Goal: Task Accomplishment & Management: Complete application form

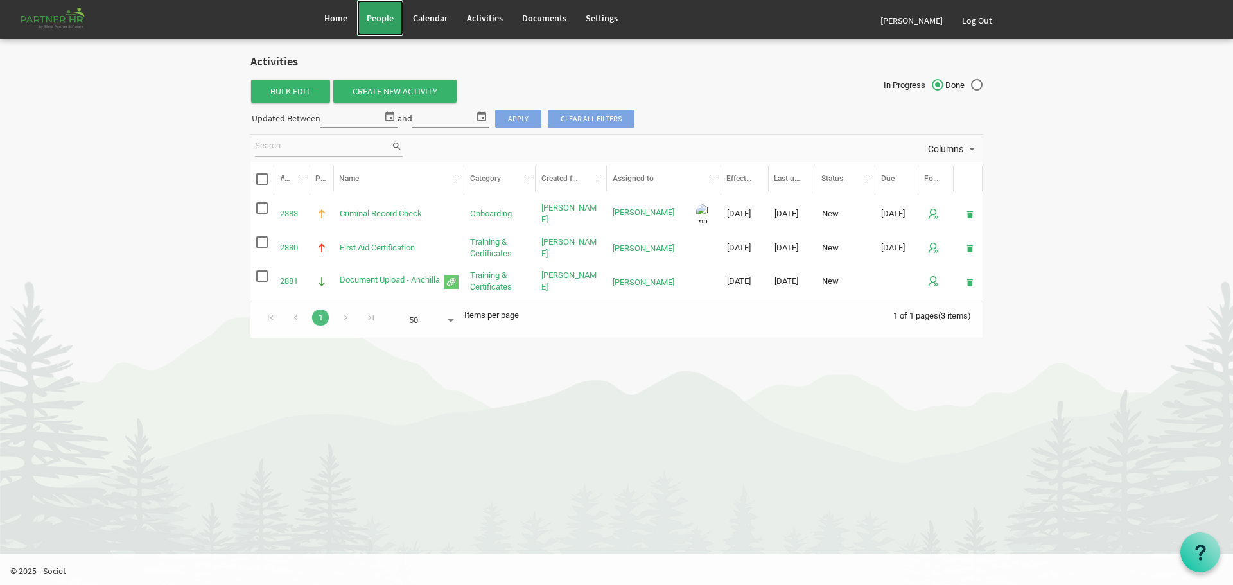
click at [380, 15] on span "People" at bounding box center [380, 18] width 27 height 12
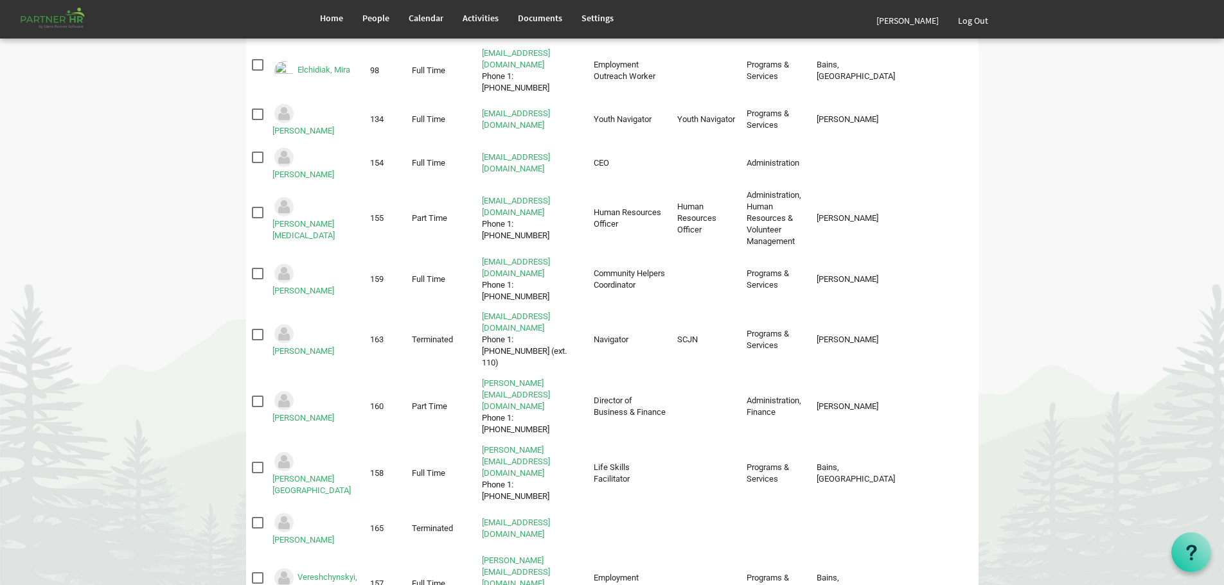
scroll to position [399, 0]
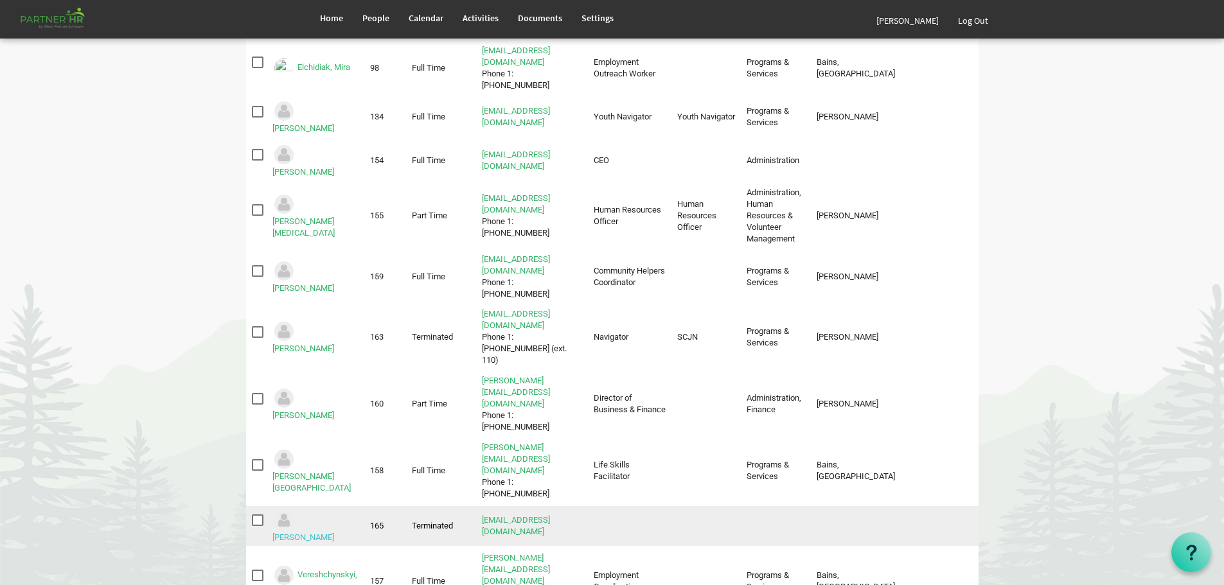
click at [310, 532] on link "Upadhyay, Meghna" at bounding box center [303, 537] width 62 height 10
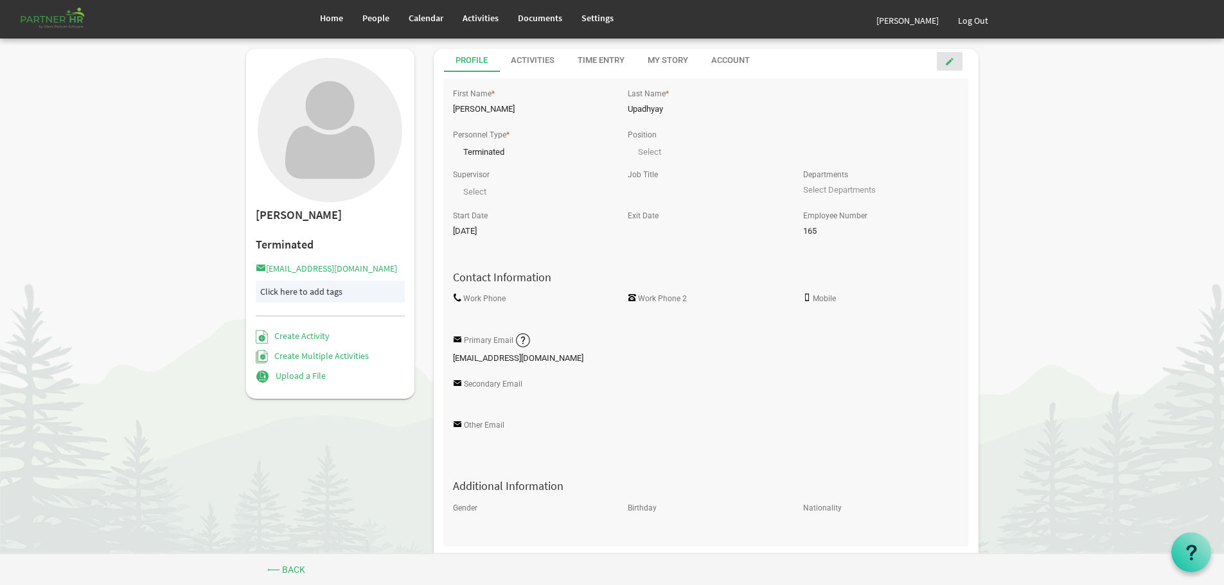
click at [949, 60] on span at bounding box center [949, 61] width 9 height 9
click at [602, 148] on span at bounding box center [603, 150] width 12 height 12
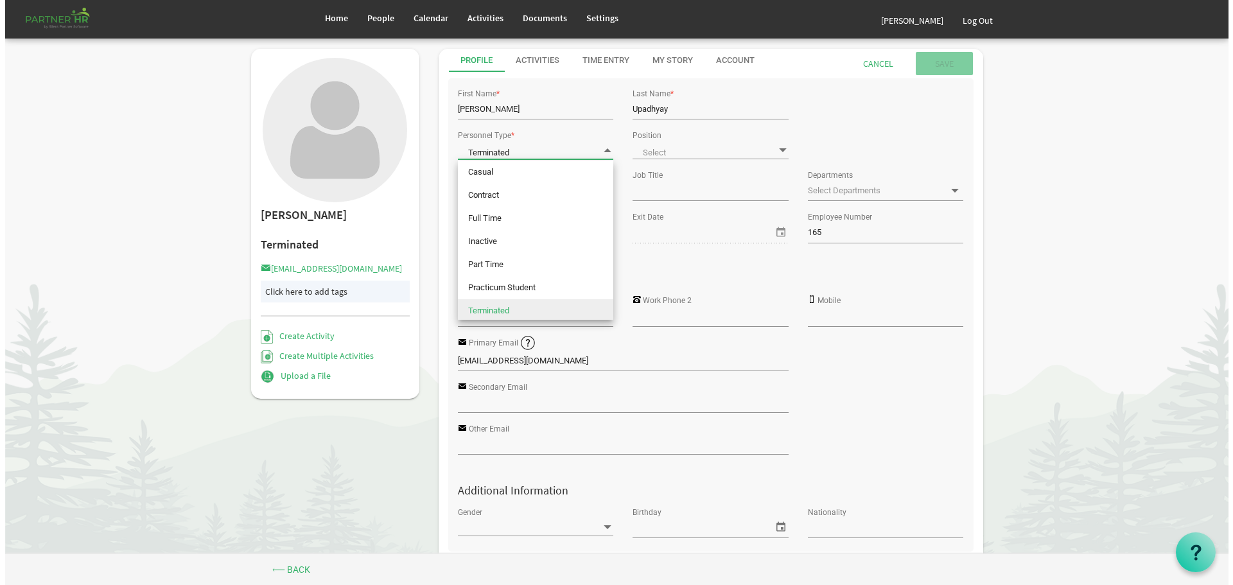
scroll to position [3, 0]
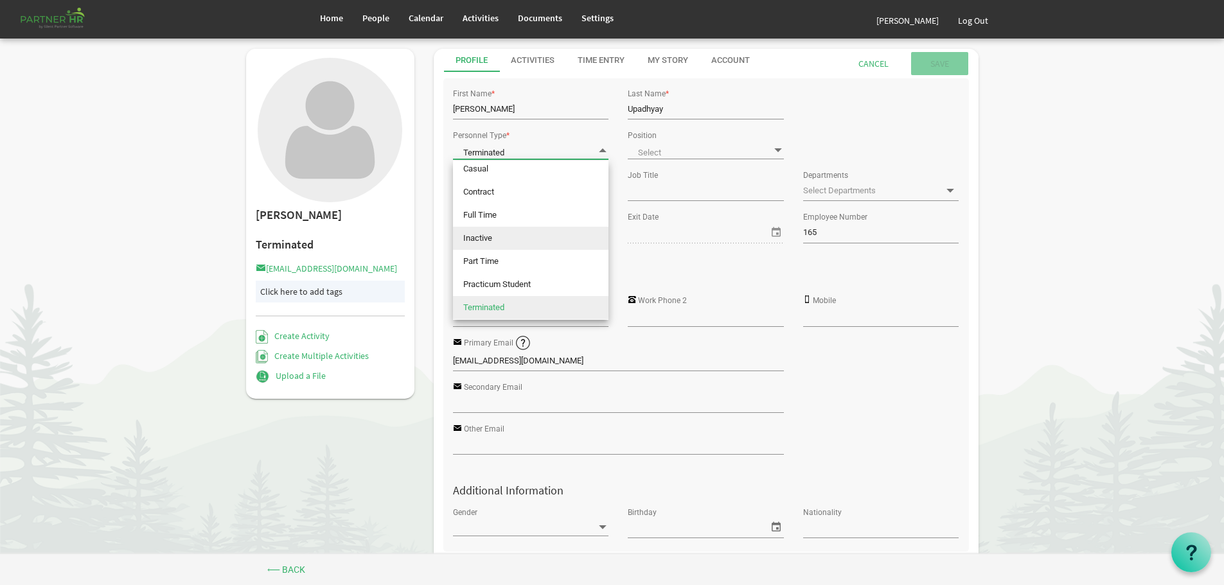
click at [510, 240] on li "Inactive" at bounding box center [530, 238] width 155 height 23
type input "Inactive"
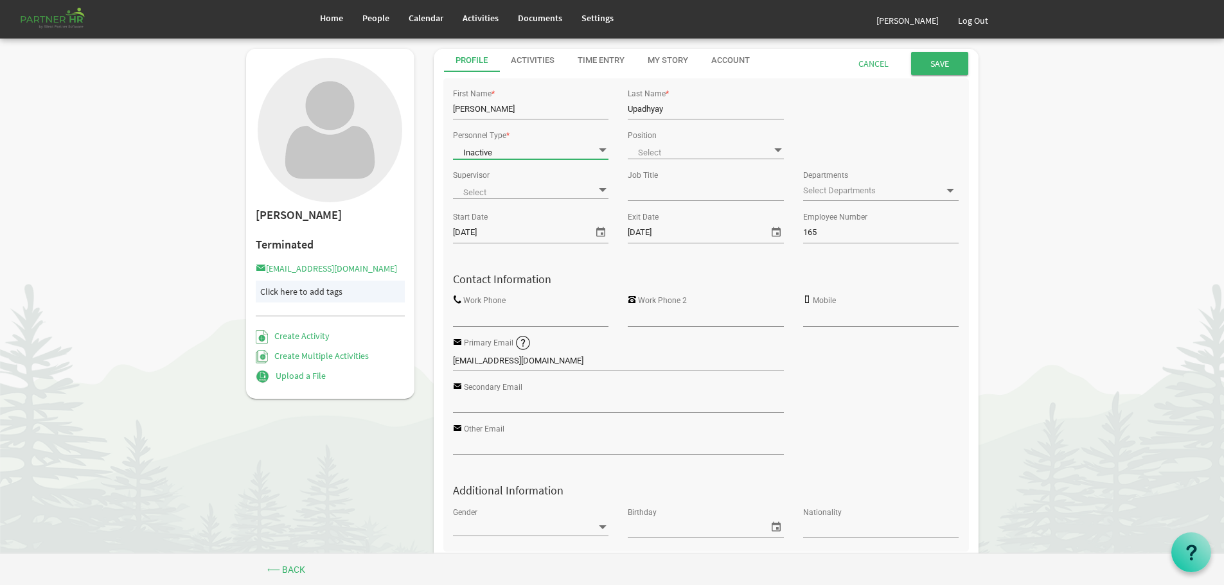
click at [777, 231] on span "select" at bounding box center [775, 232] width 15 height 17
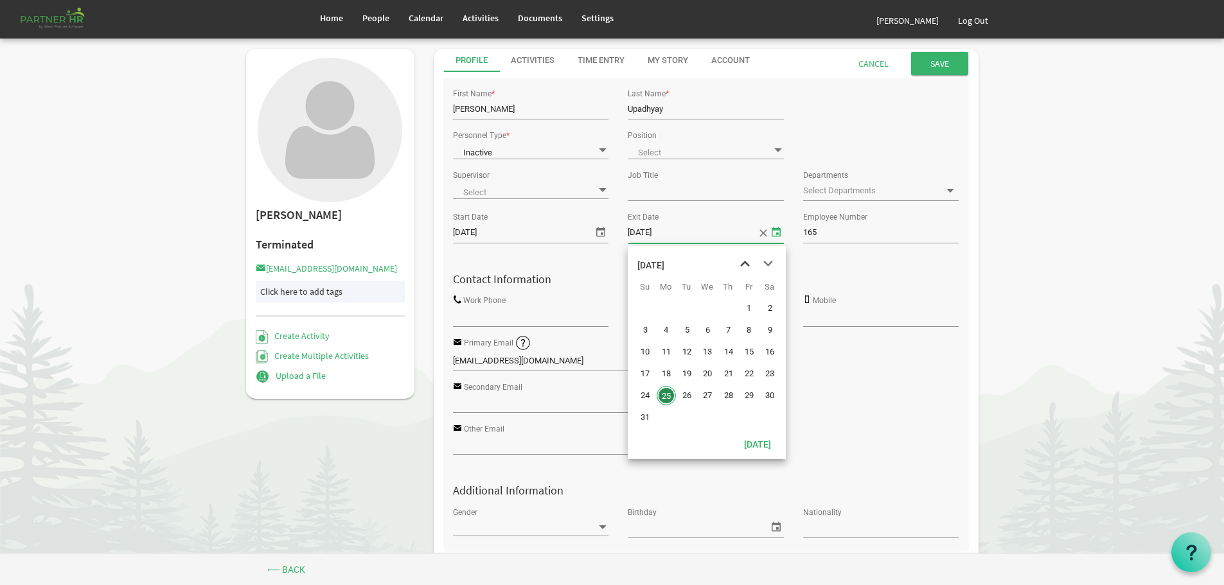
click at [746, 259] on span "previous month" at bounding box center [745, 263] width 22 height 23
click at [729, 331] on span "10" at bounding box center [728, 330] width 19 height 19
type input "7/10/2025"
click at [940, 62] on input "Save" at bounding box center [939, 63] width 57 height 23
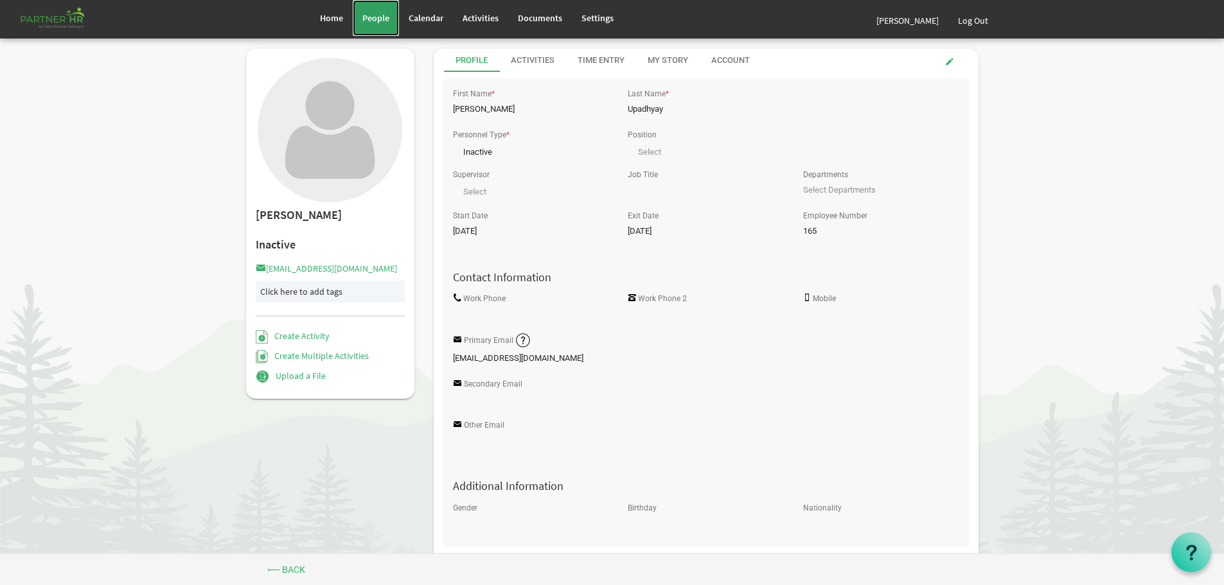
click at [372, 16] on span "People" at bounding box center [375, 18] width 27 height 12
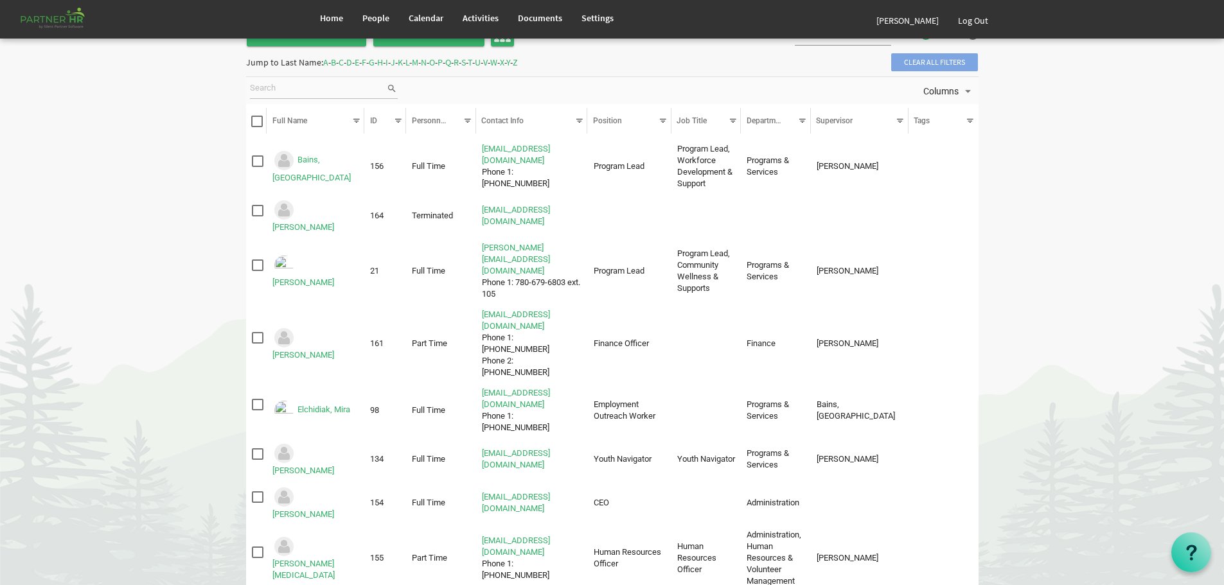
scroll to position [34, 0]
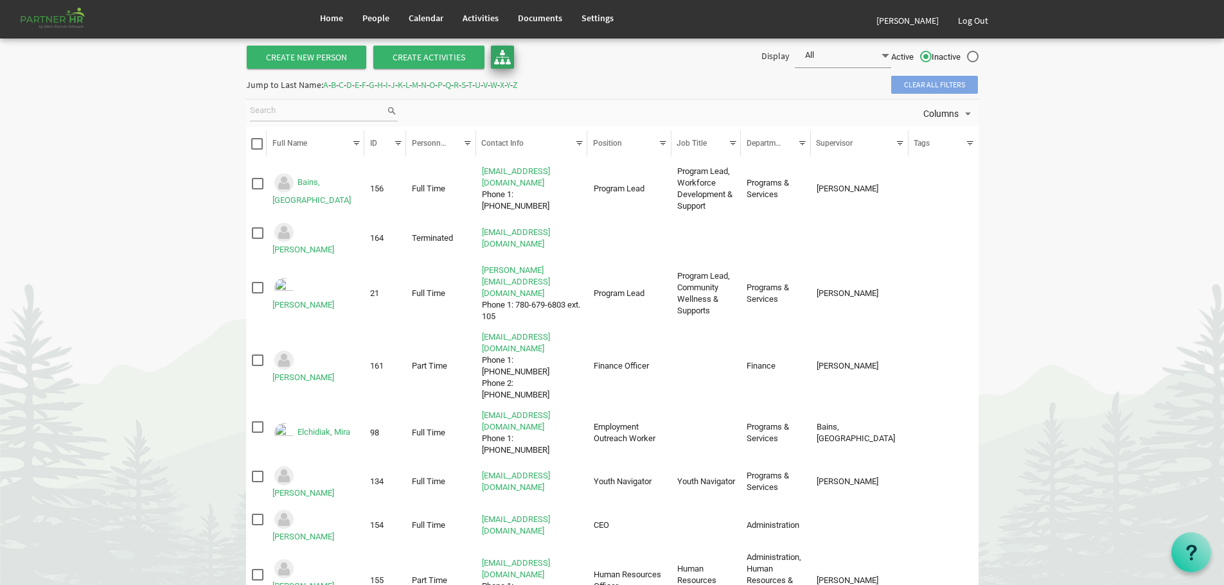
click at [502, 56] on img at bounding box center [502, 57] width 17 height 17
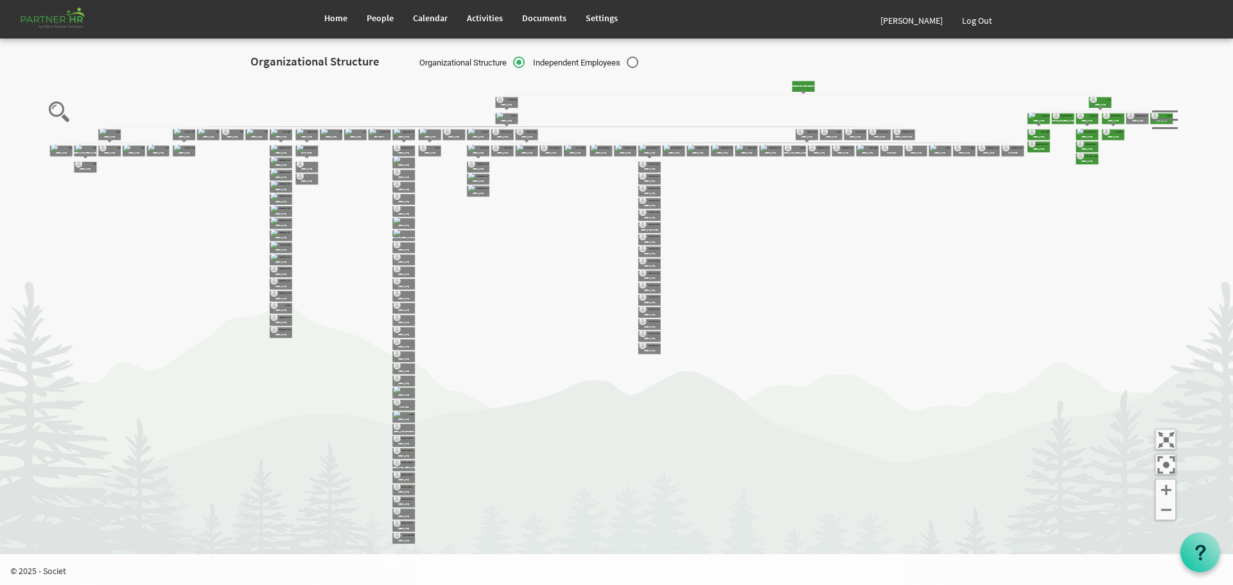
click at [635, 66] on label "Independent Employees" at bounding box center [585, 63] width 105 height 13
click at [527, 60] on input "Independent Employees" at bounding box center [527, 59] width 1 height 1
radio input "true"
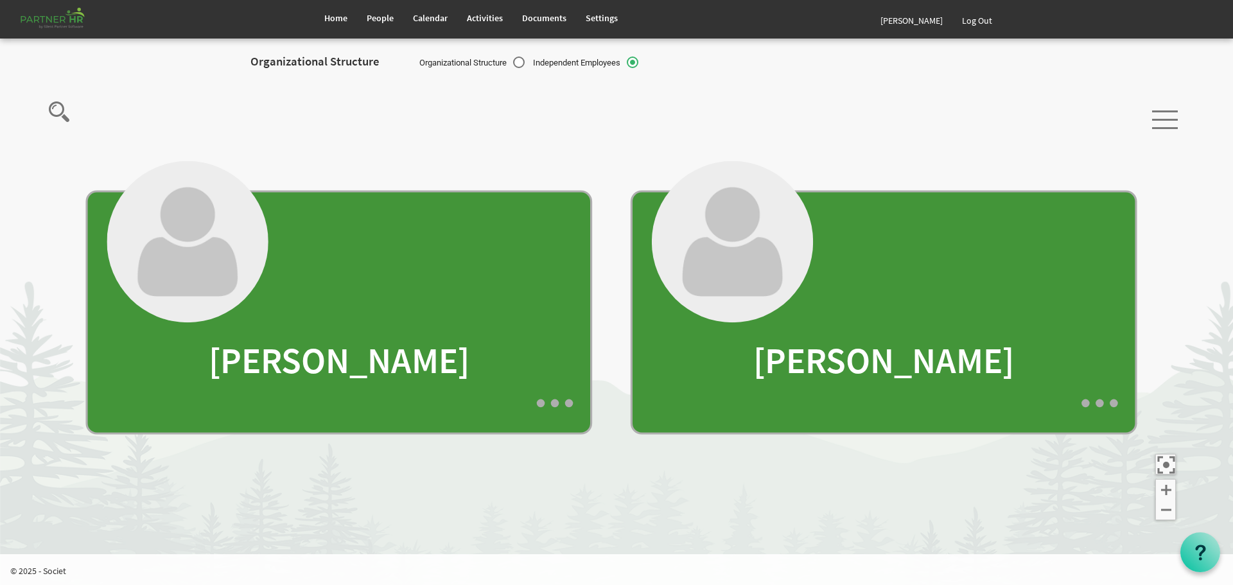
click at [518, 63] on label "Organizational Structure" at bounding box center [471, 63] width 105 height 13
click at [414, 60] on input "Organizational Structure" at bounding box center [413, 59] width 1 height 1
radio input "true"
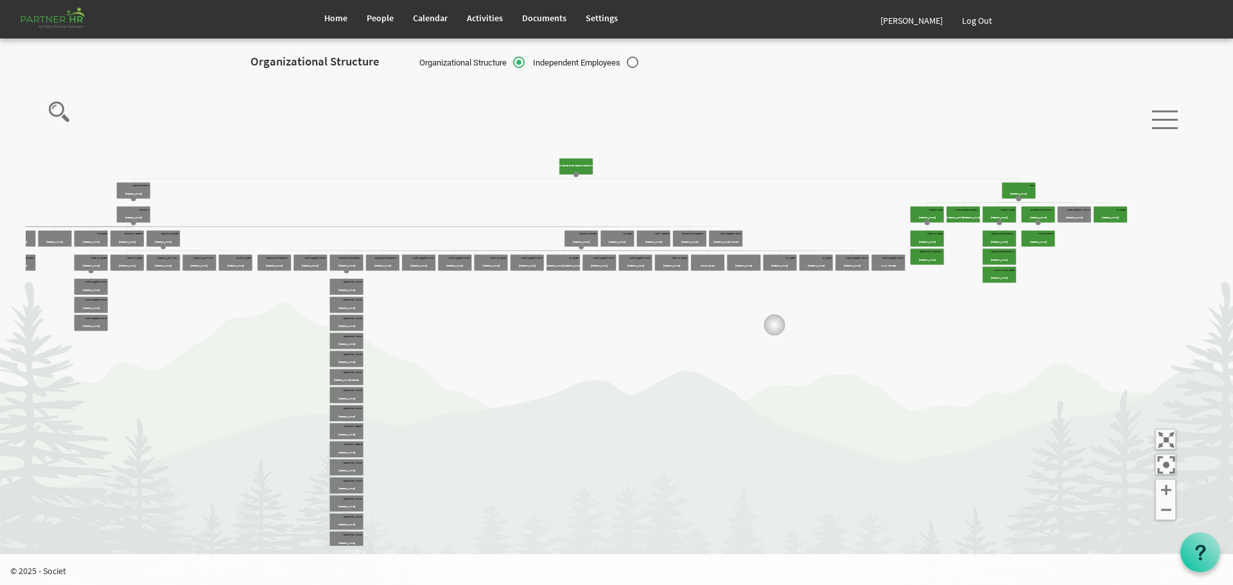
click at [727, 355] on icon "Camrose Open Door Association Camrose Open Door Associat... James Cardiff Board…" at bounding box center [612, 312] width 1172 height 468
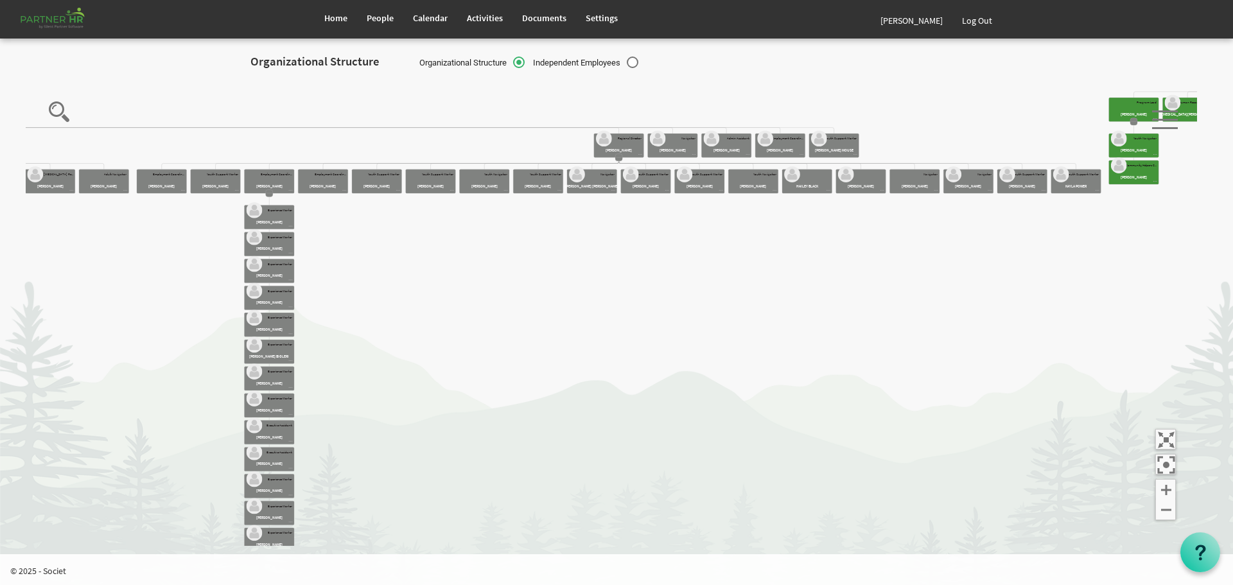
drag, startPoint x: 680, startPoint y: 233, endPoint x: 702, endPoint y: 307, distance: 77.6
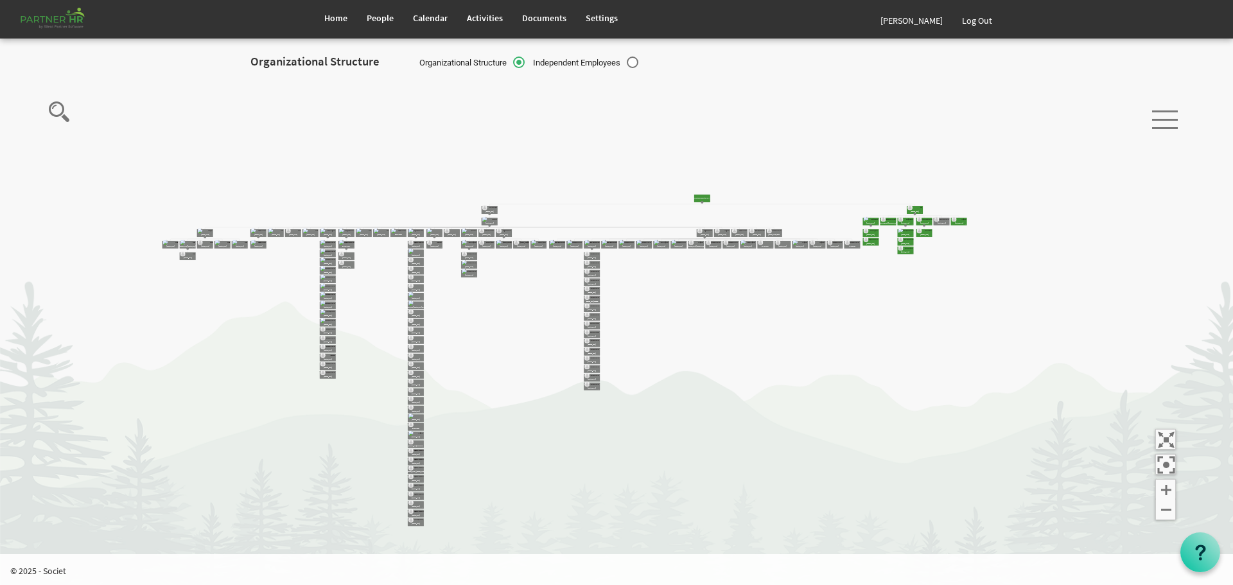
click at [1164, 122] on div at bounding box center [1165, 114] width 26 height 32
click at [993, 135] on icon "Camrose Open Door Association Camrose Open Door Associat... James Cardiff Board…" at bounding box center [612, 312] width 1172 height 468
click at [338, 16] on span "Home" at bounding box center [335, 18] width 23 height 12
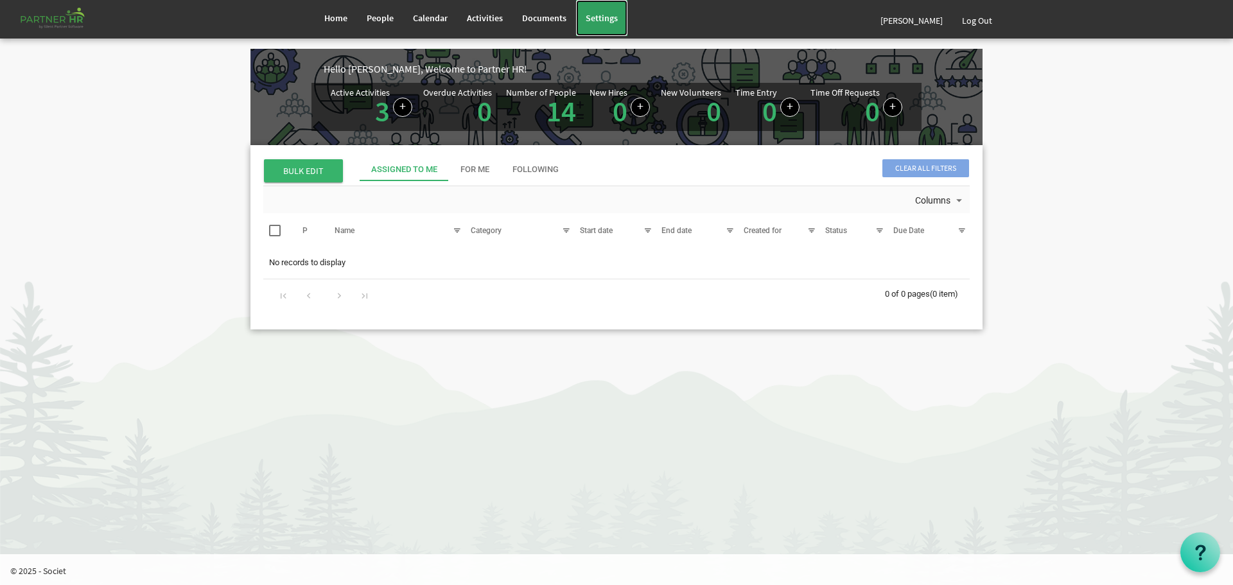
click at [612, 16] on span "Settings" at bounding box center [602, 18] width 32 height 12
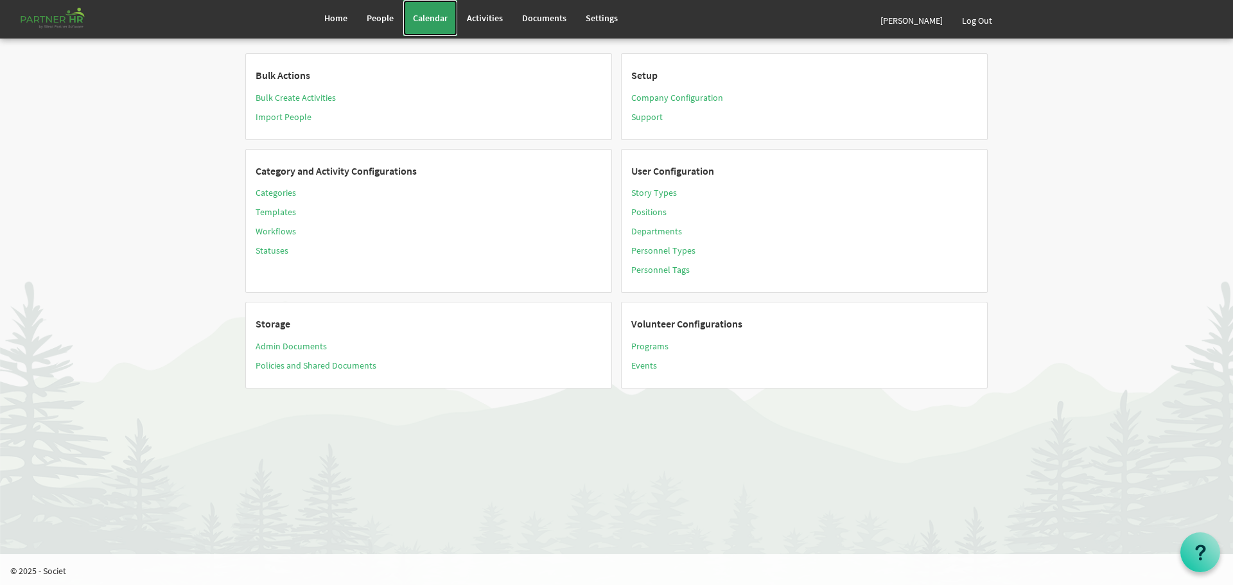
click at [434, 14] on span "Calendar" at bounding box center [430, 18] width 35 height 12
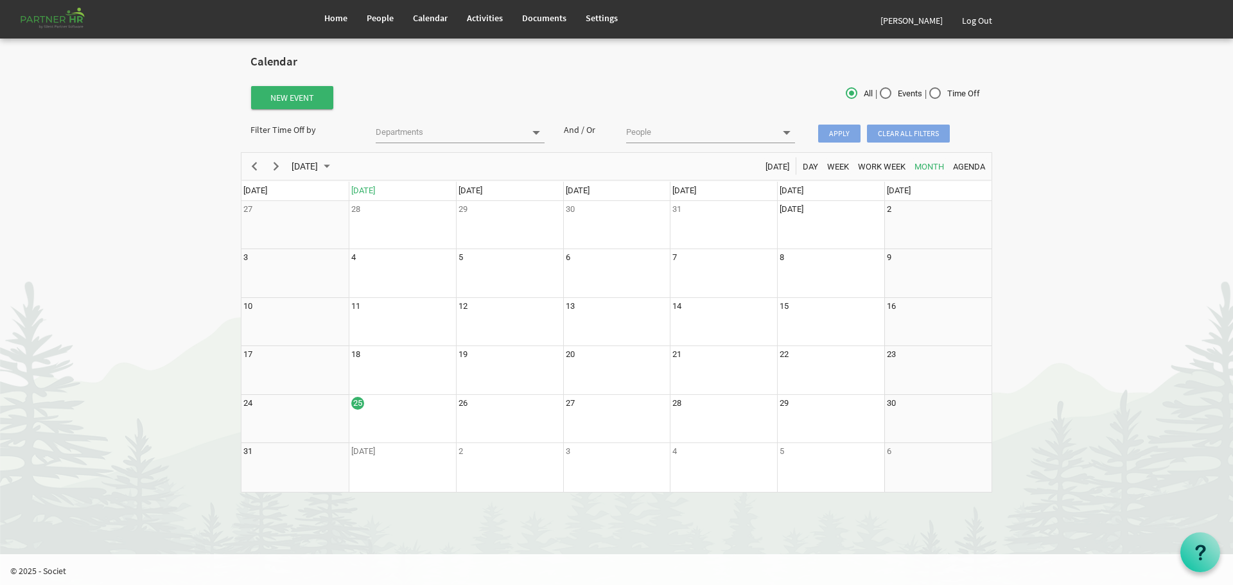
click at [880, 92] on label "Events" at bounding box center [901, 93] width 42 height 13
click at [880, 91] on input "Events" at bounding box center [880, 90] width 1 height 1
radio input "true"
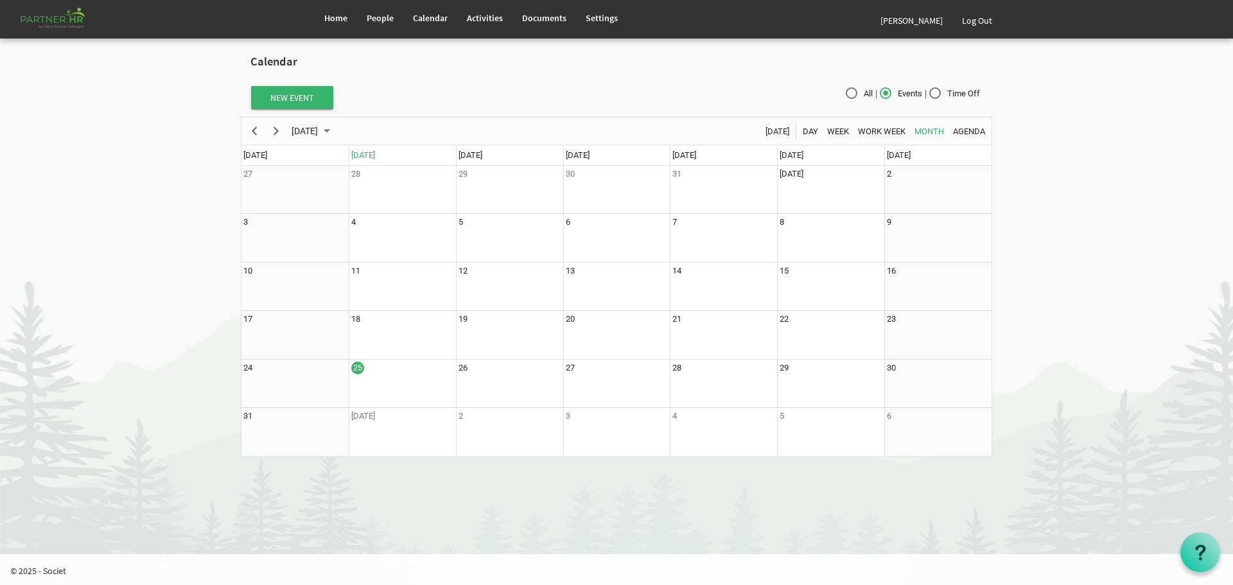
click at [936, 92] on label "Time Off" at bounding box center [954, 93] width 51 height 13
click at [930, 91] on input "Time Off" at bounding box center [929, 90] width 1 height 1
radio input "true"
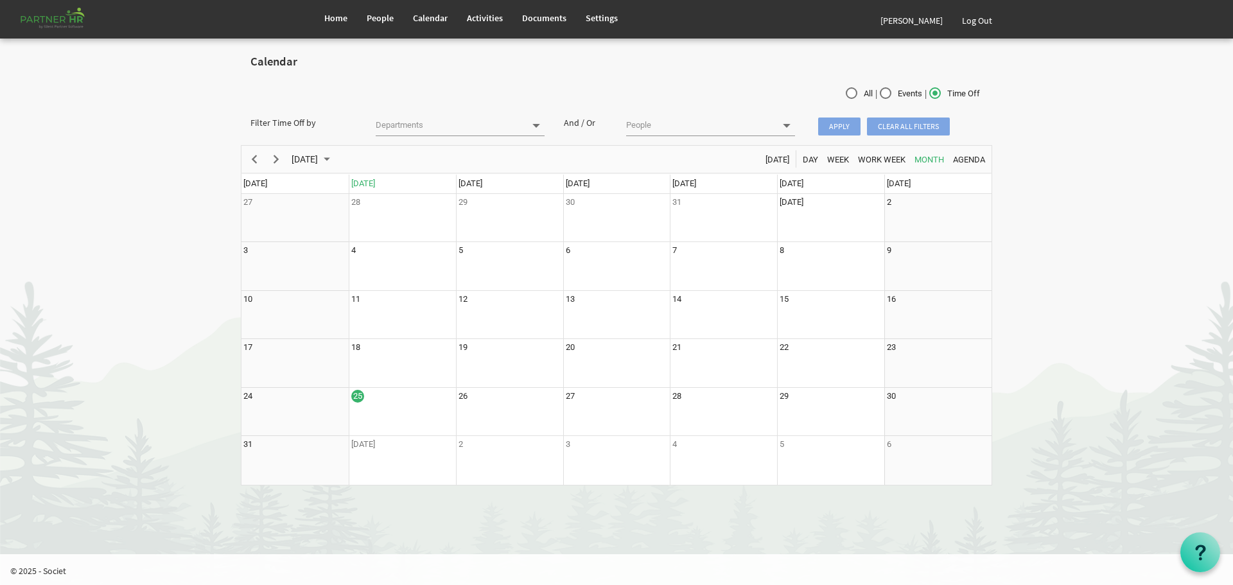
click at [884, 91] on label "Events" at bounding box center [901, 93] width 42 height 13
click at [881, 91] on input "Events" at bounding box center [880, 90] width 1 height 1
radio input "true"
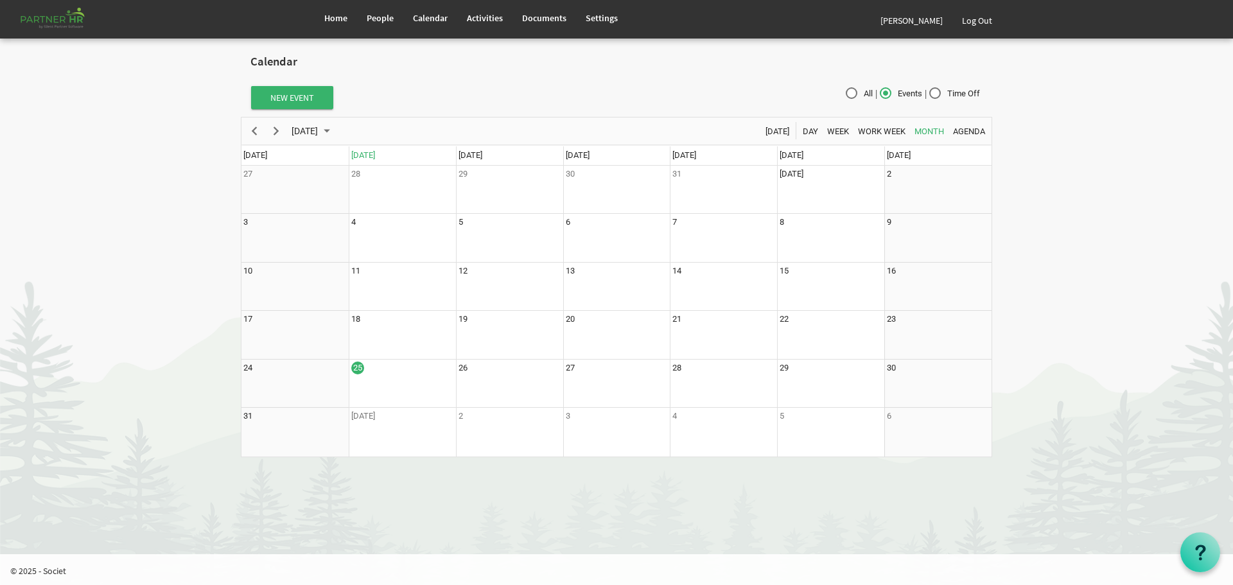
click at [846, 91] on label "All" at bounding box center [859, 93] width 27 height 13
click at [846, 91] on input "All" at bounding box center [846, 90] width 1 height 1
radio input "true"
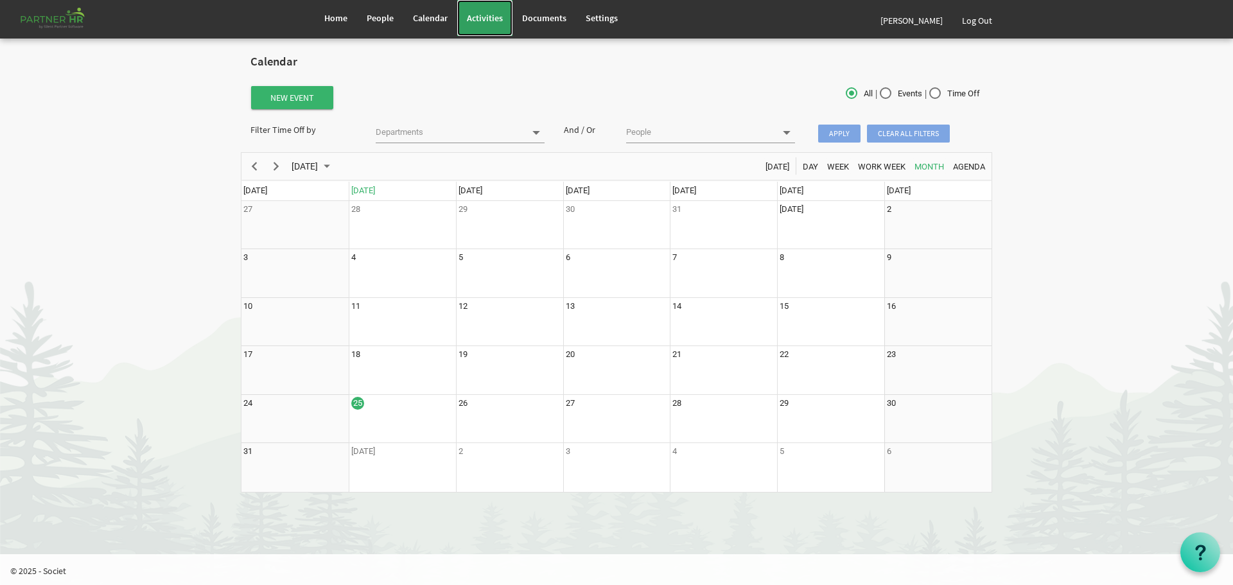
click at [477, 18] on span "Activities" at bounding box center [485, 18] width 36 height 12
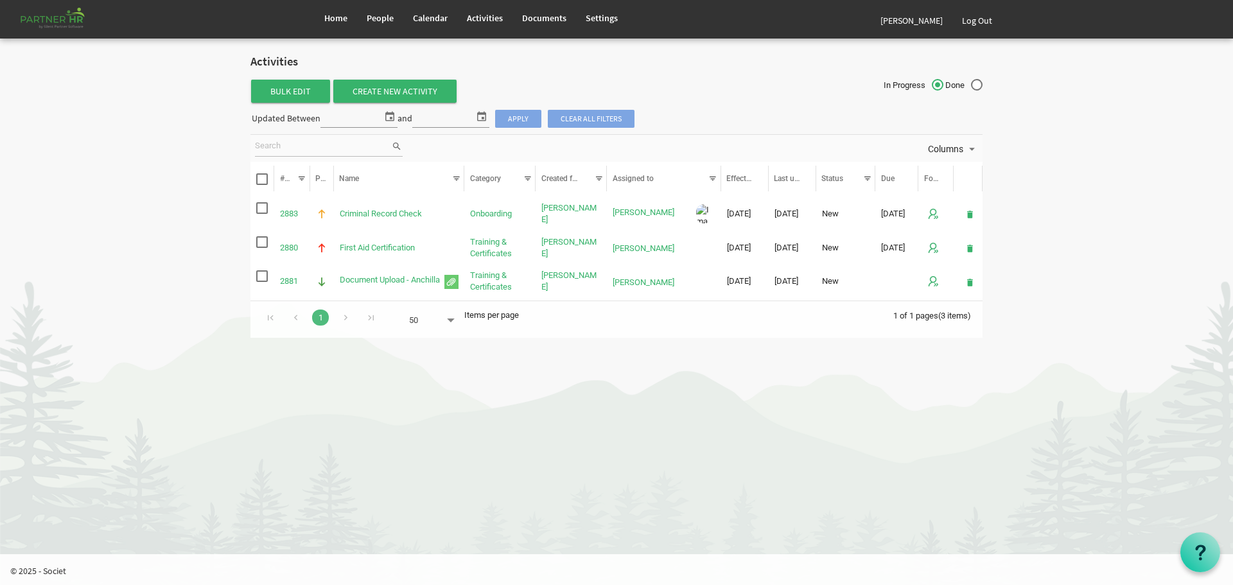
click at [452, 319] on span at bounding box center [451, 321] width 12 height 18
click at [584, 358] on html "Home People Calendar" at bounding box center [616, 292] width 1233 height 585
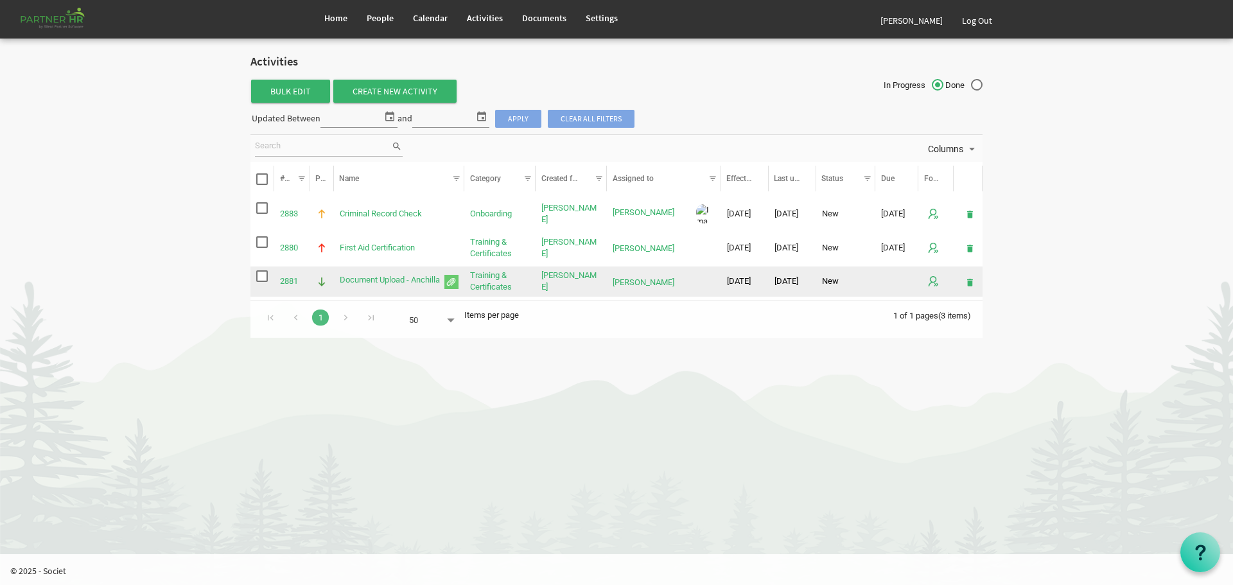
click at [452, 282] on span "Document Upload - Anchilla is template cell column header Name" at bounding box center [451, 282] width 14 height 14
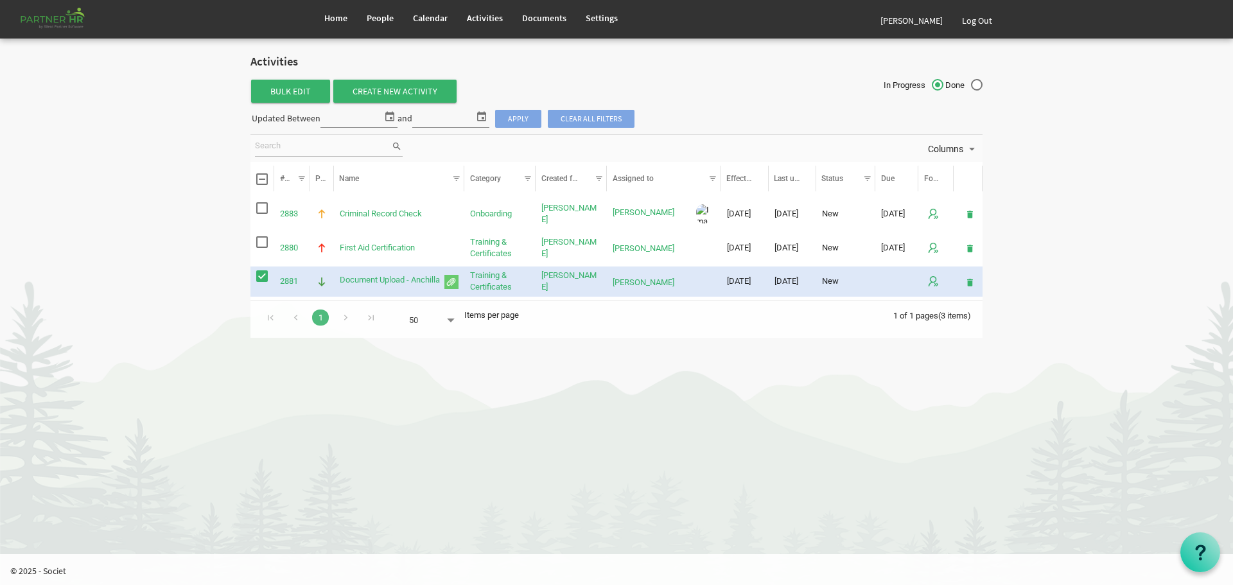
click at [260, 276] on span "checkbox" at bounding box center [262, 276] width 12 height 12
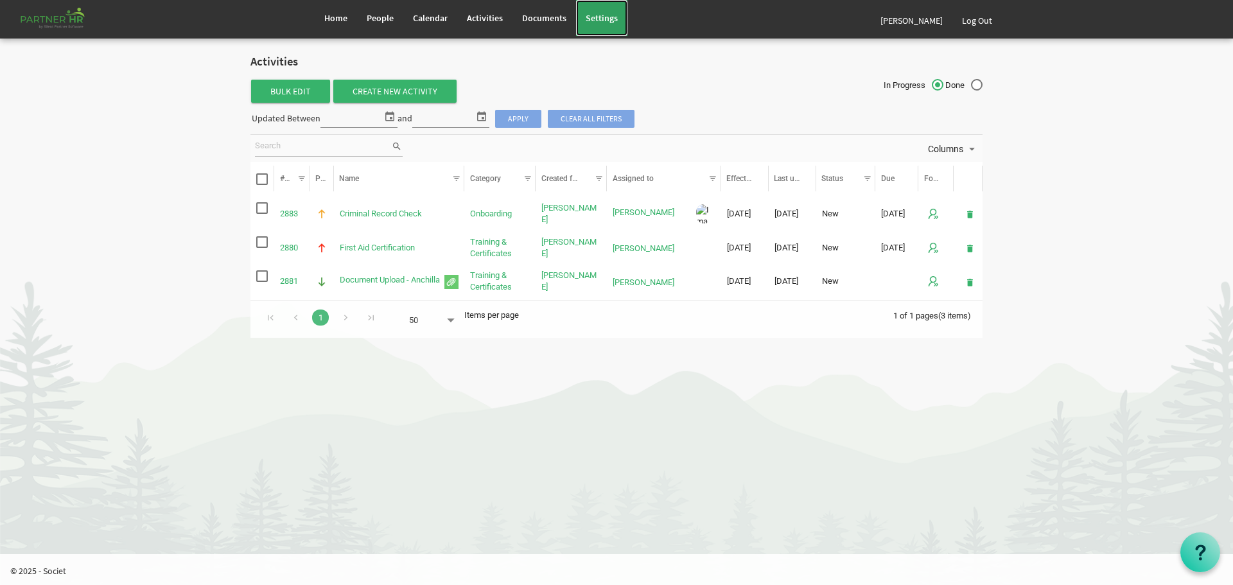
click at [597, 18] on span "Settings" at bounding box center [602, 18] width 32 height 12
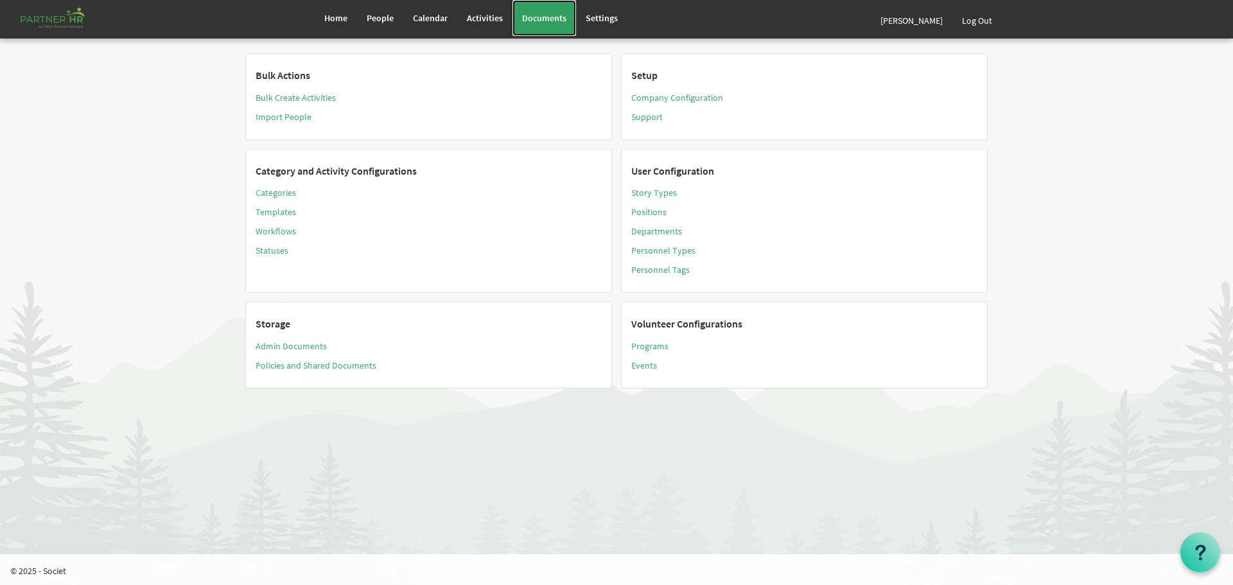
click at [547, 19] on span "Documents" at bounding box center [544, 18] width 44 height 12
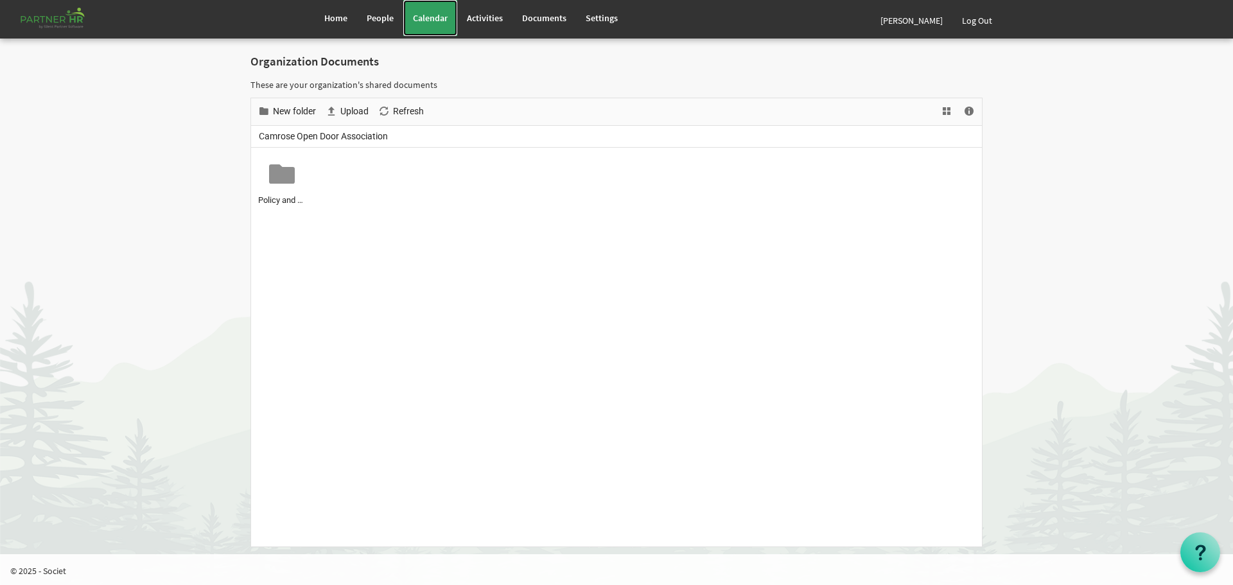
click at [417, 14] on span "Calendar" at bounding box center [430, 18] width 35 height 12
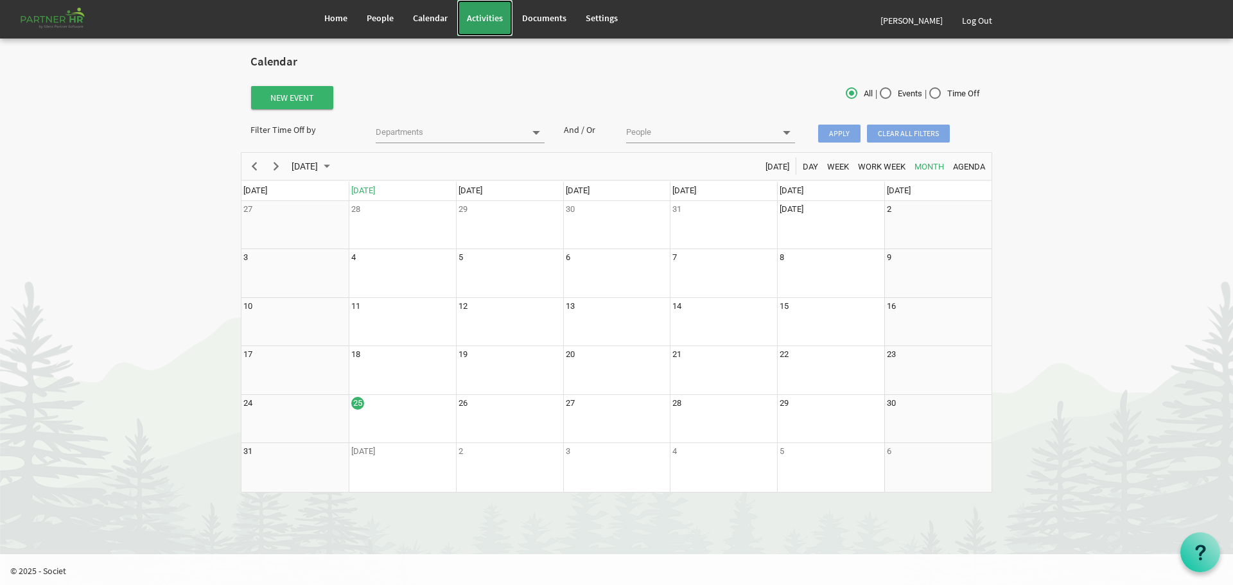
click at [480, 16] on span "Activities" at bounding box center [485, 18] width 36 height 12
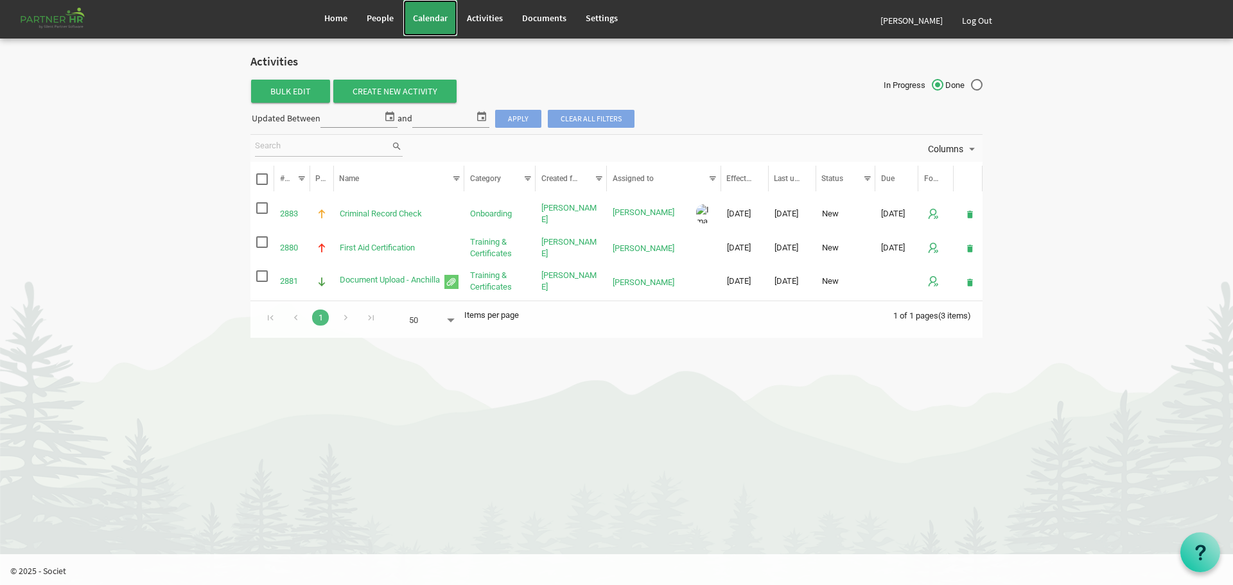
click at [430, 13] on span "Calendar" at bounding box center [430, 18] width 35 height 12
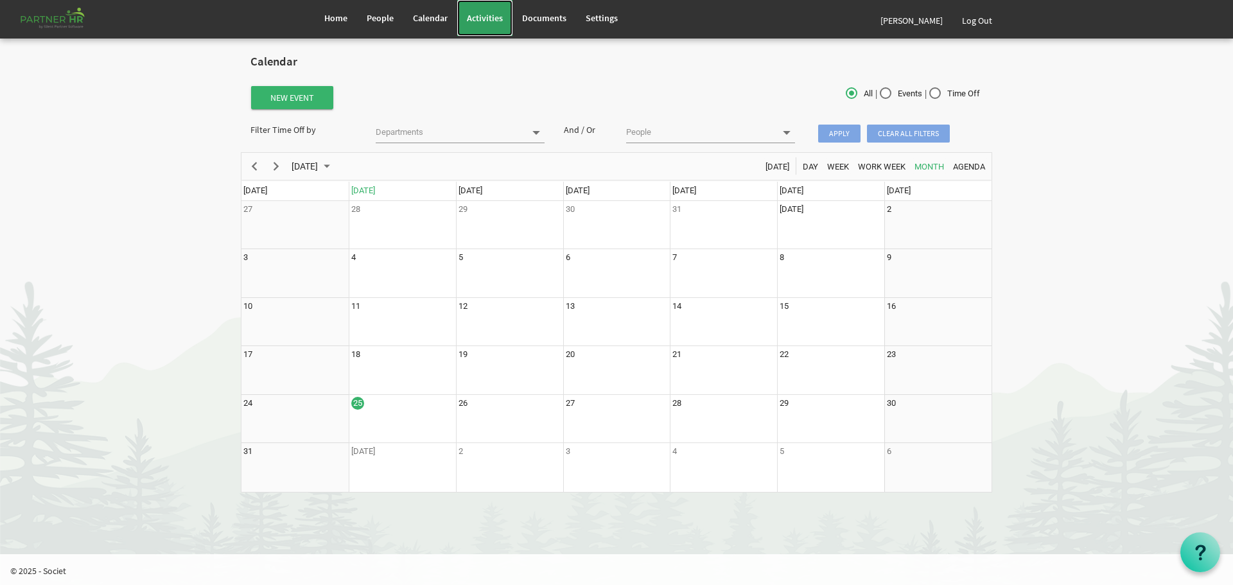
click at [482, 10] on link "Activities" at bounding box center [484, 18] width 55 height 36
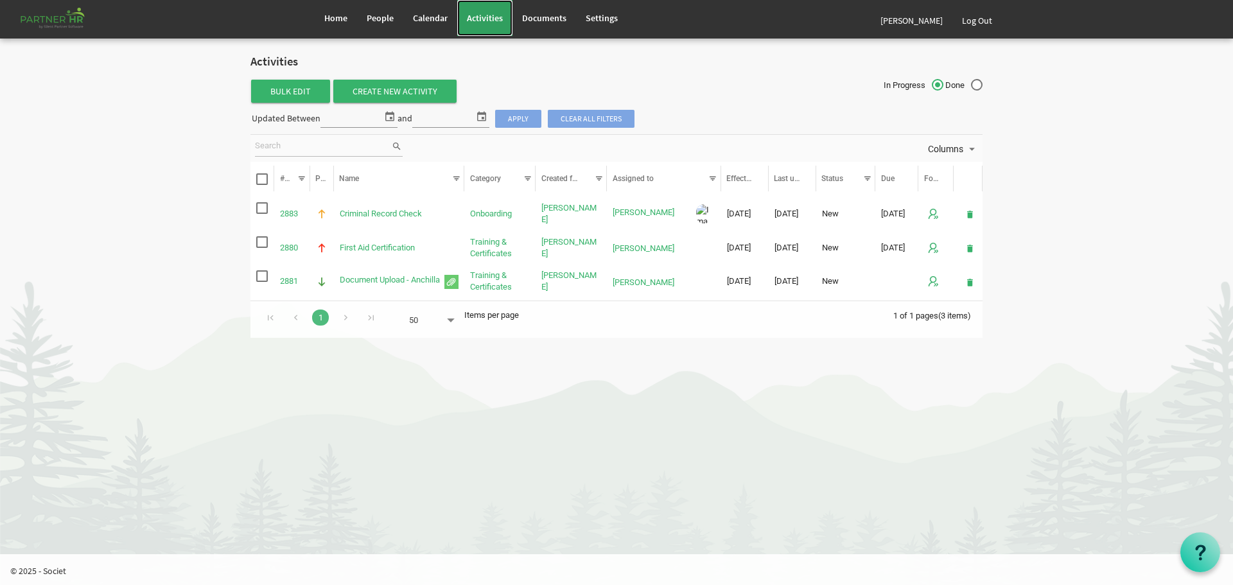
click at [480, 20] on span "Activities" at bounding box center [485, 18] width 36 height 12
click at [978, 85] on label "Done" at bounding box center [963, 85] width 37 height 13
click at [946, 82] on input "Done" at bounding box center [945, 82] width 1 height 1
radio input "true"
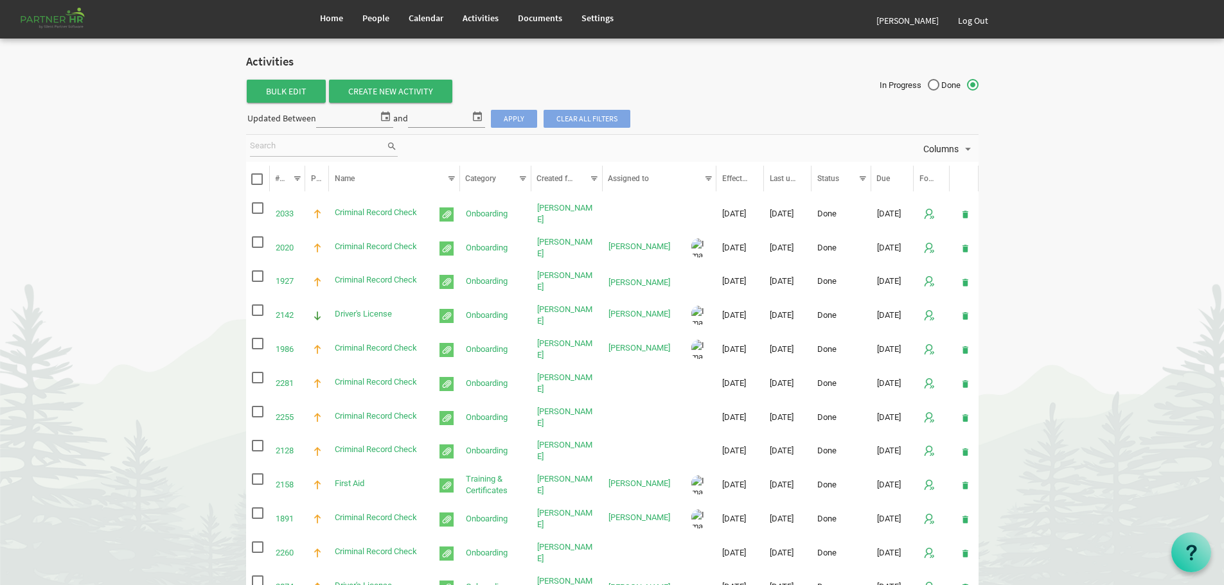
click at [941, 86] on span "Done" at bounding box center [959, 86] width 37 height 12
click at [941, 82] on input "Done" at bounding box center [941, 82] width 1 height 1
click at [933, 85] on label "In Progress" at bounding box center [909, 85] width 60 height 13
click at [880, 82] on input "In Progress" at bounding box center [879, 82] width 1 height 1
radio input "true"
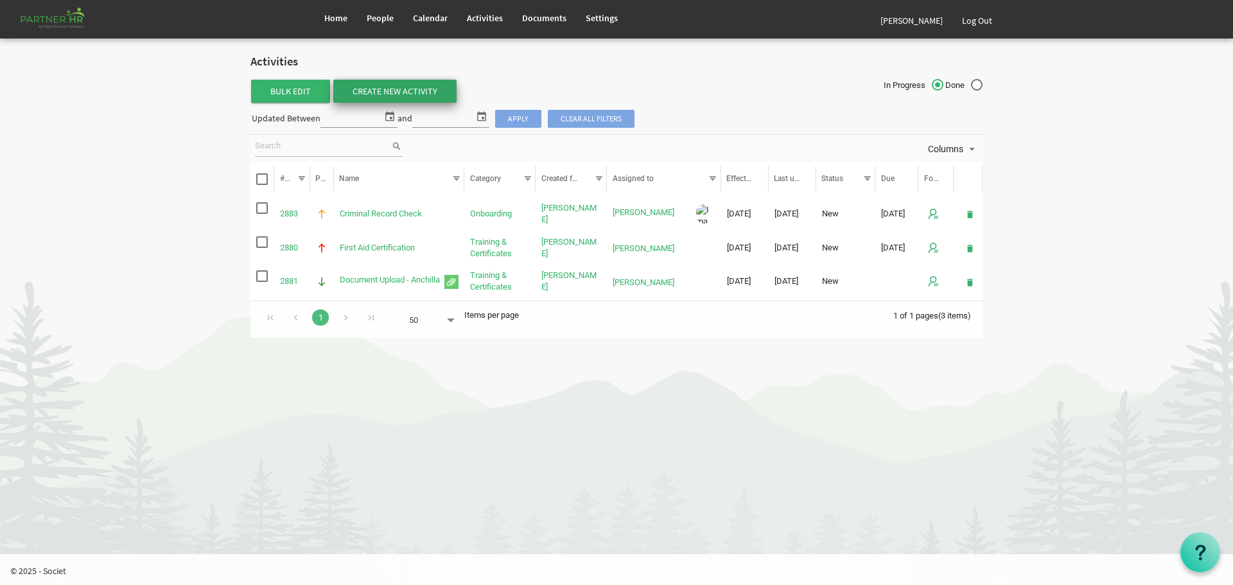
click at [382, 88] on link "Create New Activity" at bounding box center [394, 91] width 123 height 23
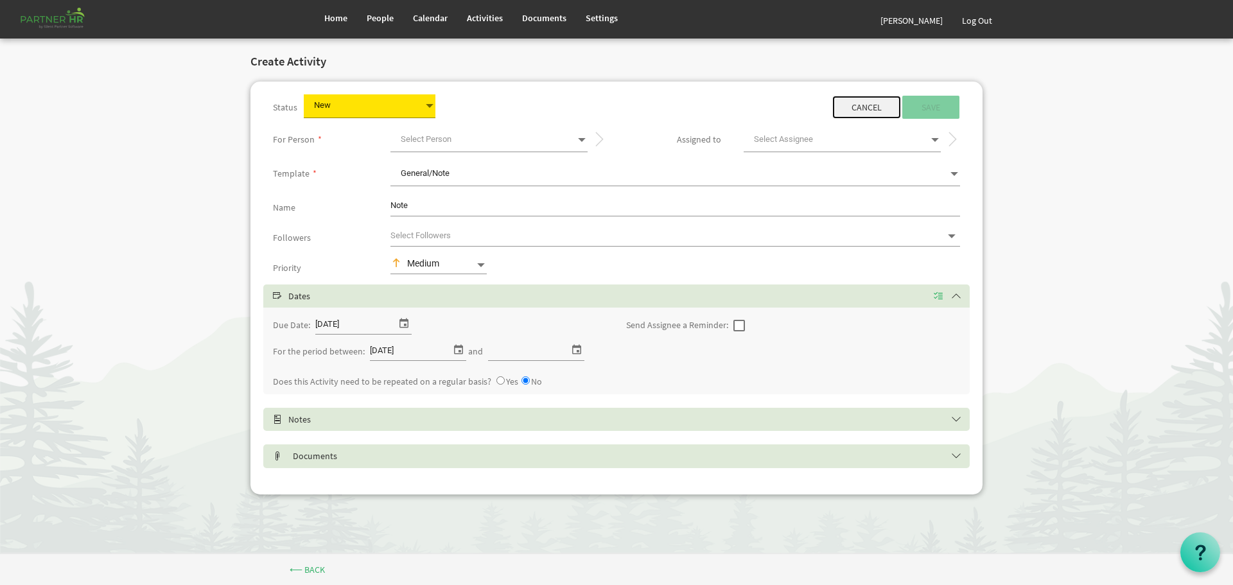
click at [860, 107] on link "Cancel" at bounding box center [866, 107] width 69 height 23
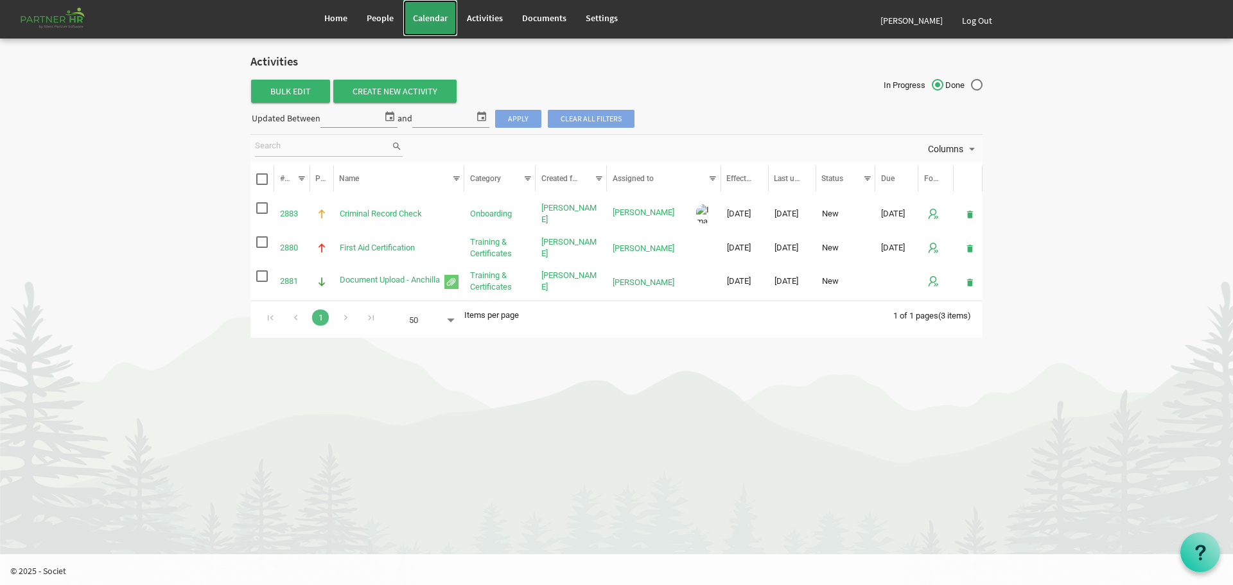
click at [424, 16] on span "Calendar" at bounding box center [430, 18] width 35 height 12
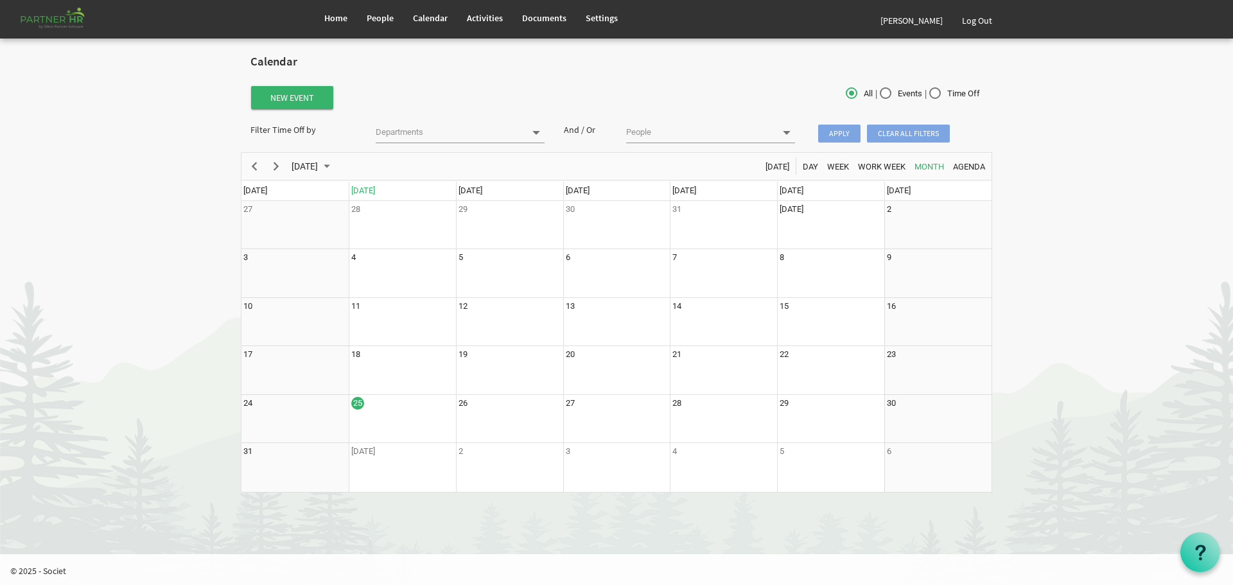
click at [883, 92] on label "Events" at bounding box center [901, 93] width 42 height 13
click at [881, 91] on input "Events" at bounding box center [880, 90] width 1 height 1
radio input "true"
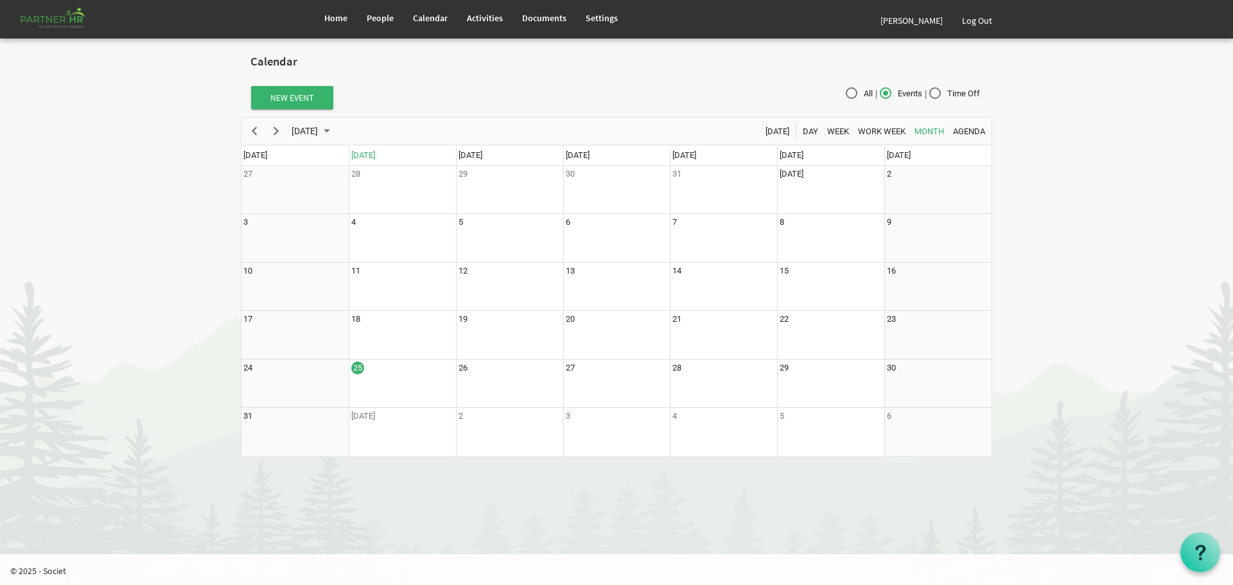
click at [848, 92] on label "All" at bounding box center [859, 93] width 27 height 13
click at [847, 91] on input "All" at bounding box center [846, 90] width 1 height 1
radio input "true"
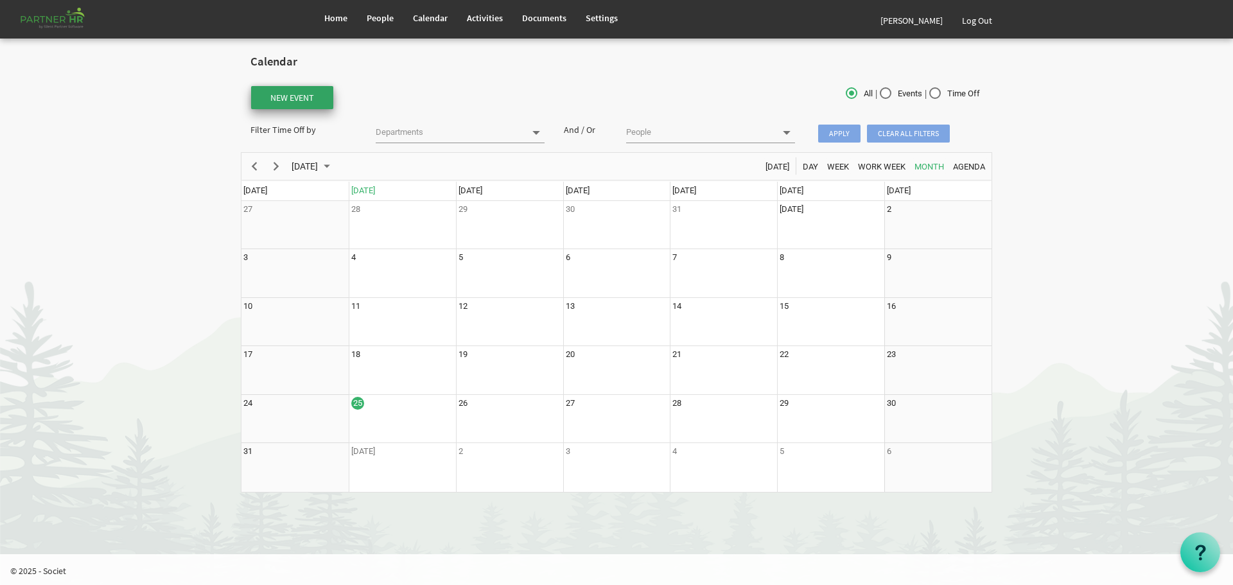
click at [285, 97] on button "New Event" at bounding box center [292, 97] width 82 height 23
type input "8/25/2025 1:30 PM"
type input "8/25/2025 2:30 PM"
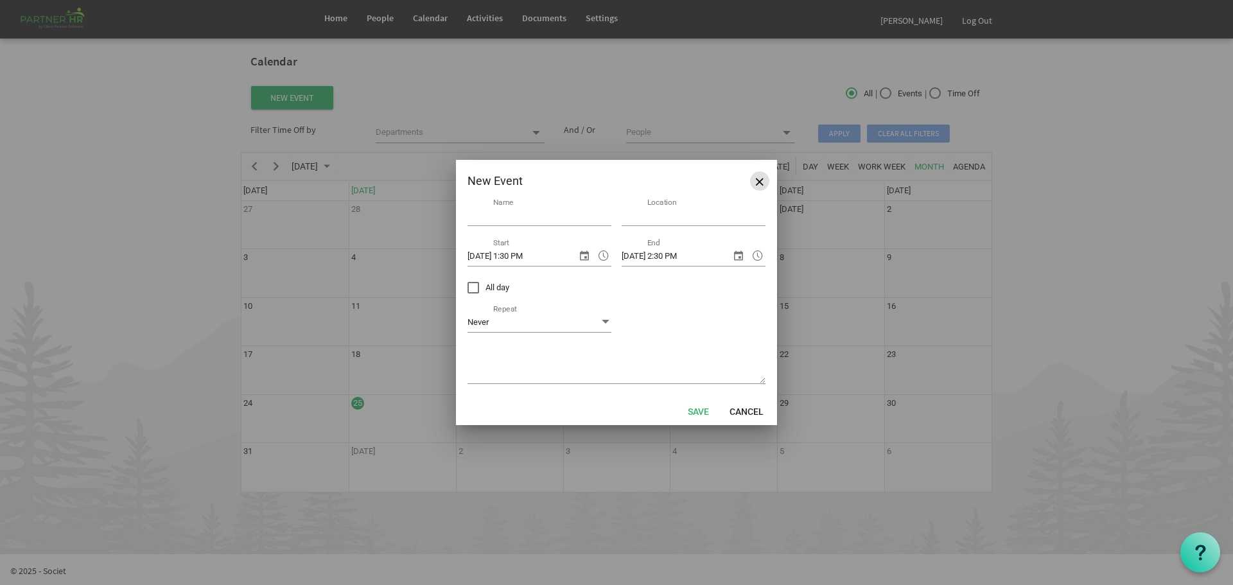
click at [758, 180] on span "Close" at bounding box center [760, 182] width 8 height 8
type input "8/25/2025 1:20 PM"
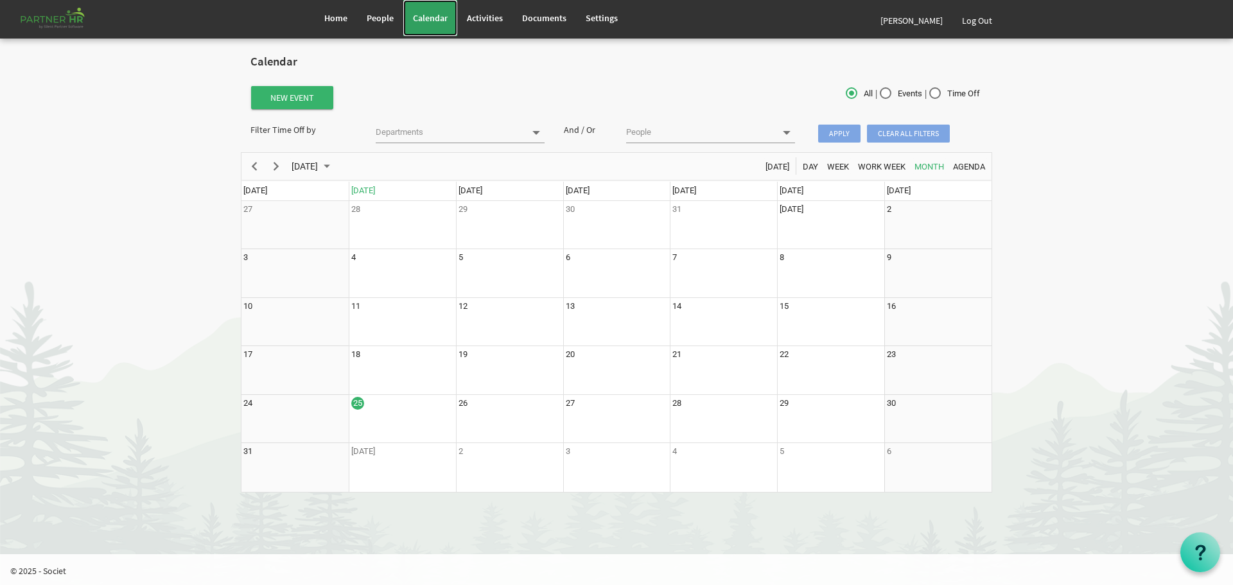
click at [434, 21] on span "Calendar" at bounding box center [430, 18] width 35 height 12
click at [487, 17] on span "Activities" at bounding box center [485, 18] width 36 height 12
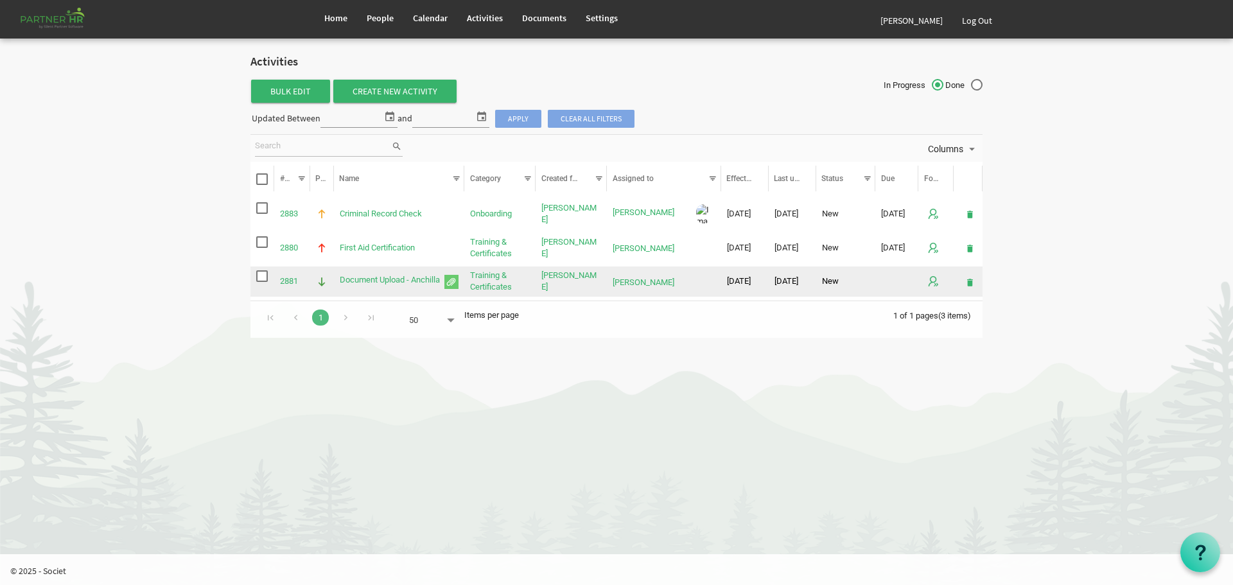
click at [450, 281] on span "Document Upload - Anchilla is template cell column header Name" at bounding box center [451, 282] width 14 height 14
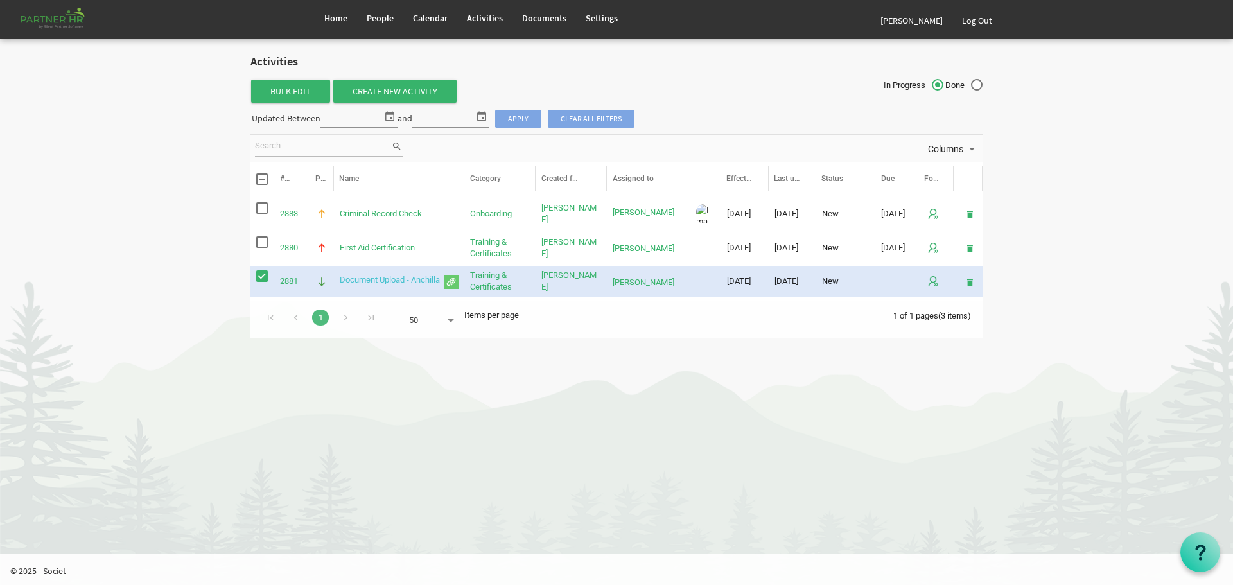
click at [365, 278] on link "Document Upload - Anchilla" at bounding box center [390, 280] width 100 height 10
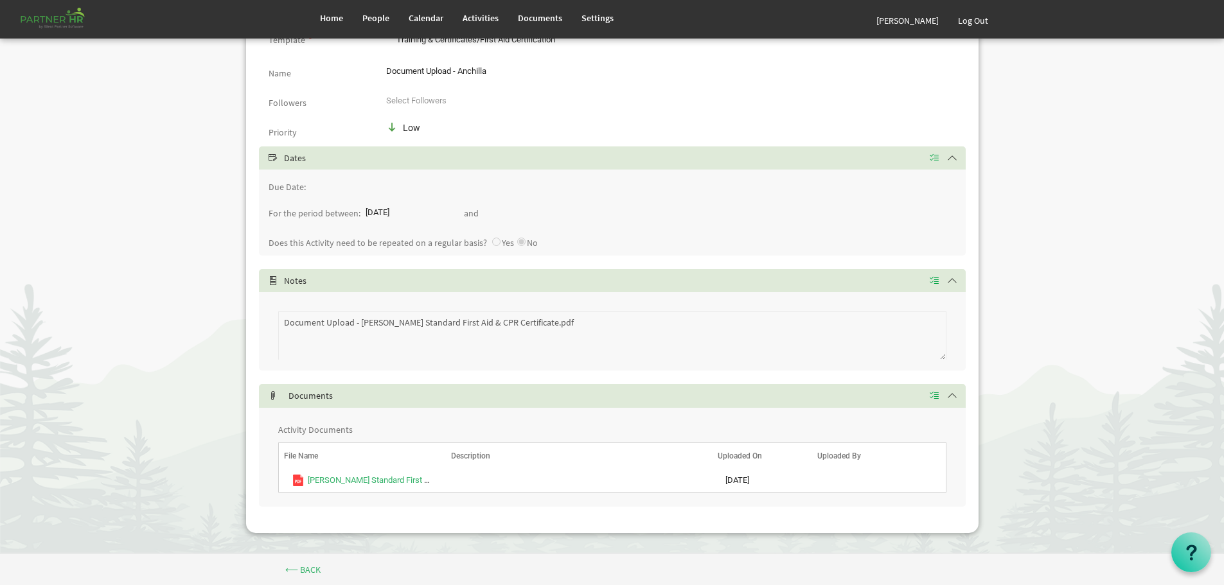
scroll to position [134, 0]
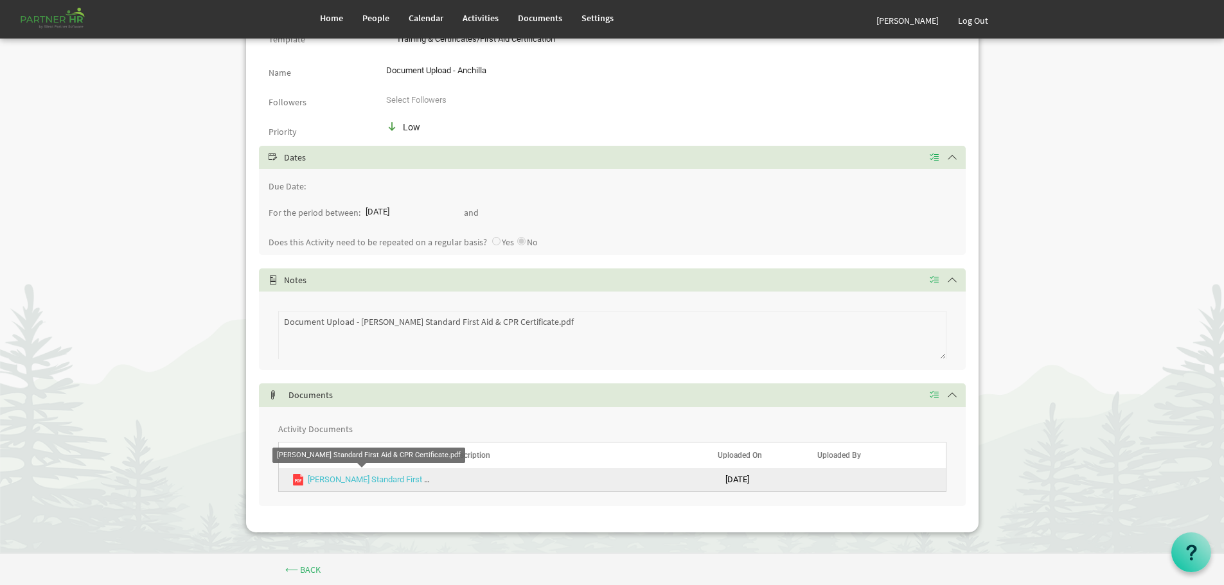
click at [356, 479] on link "[PERSON_NAME] Standard First Aid & CPR Certificate.pdf" at bounding box center [411, 480] width 206 height 10
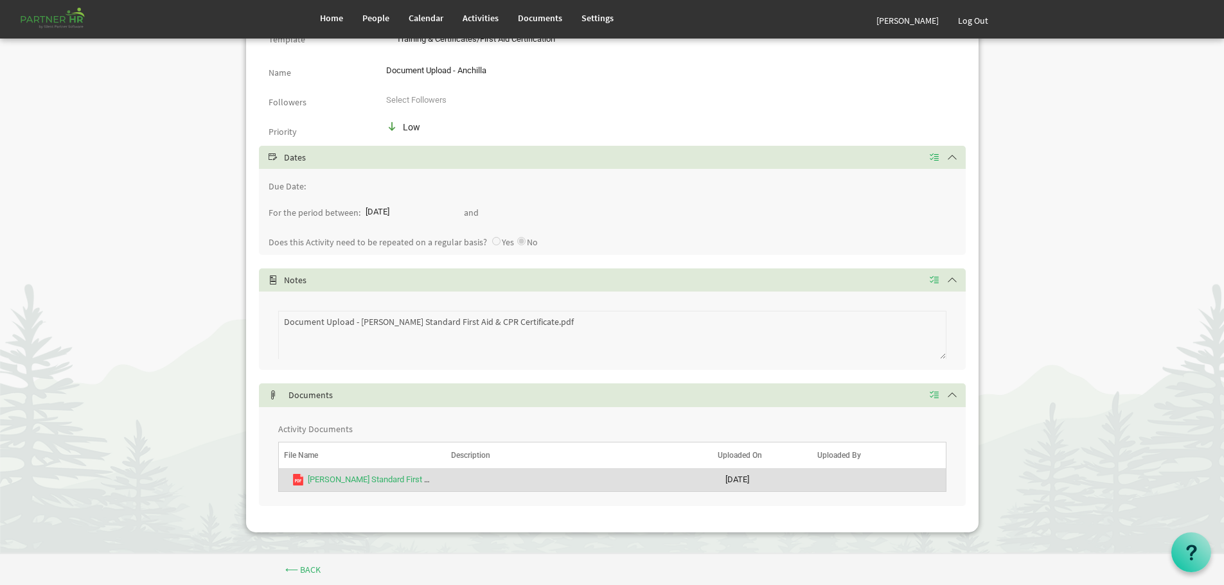
click at [1035, 99] on body "Home People Calendar" at bounding box center [612, 210] width 1224 height 688
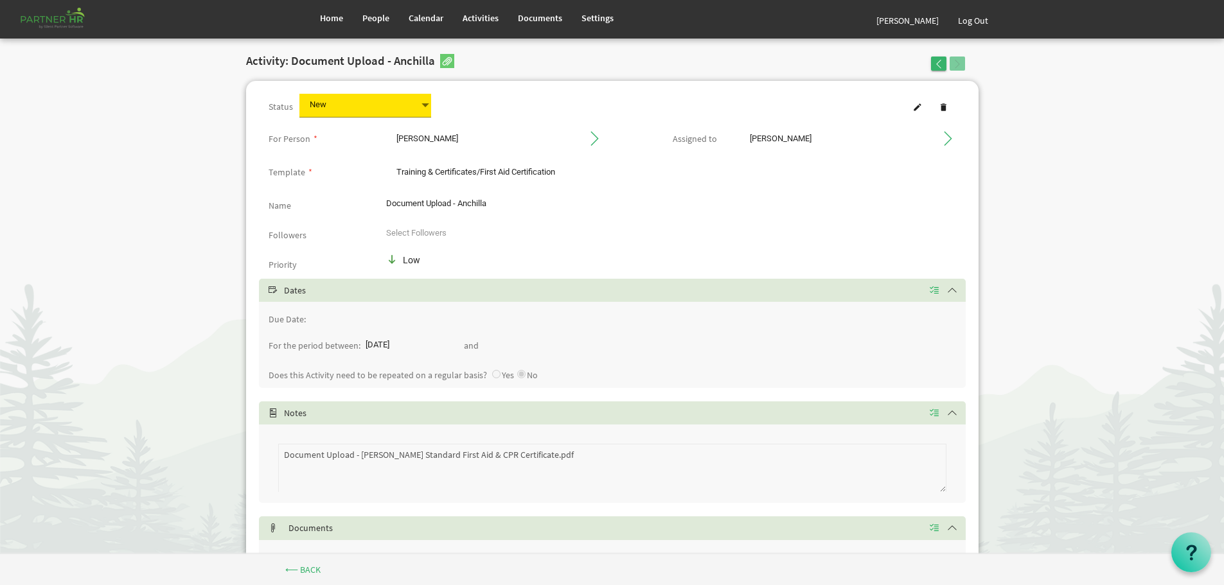
scroll to position [0, 0]
click at [329, 15] on span "Home" at bounding box center [331, 18] width 23 height 12
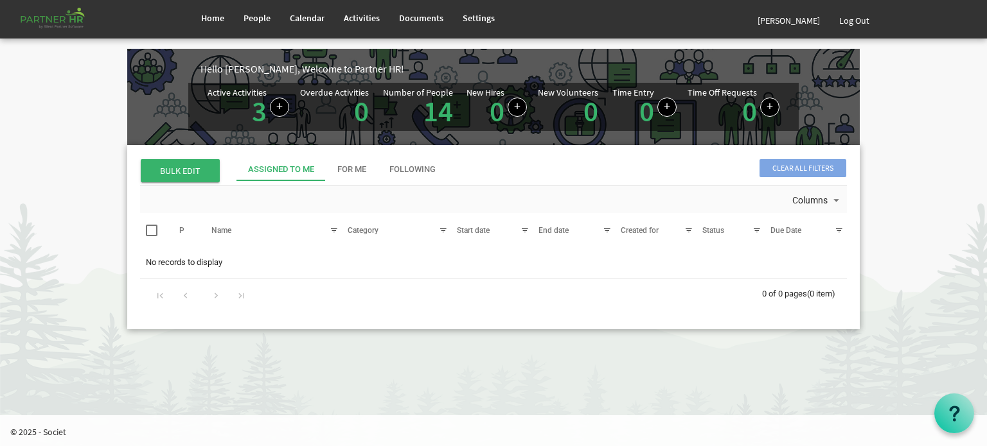
click at [447, 349] on body "Home People Calendar" at bounding box center [493, 175] width 987 height 351
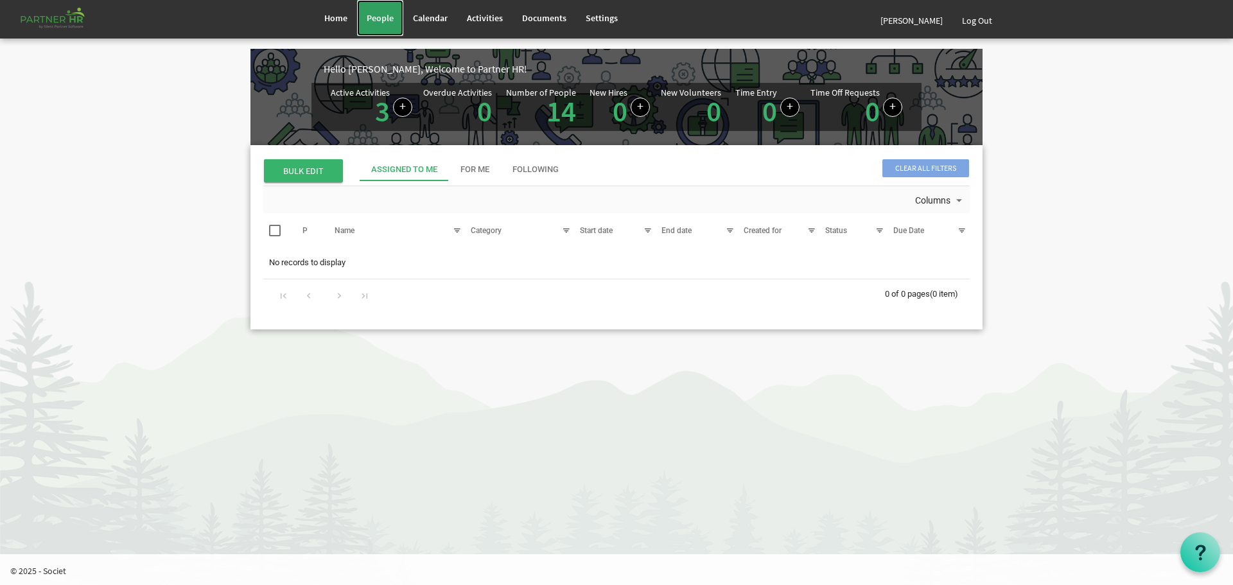
click at [380, 13] on span "People" at bounding box center [380, 18] width 27 height 12
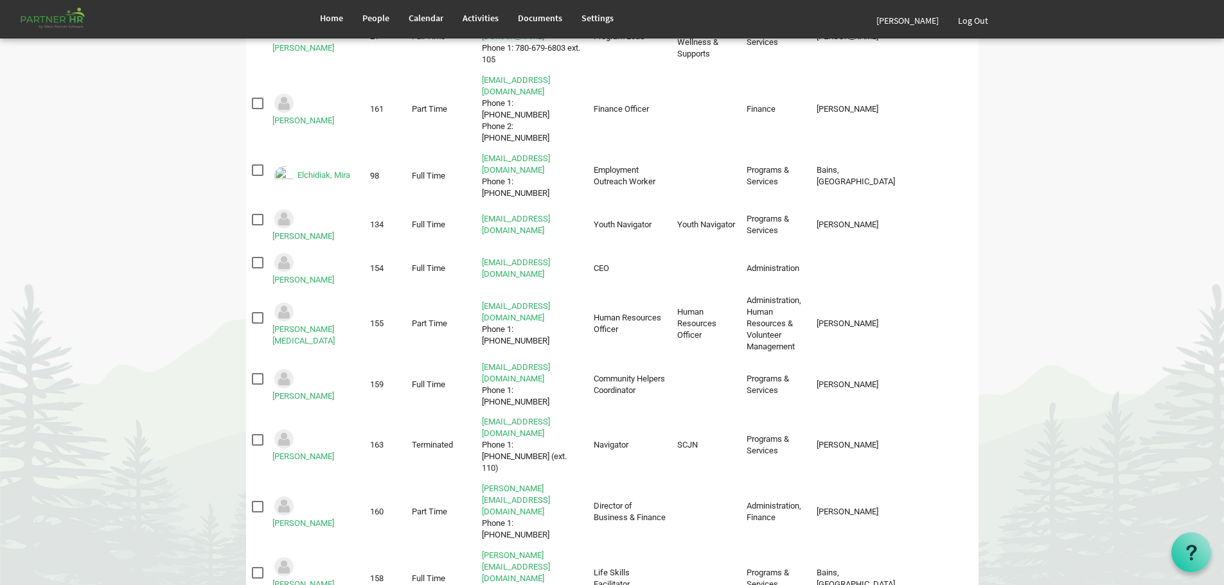
scroll to position [355, 0]
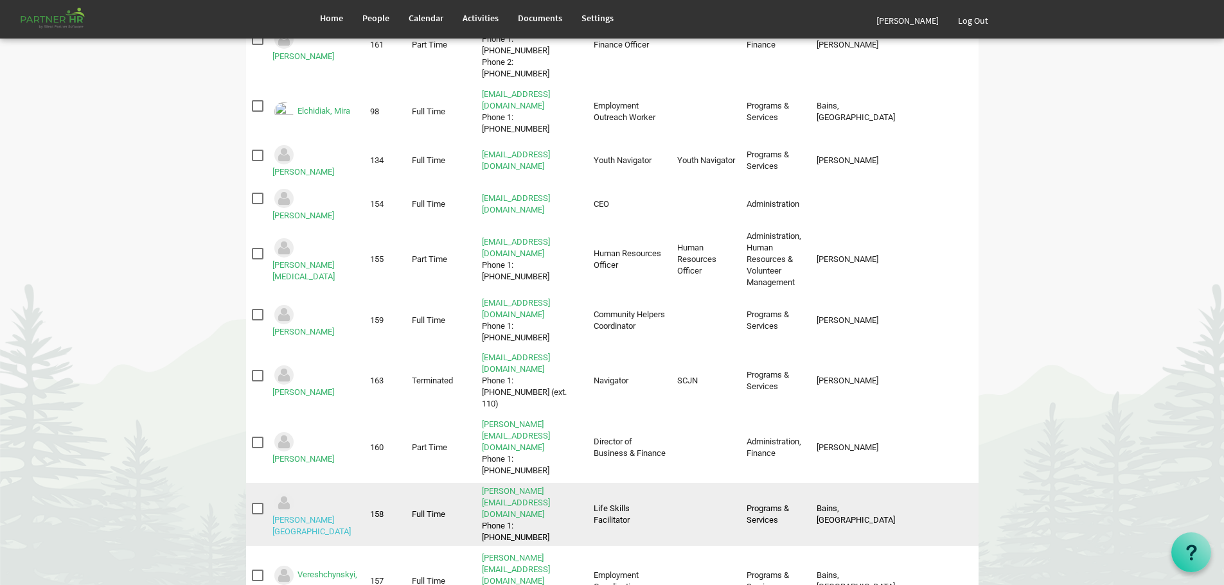
click at [324, 515] on link "Stolee, Shannon" at bounding box center [311, 525] width 78 height 21
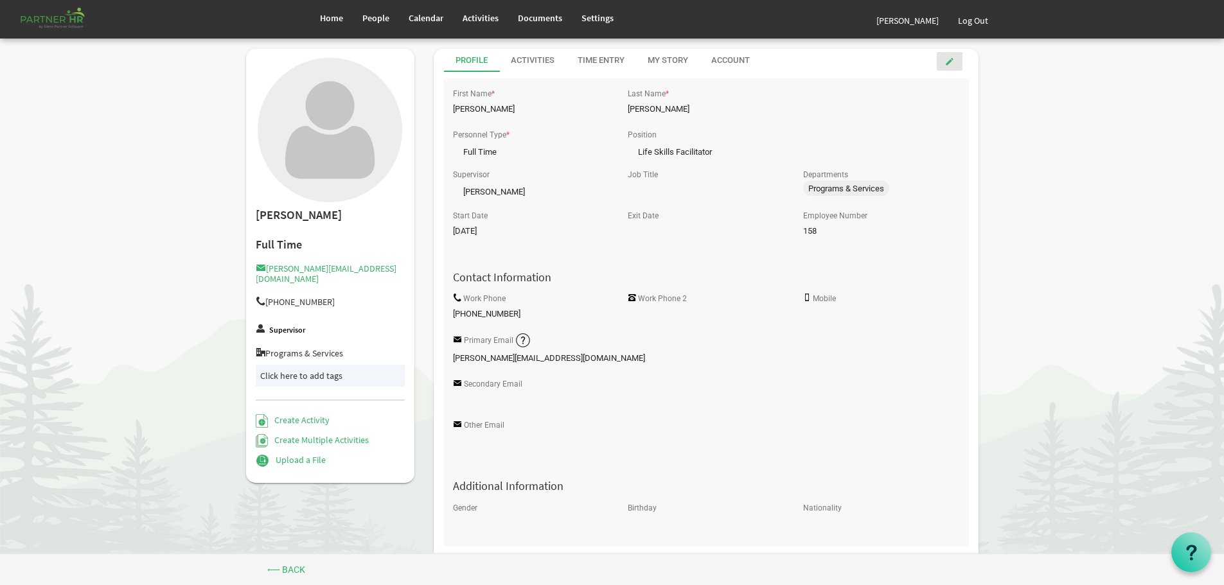
click at [949, 60] on span at bounding box center [949, 61] width 9 height 9
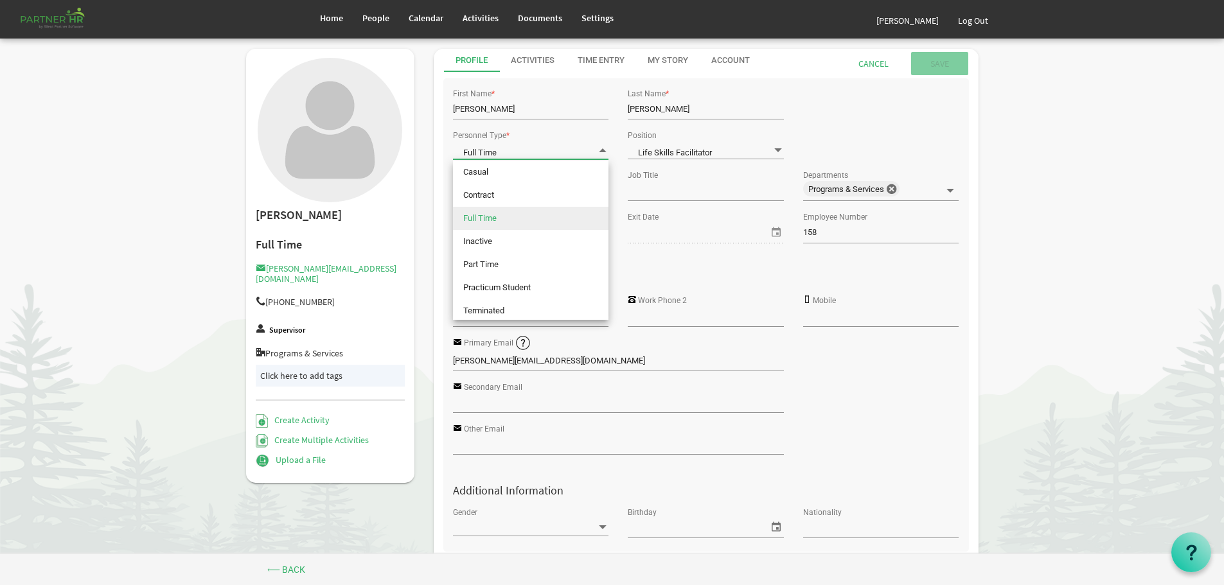
click at [602, 148] on span at bounding box center [603, 150] width 12 height 12
click at [513, 238] on li "Inactive" at bounding box center [530, 241] width 155 height 23
type input "Inactive"
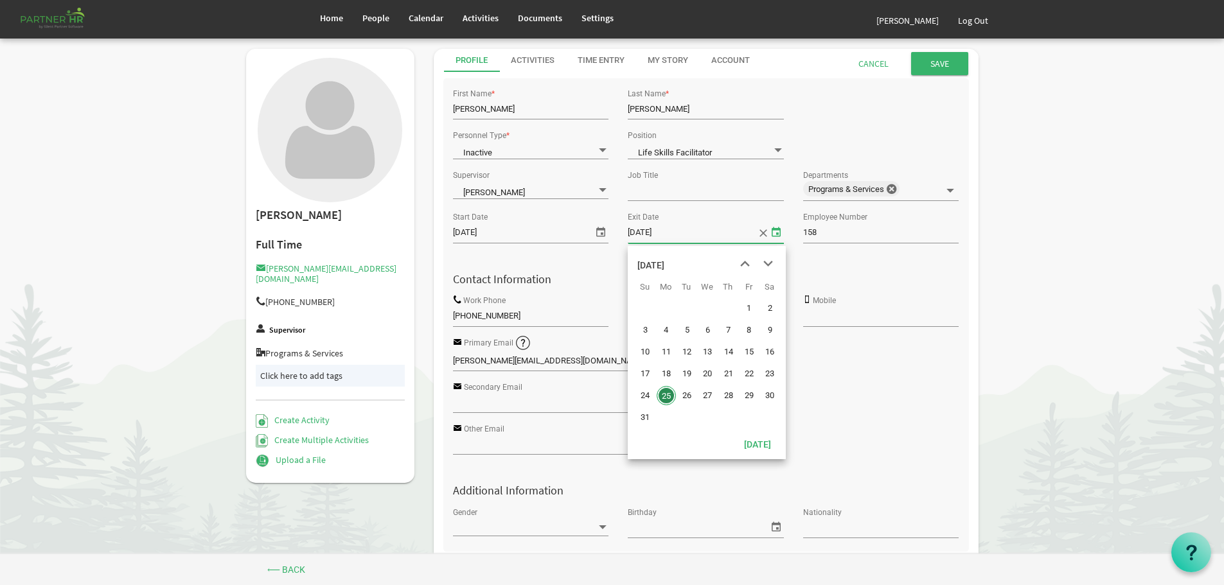
click at [778, 232] on span "select" at bounding box center [775, 232] width 15 height 17
click at [745, 262] on span "previous month" at bounding box center [745, 263] width 22 height 23
click at [666, 373] on span "21" at bounding box center [665, 373] width 19 height 19
type input "7/21/2025"
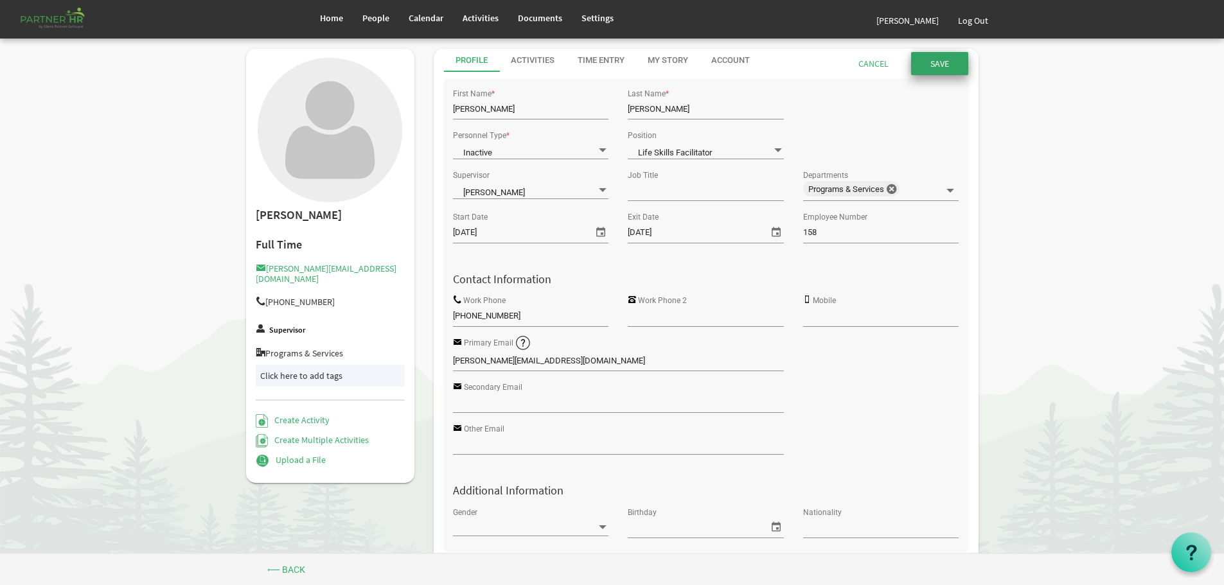
click at [937, 59] on input "submit" at bounding box center [939, 63] width 57 height 23
drag, startPoint x: 369, startPoint y: 12, endPoint x: 382, endPoint y: 27, distance: 19.6
click at [369, 12] on span "People" at bounding box center [375, 18] width 27 height 12
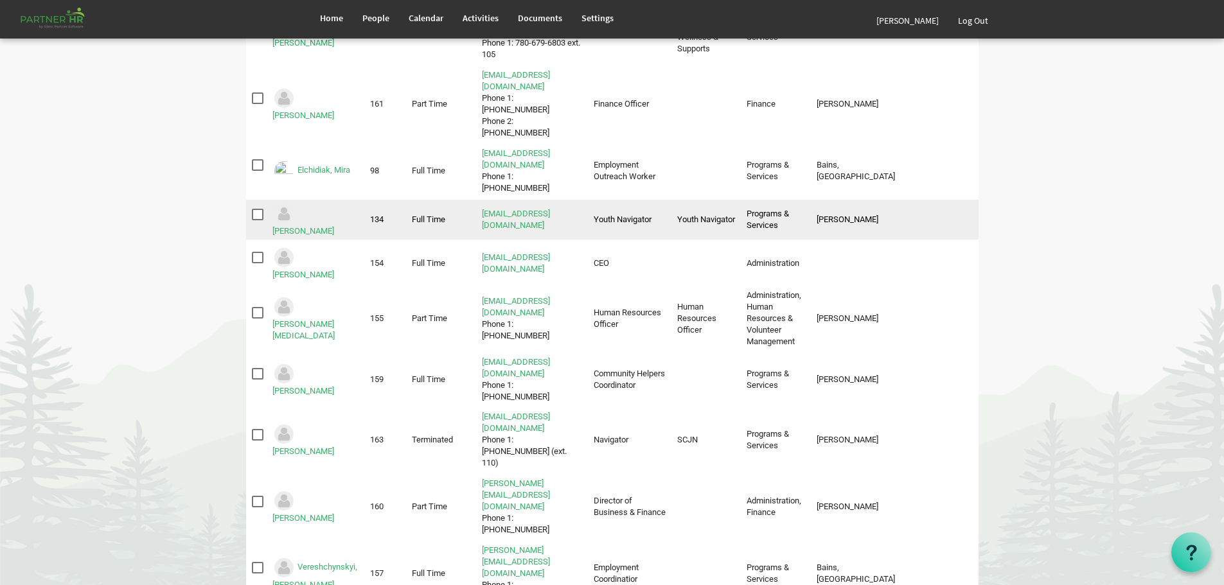
scroll to position [312, 0]
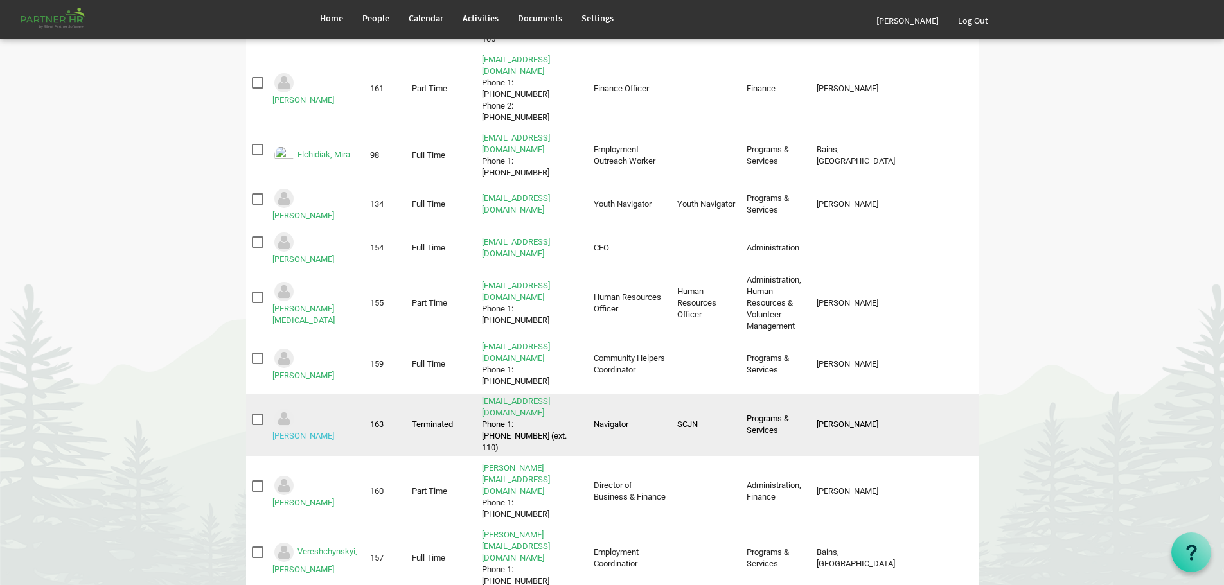
click at [315, 431] on link "[PERSON_NAME]" at bounding box center [303, 436] width 62 height 10
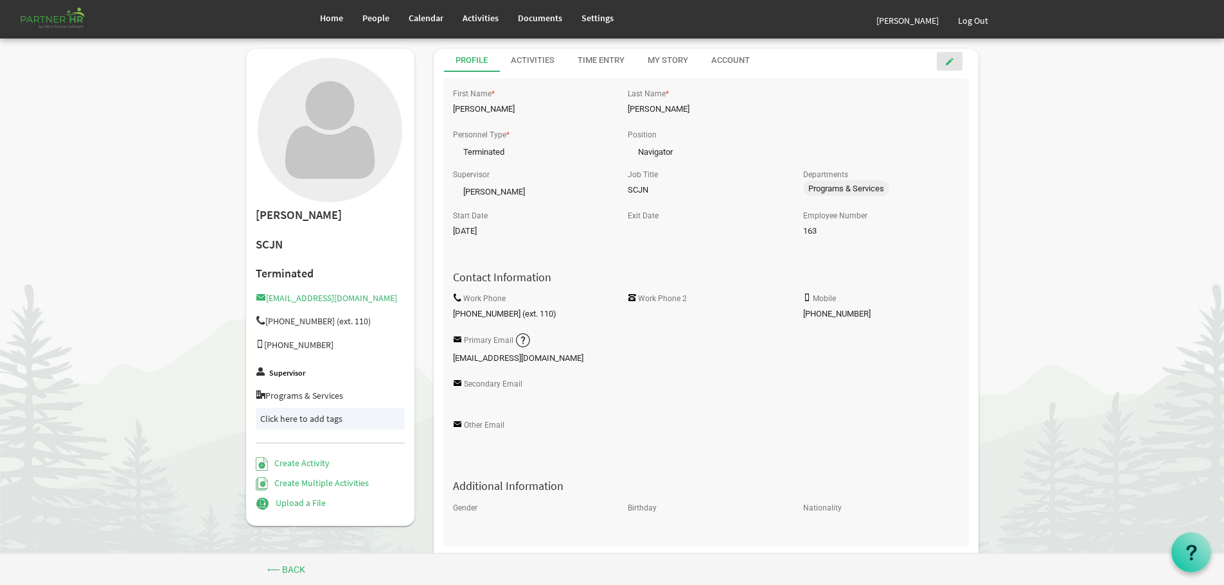
click at [948, 58] on span at bounding box center [949, 61] width 9 height 9
click at [868, 60] on link "Cancel" at bounding box center [873, 63] width 69 height 23
click at [374, 12] on span "People" at bounding box center [375, 18] width 27 height 12
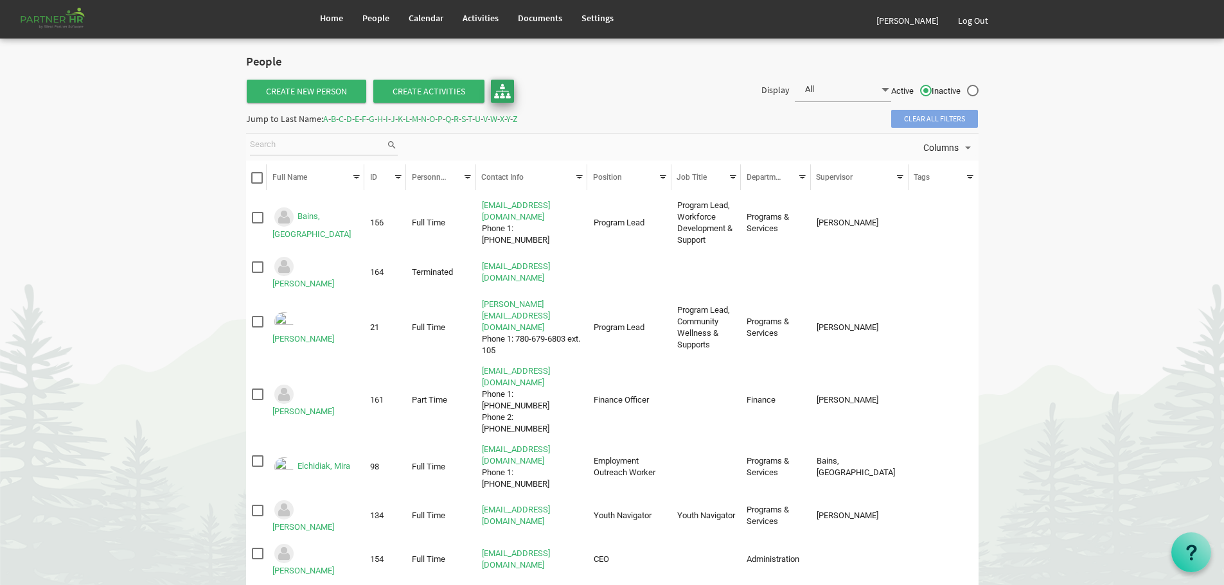
click at [498, 87] on img at bounding box center [502, 91] width 17 height 17
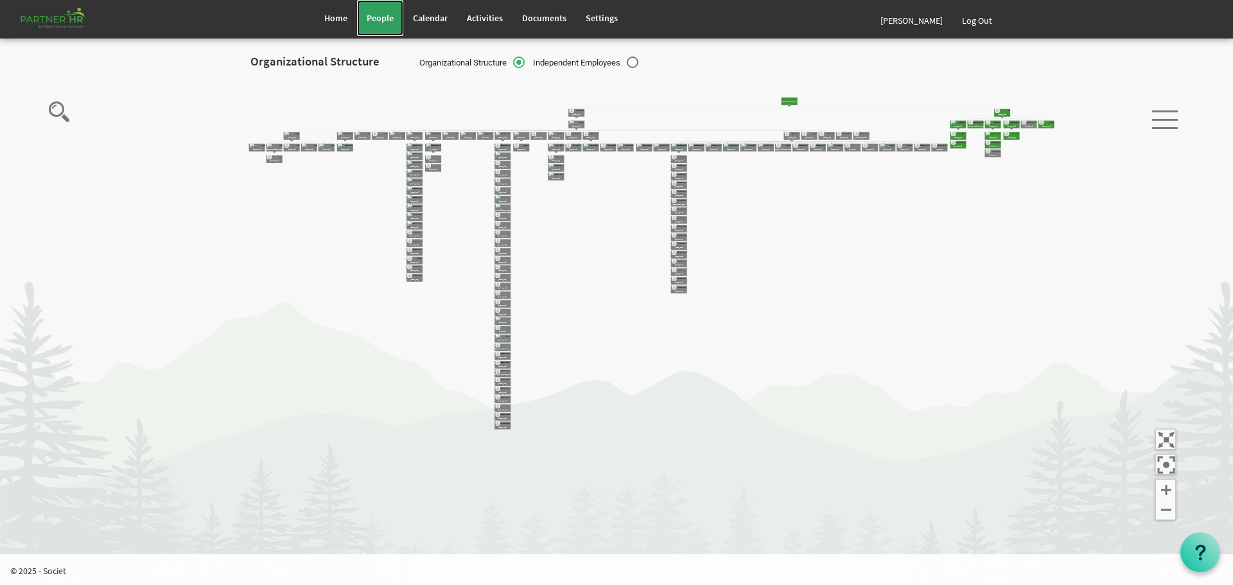
click at [373, 19] on span "People" at bounding box center [380, 18] width 27 height 12
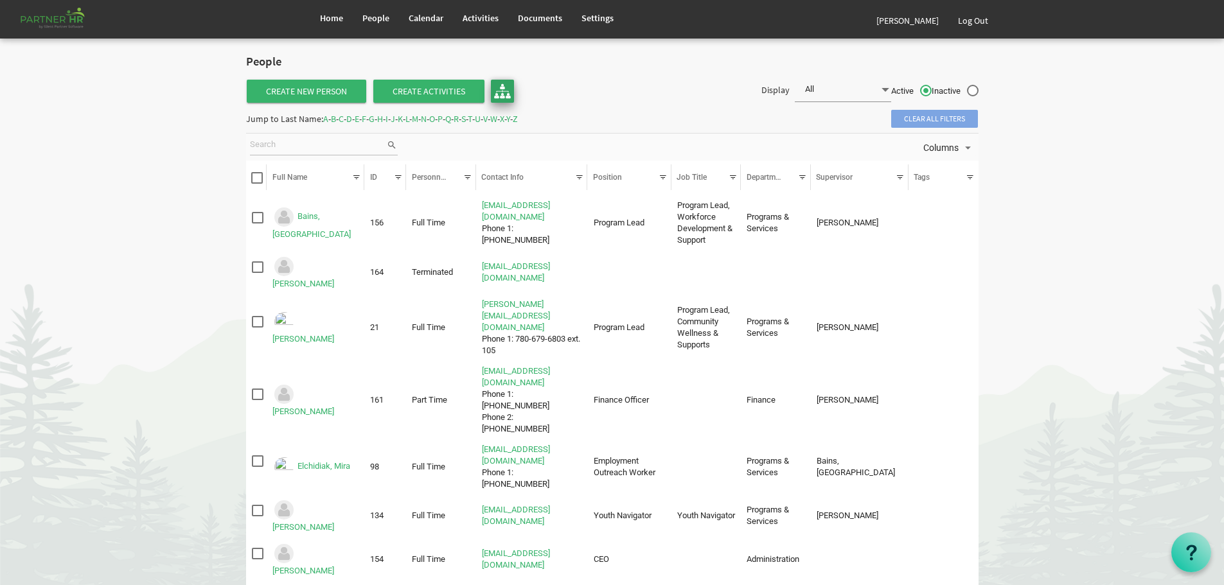
click at [504, 88] on img at bounding box center [502, 91] width 17 height 17
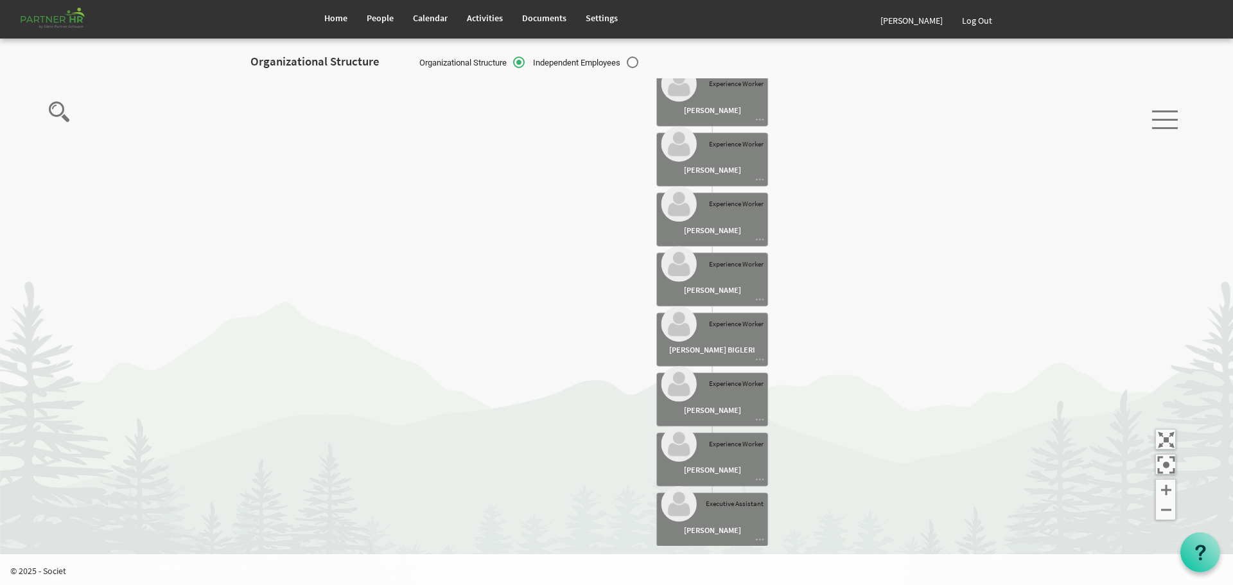
click at [730, 219] on rect at bounding box center [712, 219] width 111 height 53
click at [716, 218] on rect at bounding box center [712, 219] width 111 height 53
click at [674, 209] on image at bounding box center [679, 203] width 35 height 35
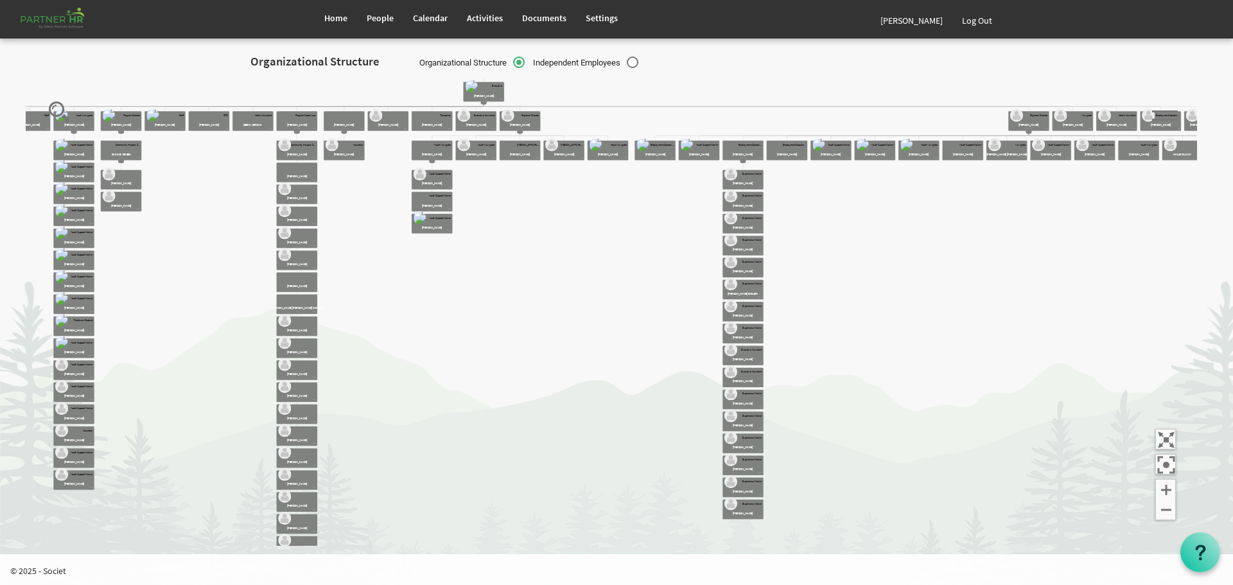
drag, startPoint x: 624, startPoint y: 199, endPoint x: 694, endPoint y: 257, distance: 90.3
click at [519, 153] on text "Krista Matthews" at bounding box center [520, 153] width 21 height 3
click at [519, 147] on rect at bounding box center [520, 150] width 40 height 19
click at [521, 150] on rect at bounding box center [520, 150] width 40 height 19
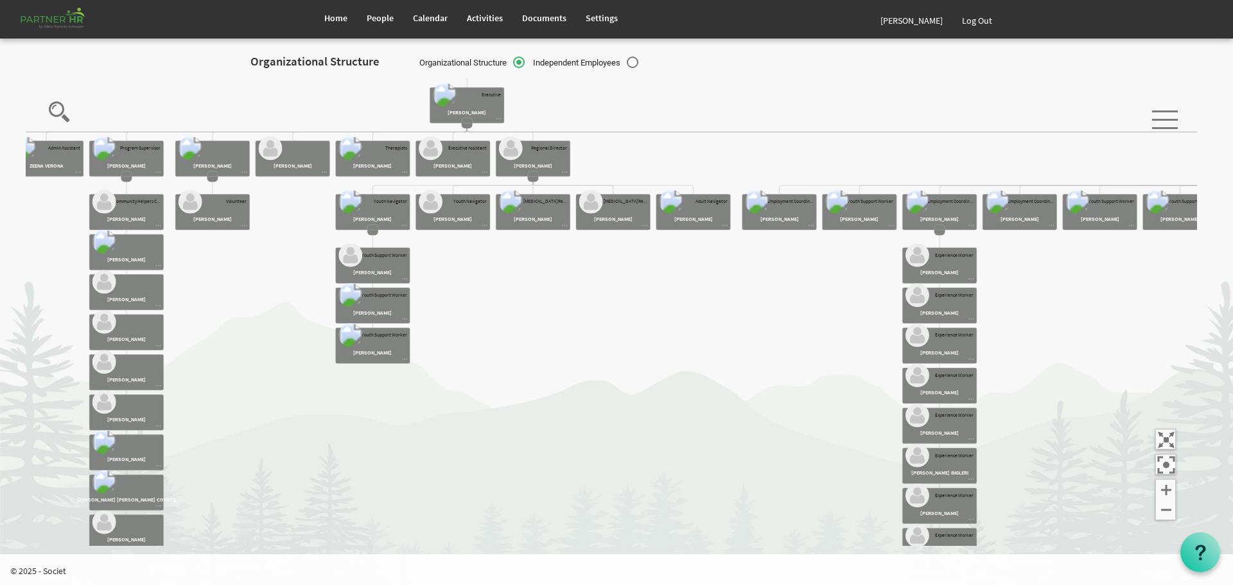
drag, startPoint x: 498, startPoint y: 197, endPoint x: 532, endPoint y: 275, distance: 84.8
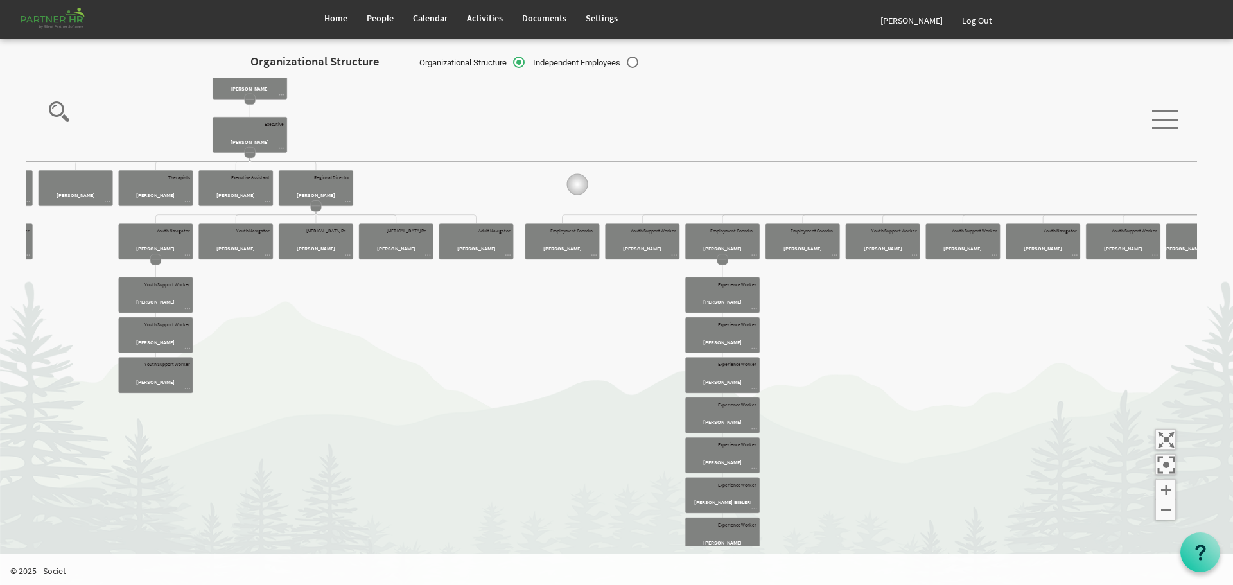
drag, startPoint x: 789, startPoint y: 156, endPoint x: 498, endPoint y: 186, distance: 291.9
click at [505, 188] on icon "Camrose Open Door Association Camrose Open Door Associat... James Cardiff Board…" at bounding box center [612, 312] width 1172 height 468
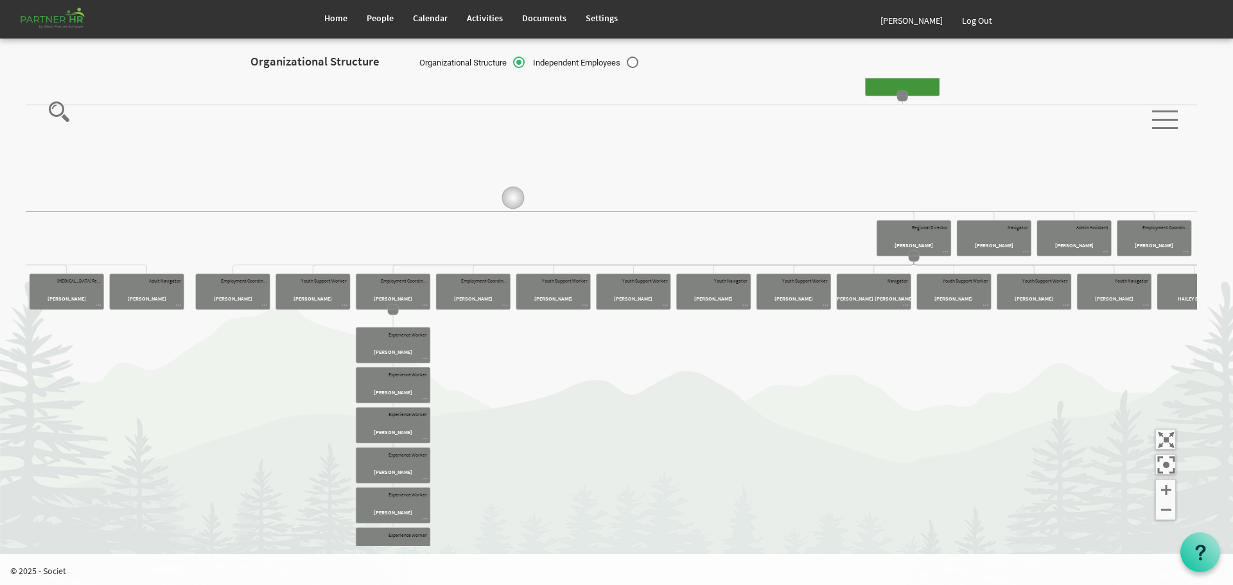
drag, startPoint x: 770, startPoint y: 150, endPoint x: 416, endPoint y: 202, distance: 358.3
click at [424, 201] on icon "Camrose Open Door Association Camrose Open Door Associat... James Cardiff Board…" at bounding box center [612, 312] width 1172 height 468
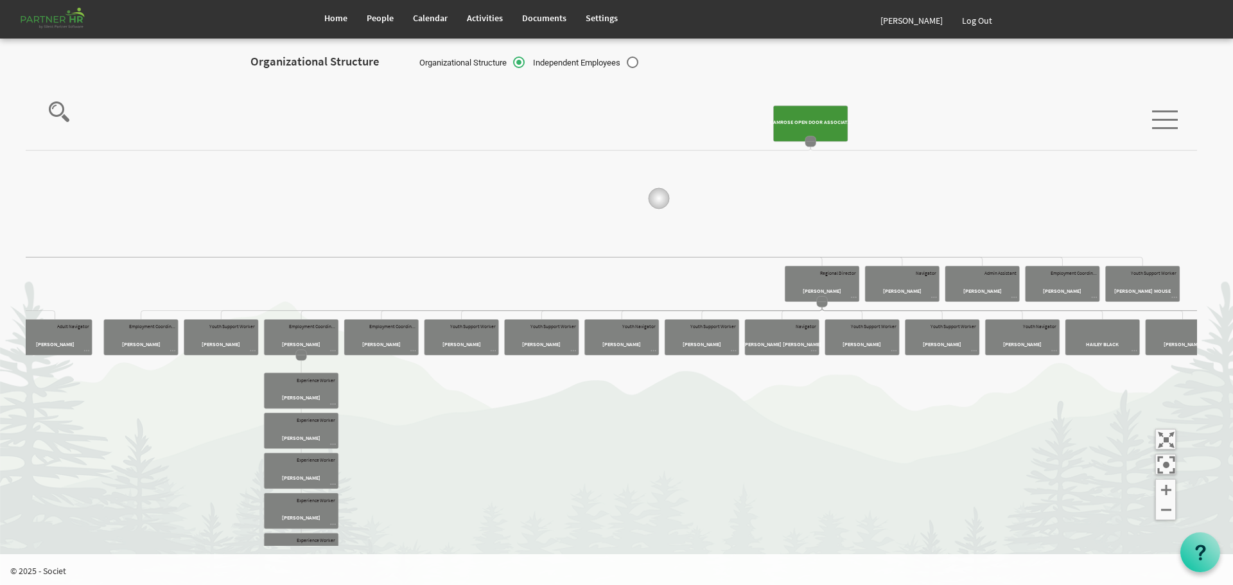
drag, startPoint x: 662, startPoint y: 157, endPoint x: 791, endPoint y: 168, distance: 128.9
click at [782, 169] on icon "Camrose Open Door Association Camrose Open Door Associat... James Cardiff Board…" at bounding box center [612, 312] width 1172 height 468
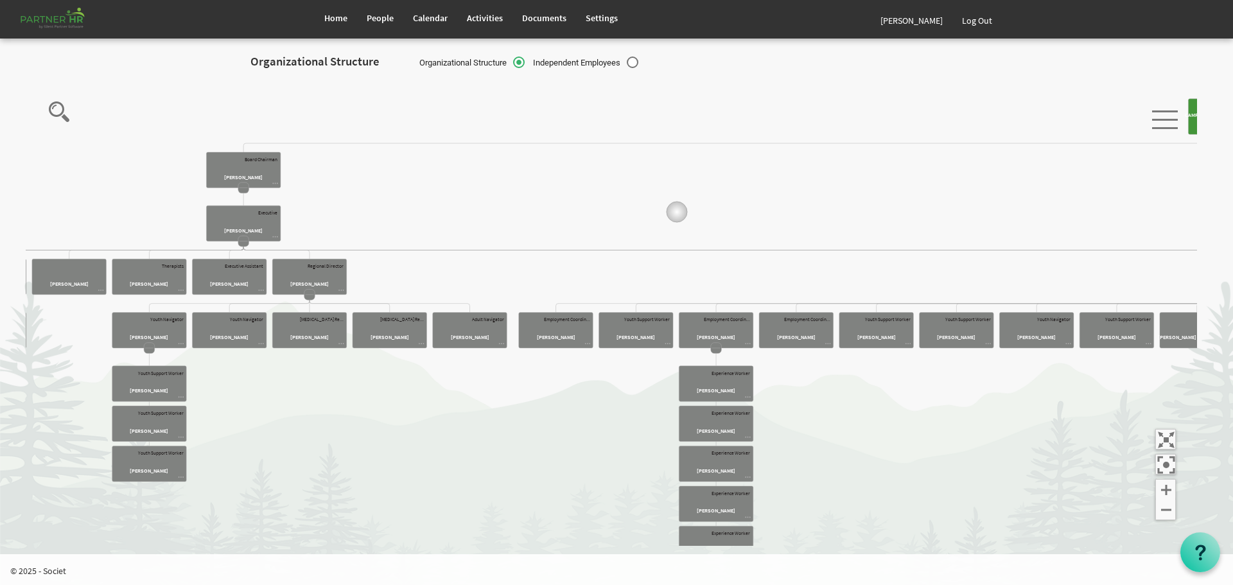
drag, startPoint x: 385, startPoint y: 189, endPoint x: 737, endPoint y: 216, distance: 353.0
click at [757, 216] on icon "Camrose Open Door Association Camrose Open Door Associat... James Cardiff Board…" at bounding box center [612, 312] width 1172 height 468
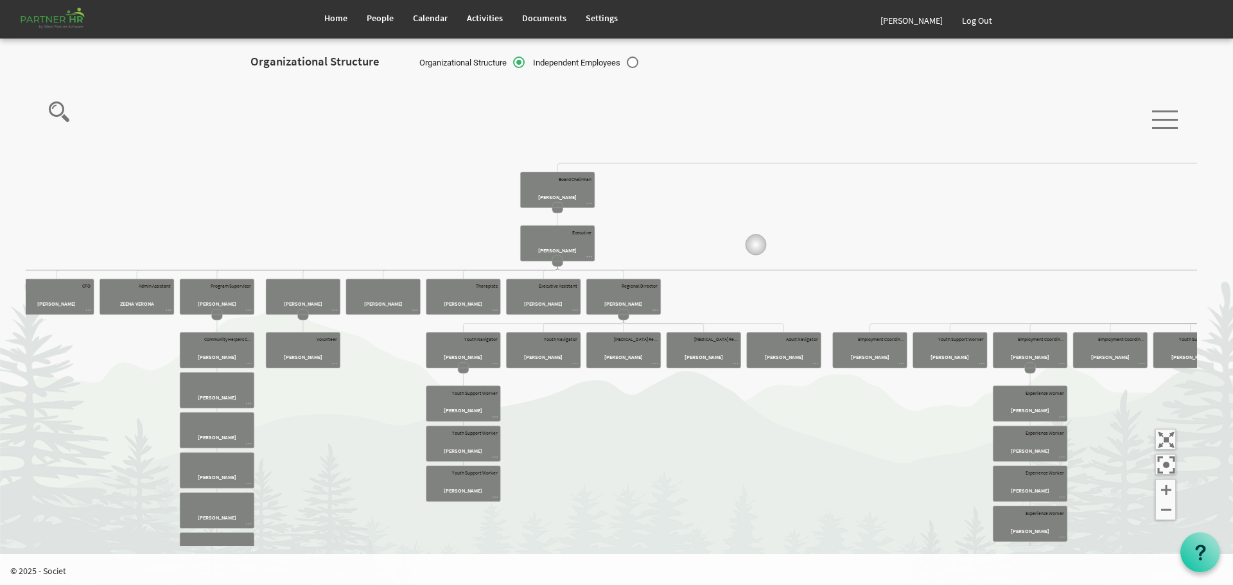
drag, startPoint x: 528, startPoint y: 215, endPoint x: 892, endPoint y: 272, distance: 368.7
click at [888, 272] on icon "Camrose Open Door Association Camrose Open Door Associat... James Cardiff Board…" at bounding box center [612, 312] width 1172 height 468
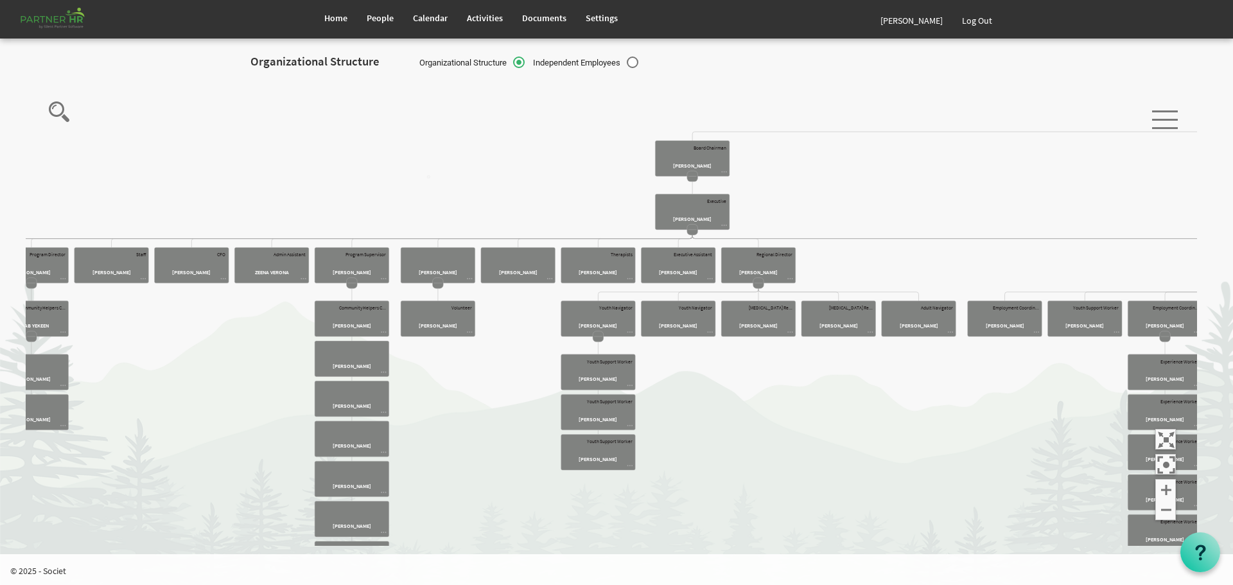
drag, startPoint x: 435, startPoint y: 186, endPoint x: 543, endPoint y: 238, distance: 119.8
click at [530, 233] on icon "Camrose Open Door Association Camrose Open Door Associat... James Cardiff Board…" at bounding box center [612, 312] width 1172 height 468
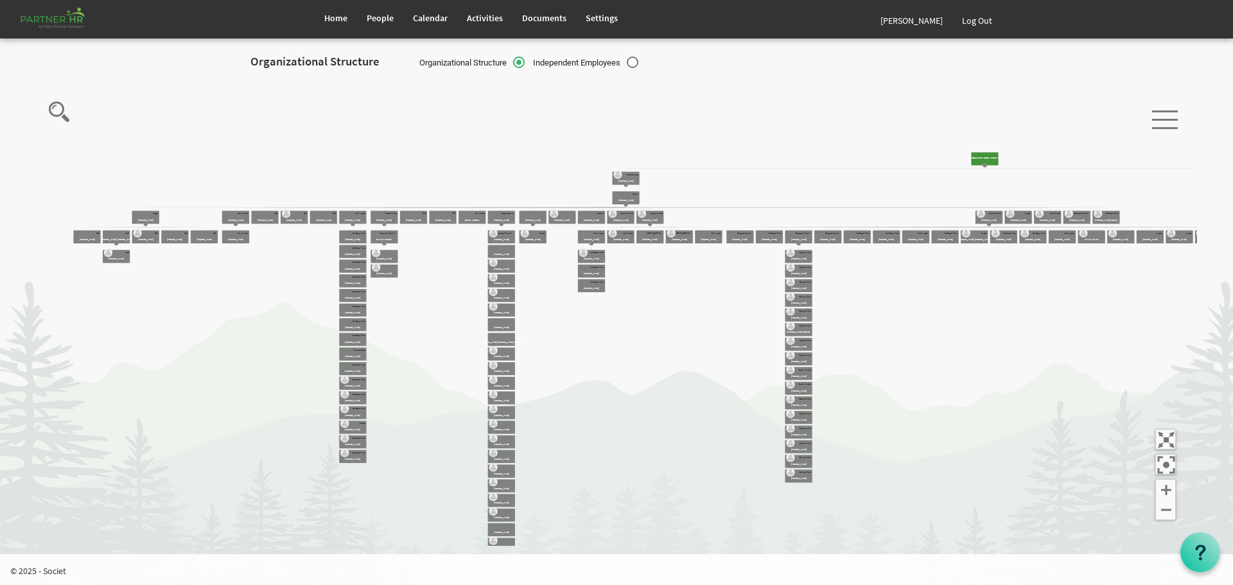
click at [1168, 119] on hr at bounding box center [1165, 120] width 26 height 2
click at [1076, 358] on icon "Camrose Open Door Association Camrose Open Door Associat... James Cardiff Board…" at bounding box center [612, 312] width 1172 height 468
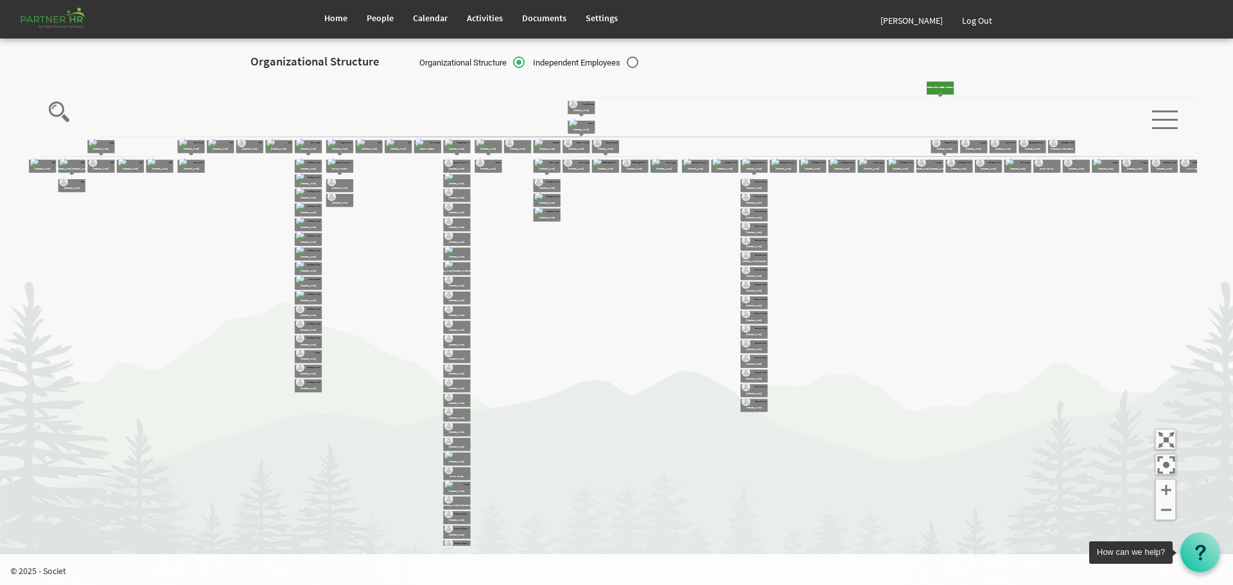
click at [1198, 552] on icon at bounding box center [1201, 553] width 16 height 16
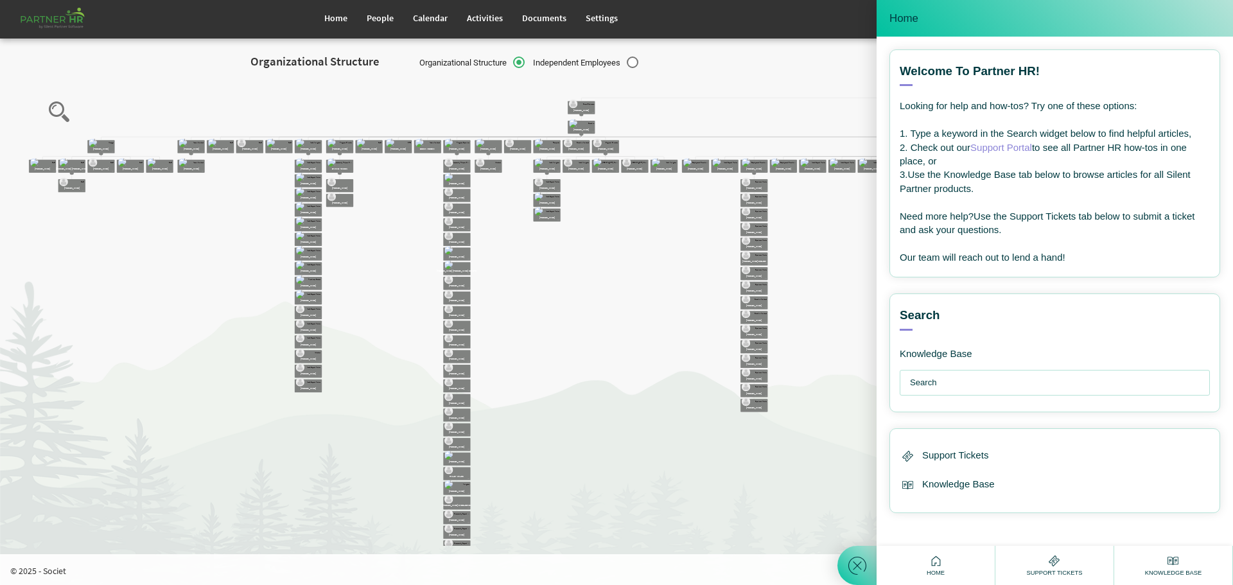
click at [795, 19] on div "Home People Calendar Activities" at bounding box center [649, 19] width 668 height 39
click at [819, 76] on div "Organizational Structure Organizational Structure Independent Employees" at bounding box center [616, 64] width 732 height 30
click at [941, 561] on icon at bounding box center [936, 561] width 16 height 16
drag, startPoint x: 804, startPoint y: 472, endPoint x: 793, endPoint y: 474, distance: 11.1
click at [802, 473] on icon "Camrose Open Door Association Camrose Open Door Associat... James Cardiff Board…" at bounding box center [612, 312] width 1172 height 468
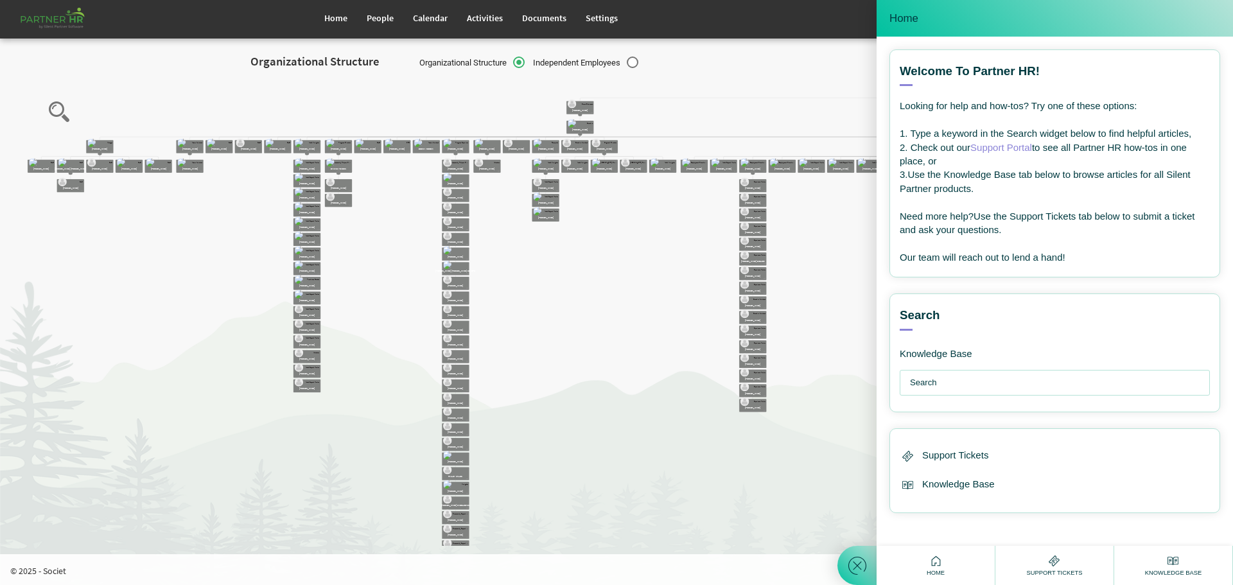
click at [973, 17] on div "Home" at bounding box center [1055, 18] width 331 height 17
click at [817, 15] on div "Home People Calendar Activities" at bounding box center [649, 19] width 668 height 39
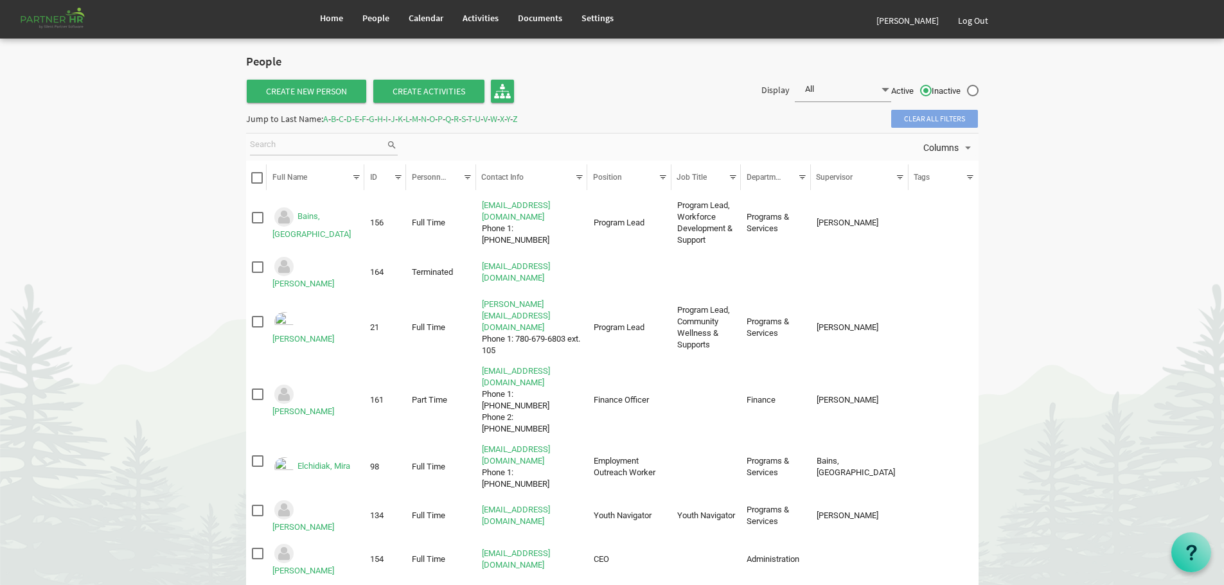
click at [883, 87] on span at bounding box center [885, 90] width 12 height 18
click at [1058, 146] on body "Home People Calendar" at bounding box center [612, 499] width 1224 height 999
click at [545, 116] on div "People Create New Person Create Activities Display All All Active Inactive Jump…" at bounding box center [611, 517] width 751 height 937
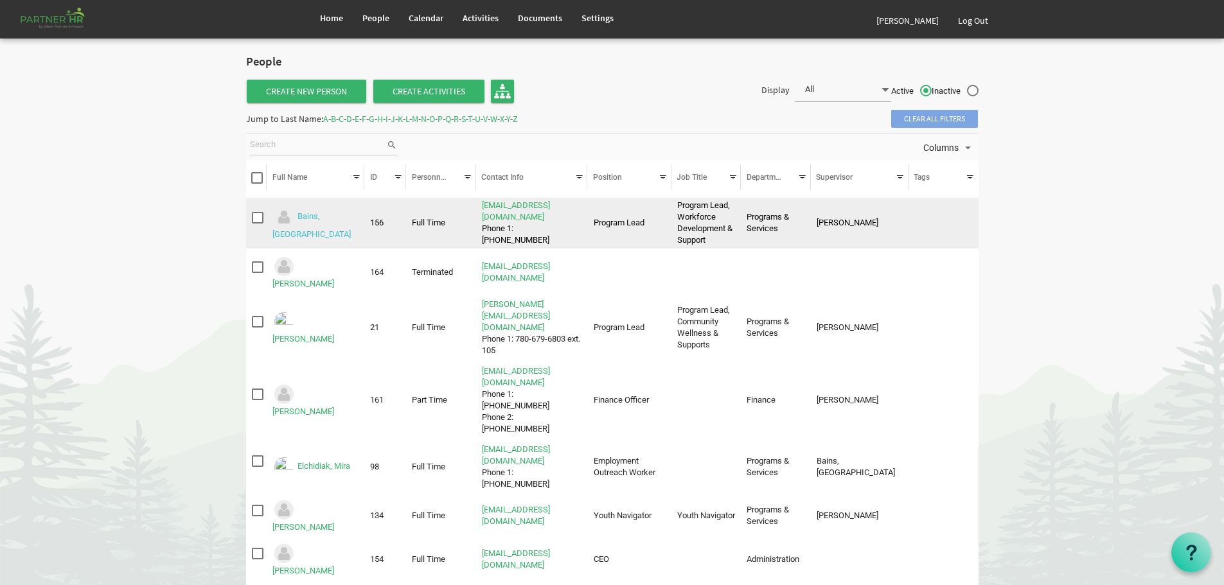
click at [328, 218] on link "Bains, Anchilla" at bounding box center [311, 226] width 78 height 28
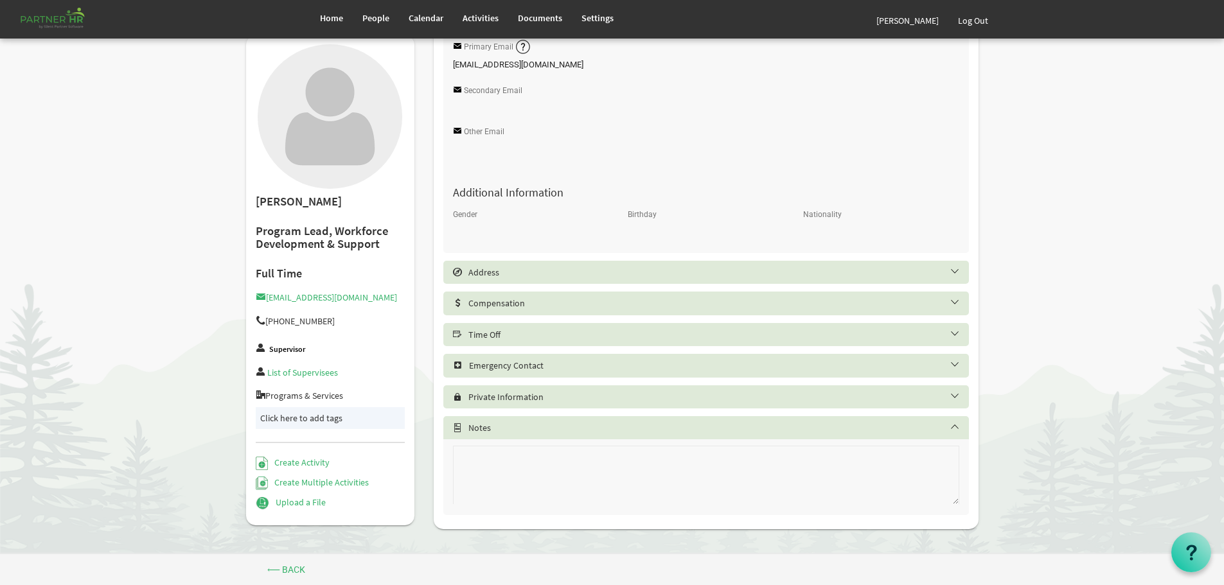
scroll to position [294, 0]
click at [951, 269] on h5 "Address" at bounding box center [715, 272] width 525 height 10
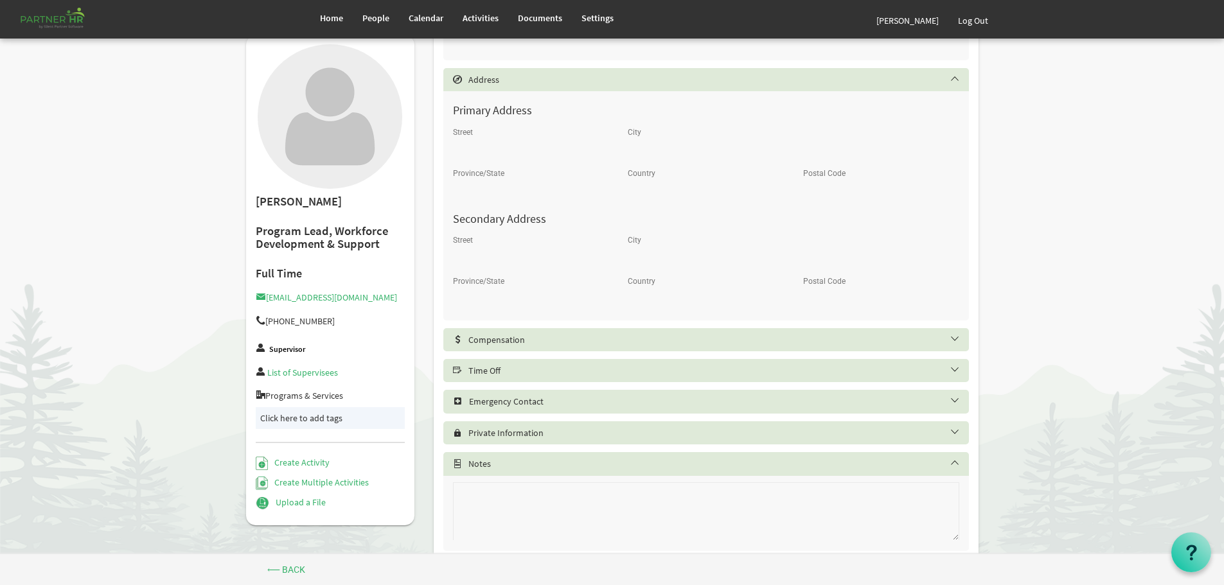
scroll to position [487, 0]
click at [951, 336] on h5 "Compensation" at bounding box center [715, 339] width 525 height 10
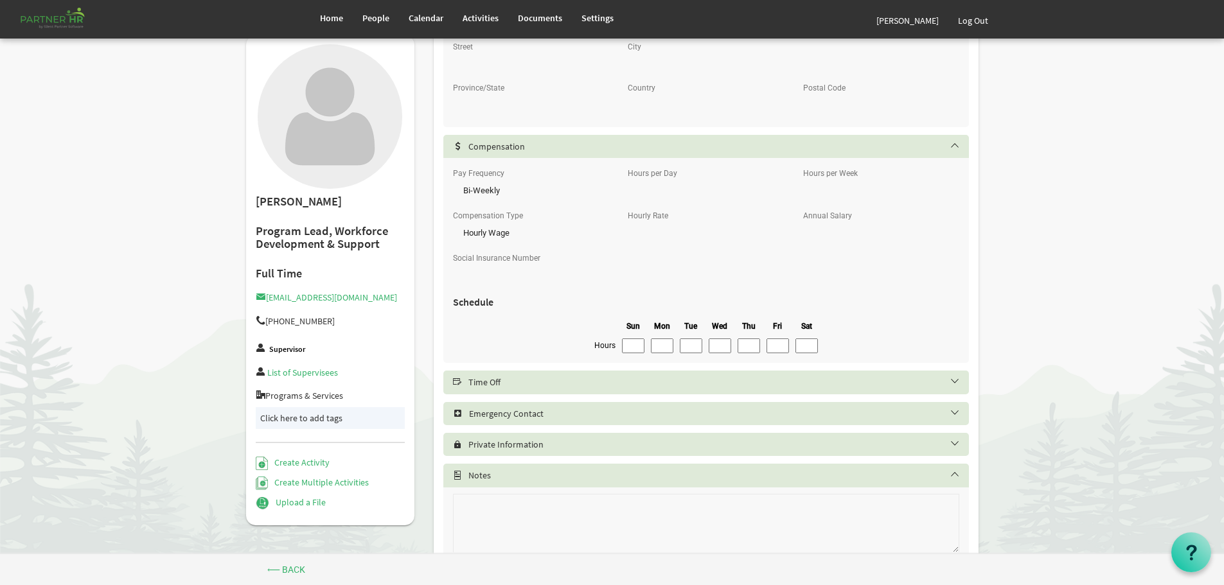
scroll to position [728, 0]
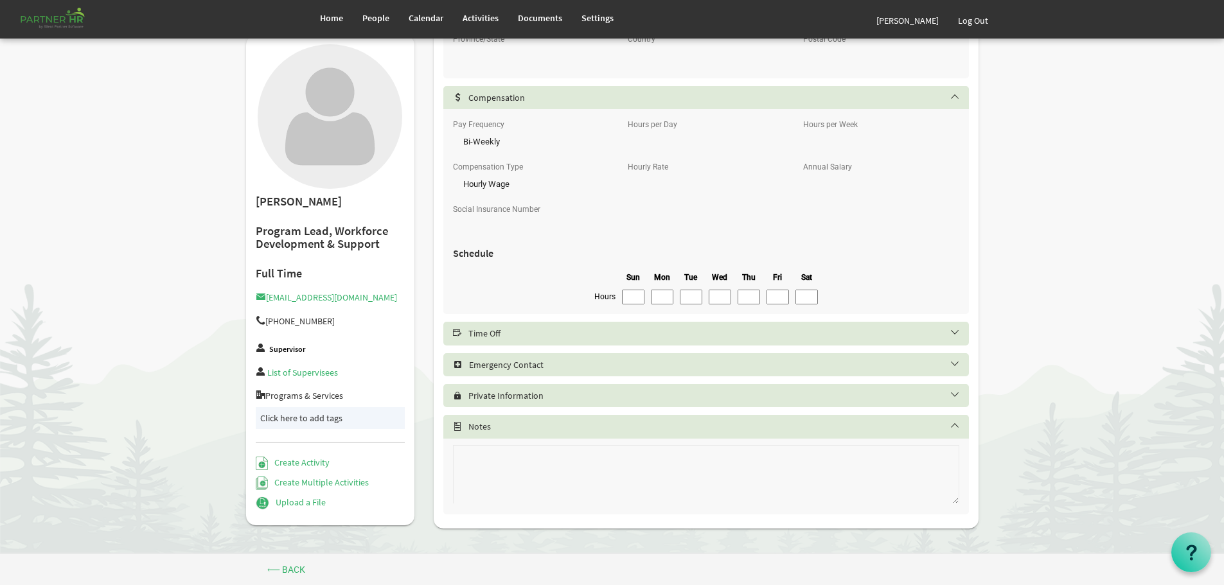
click at [953, 331] on h5 "Time Off" at bounding box center [715, 333] width 525 height 10
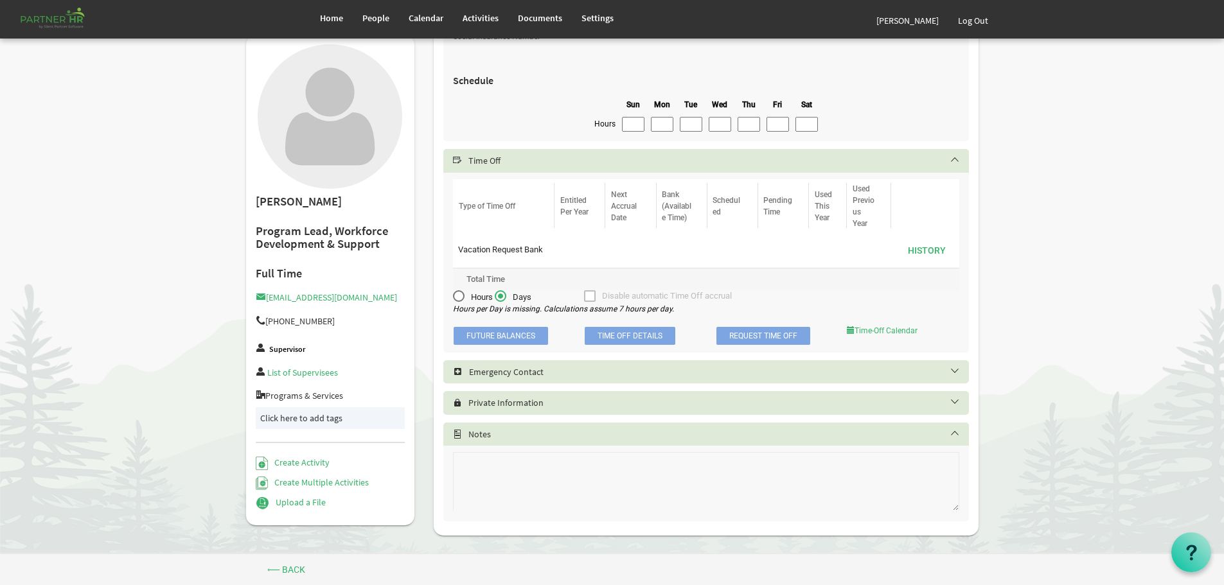
scroll to position [908, 0]
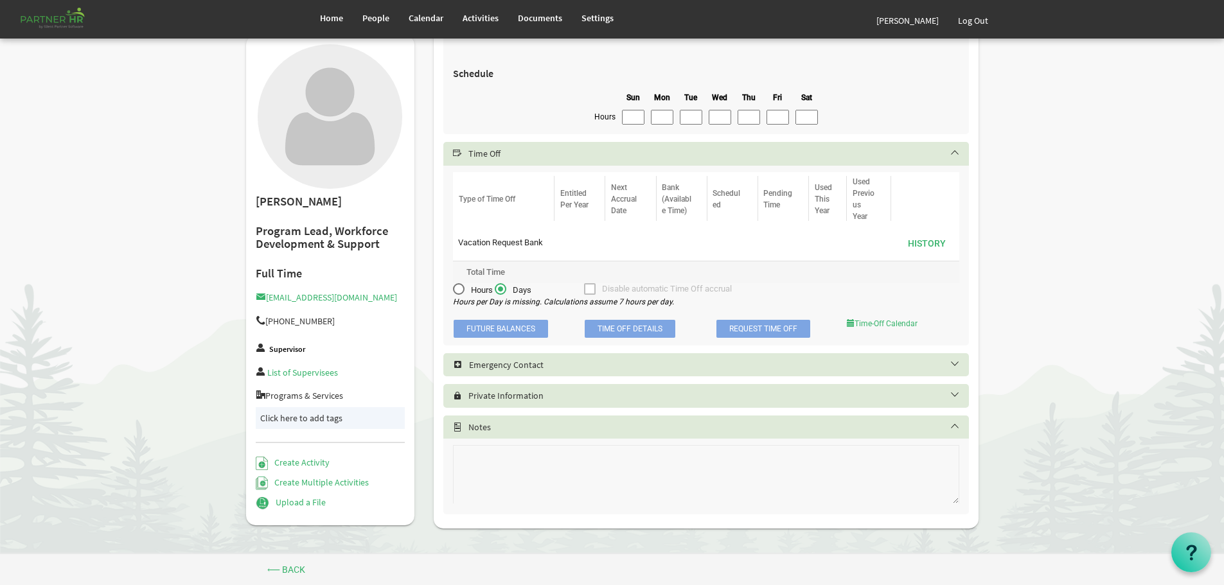
click at [951, 363] on h5 "Emergency Contact" at bounding box center [715, 365] width 525 height 10
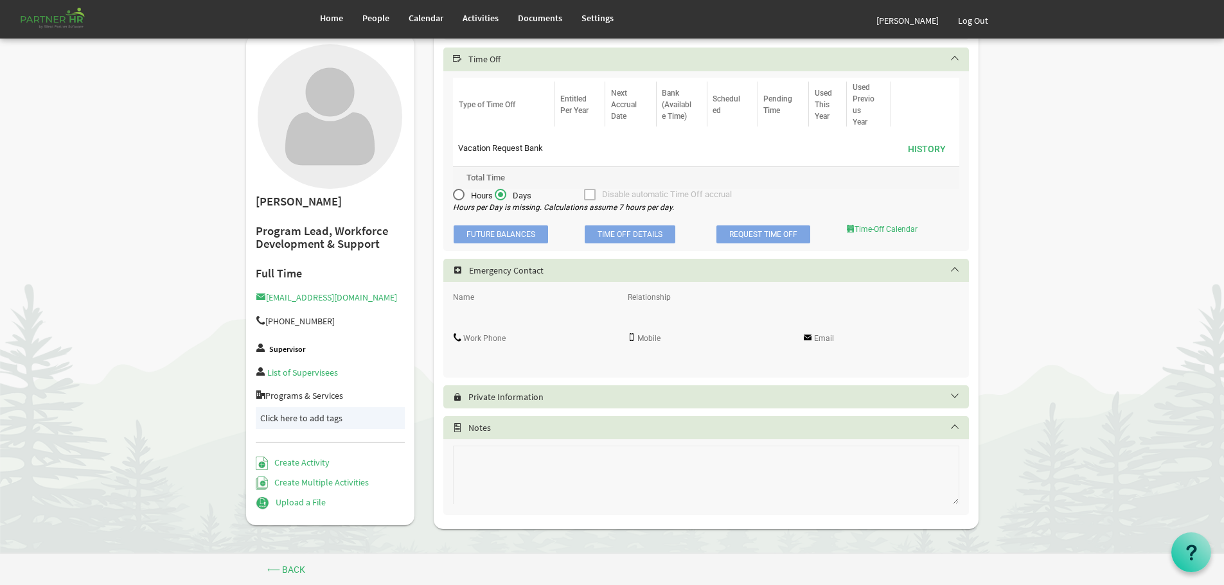
scroll to position [1003, 0]
click at [953, 392] on h5 "Private Information" at bounding box center [715, 396] width 525 height 10
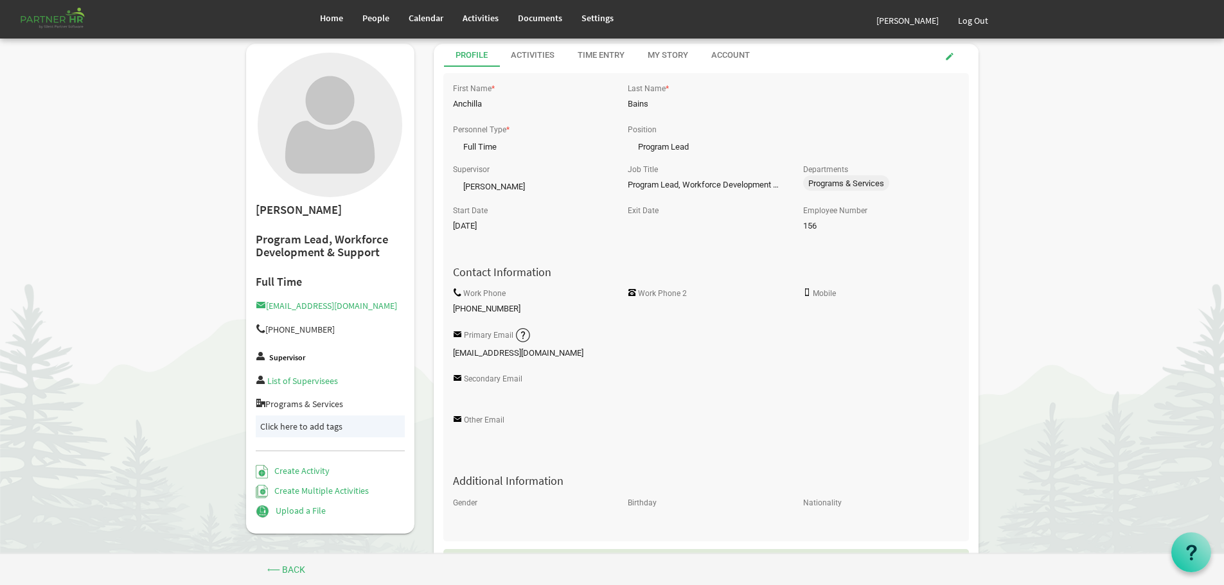
scroll to position [0, 0]
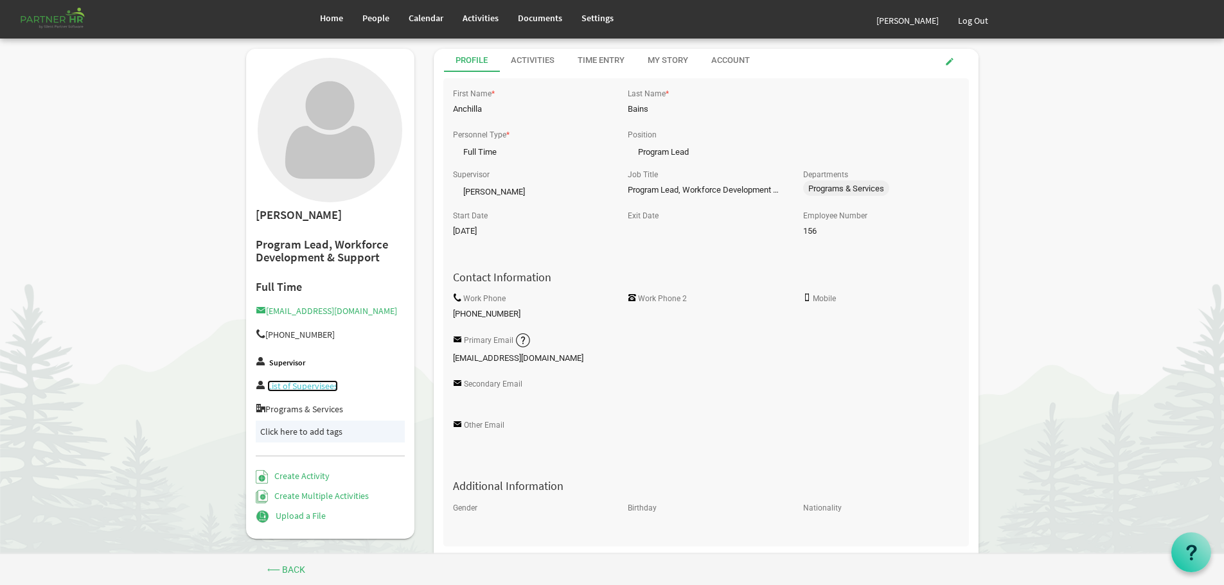
click at [294, 385] on link "List of Supervisees" at bounding box center [302, 386] width 71 height 12
click at [377, 17] on span "People" at bounding box center [375, 18] width 27 height 12
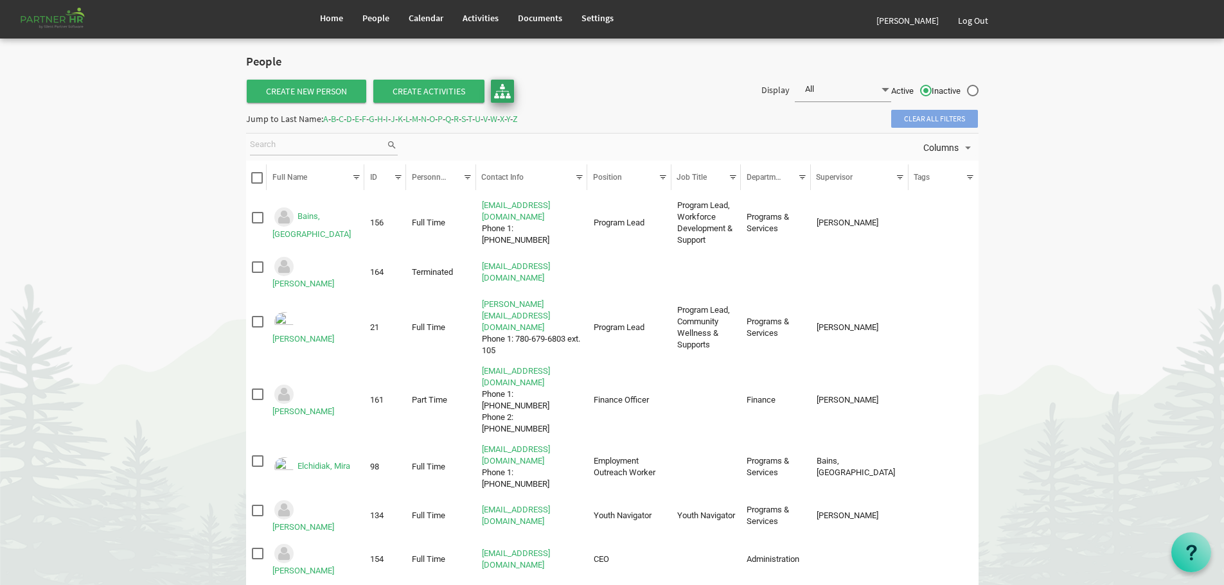
click at [500, 87] on img at bounding box center [502, 91] width 17 height 17
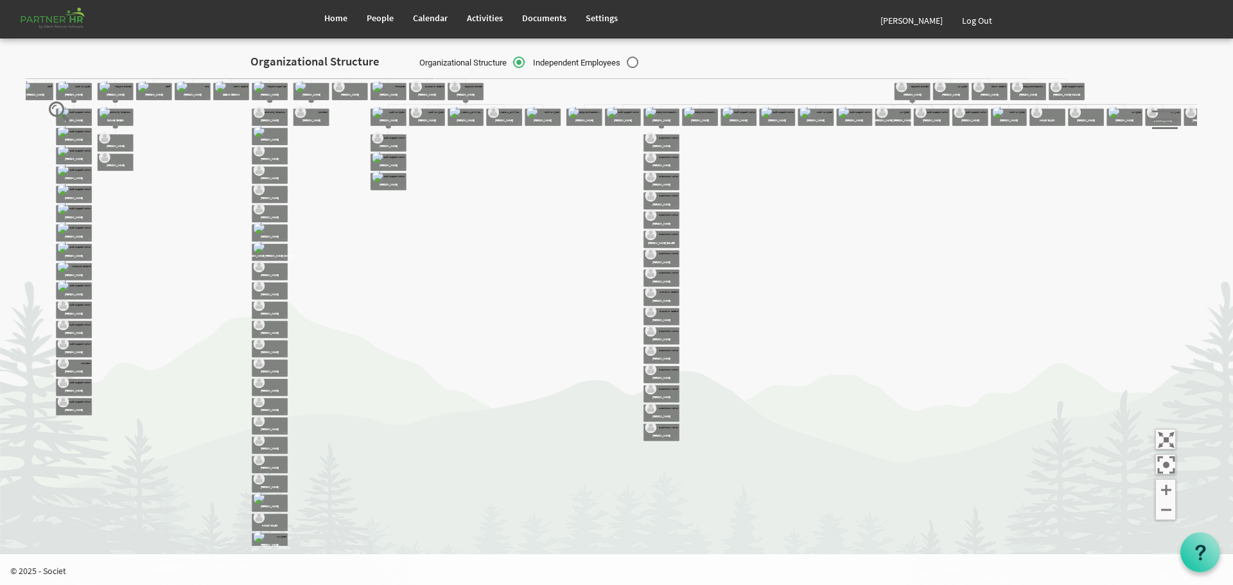
click at [470, 61] on span "Organizational Structure" at bounding box center [471, 63] width 105 height 12
click at [414, 60] on input "Organizational Structure" at bounding box center [413, 59] width 1 height 1
click at [470, 61] on span "Organizational Structure" at bounding box center [471, 63] width 105 height 12
click at [414, 60] on input "Organizational Structure" at bounding box center [413, 59] width 1 height 1
click at [470, 61] on span "Organizational Structure" at bounding box center [471, 63] width 105 height 12
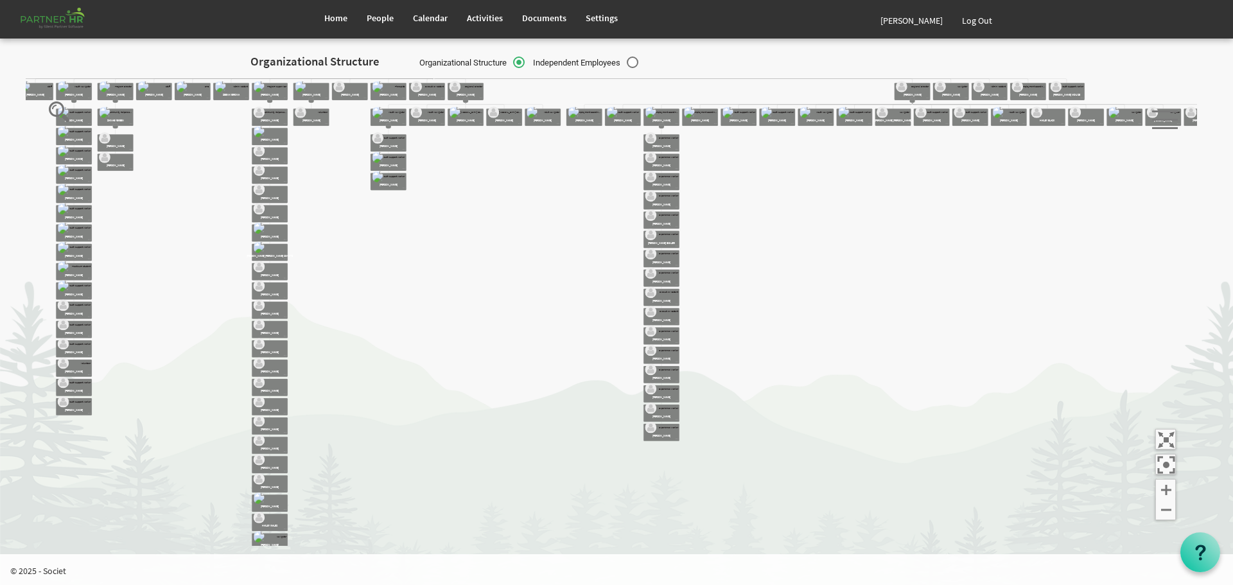
click at [414, 60] on input "Organizational Structure" at bounding box center [413, 59] width 1 height 1
click at [340, 62] on h2 "Organizational Structure" at bounding box center [314, 61] width 128 height 13
click at [583, 59] on span "Independent Employees" at bounding box center [585, 63] width 105 height 12
click at [527, 59] on input "Independent Employees" at bounding box center [527, 59] width 1 height 1
radio input "true"
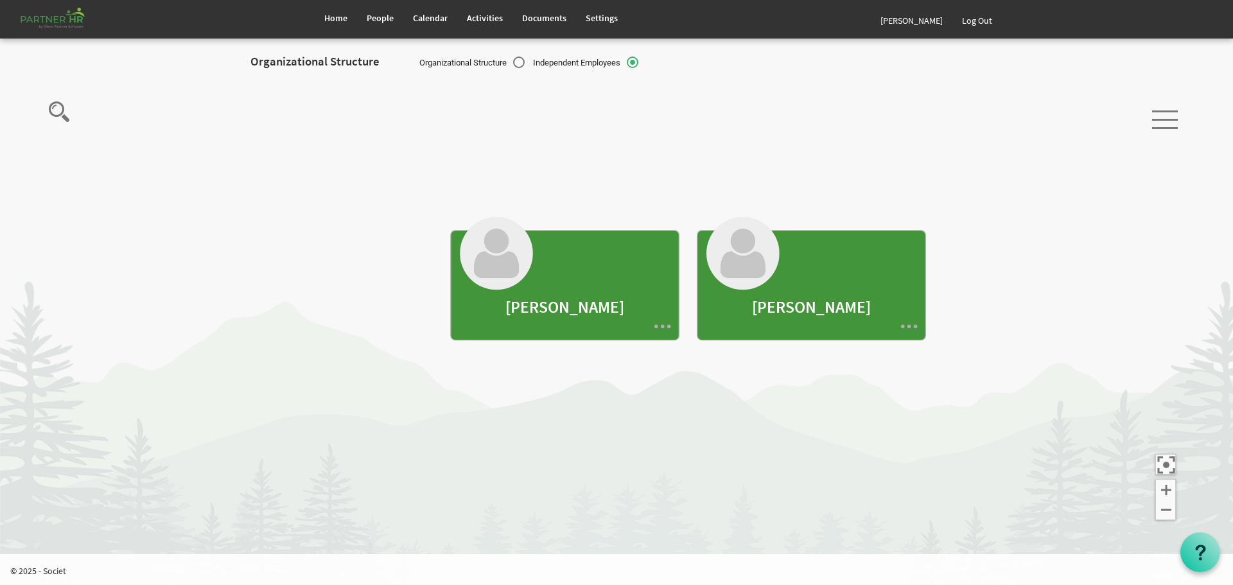
click at [1165, 125] on div at bounding box center [1165, 114] width 26 height 32
click at [516, 60] on label "Organizational Structure" at bounding box center [471, 63] width 105 height 13
click at [414, 60] on input "Organizational Structure" at bounding box center [413, 59] width 1 height 1
radio input "true"
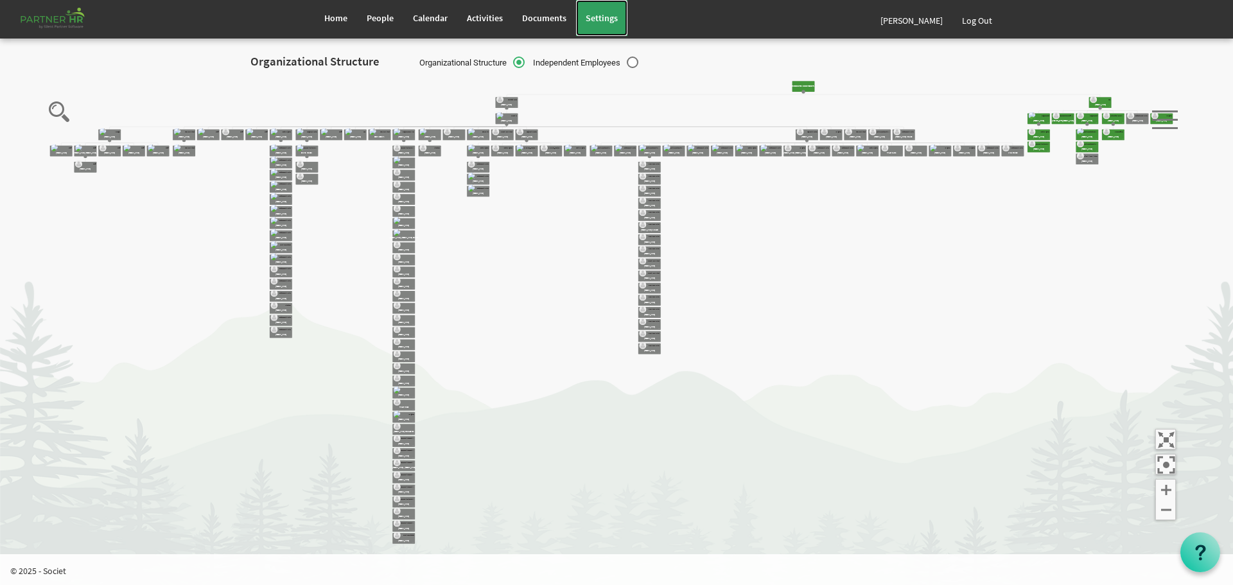
click at [607, 21] on span "Settings" at bounding box center [602, 18] width 32 height 12
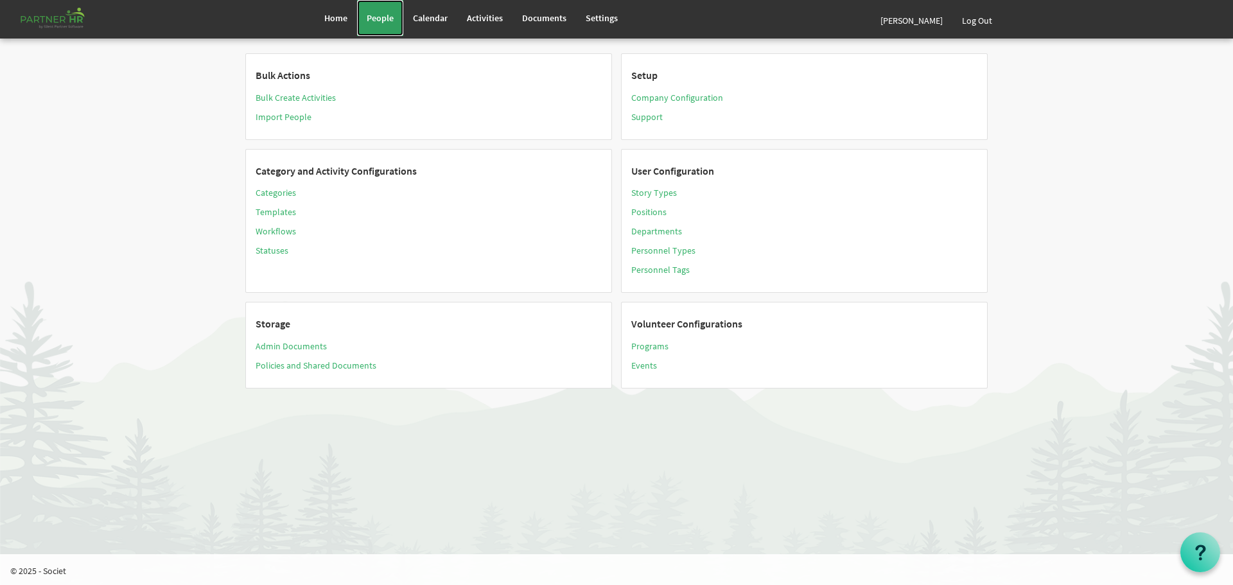
click at [379, 17] on span "People" at bounding box center [380, 18] width 27 height 12
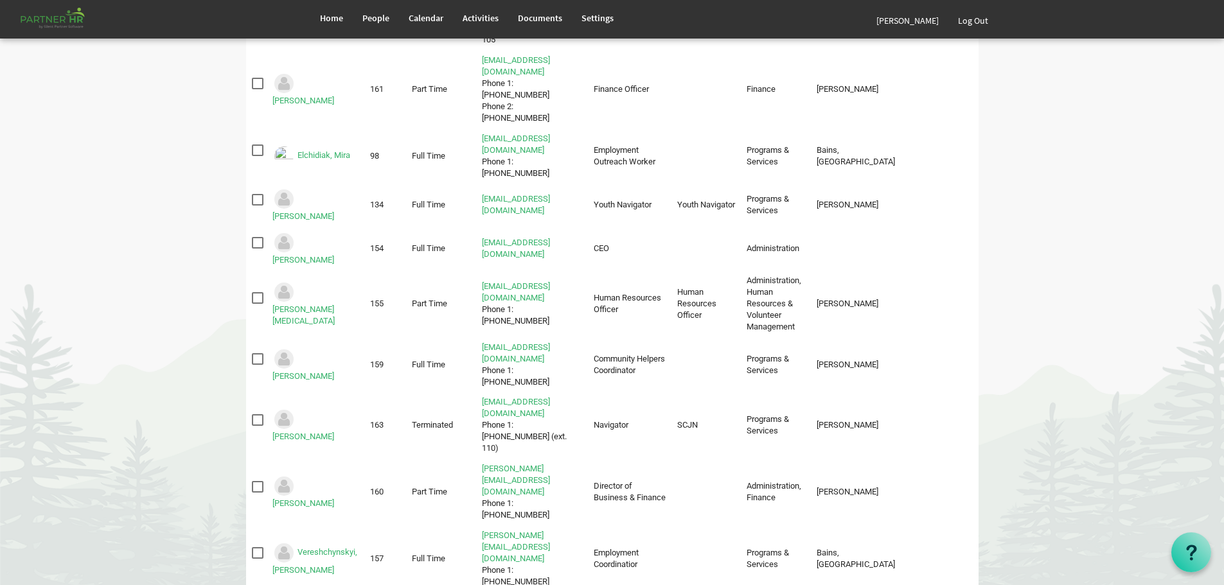
scroll to position [312, 0]
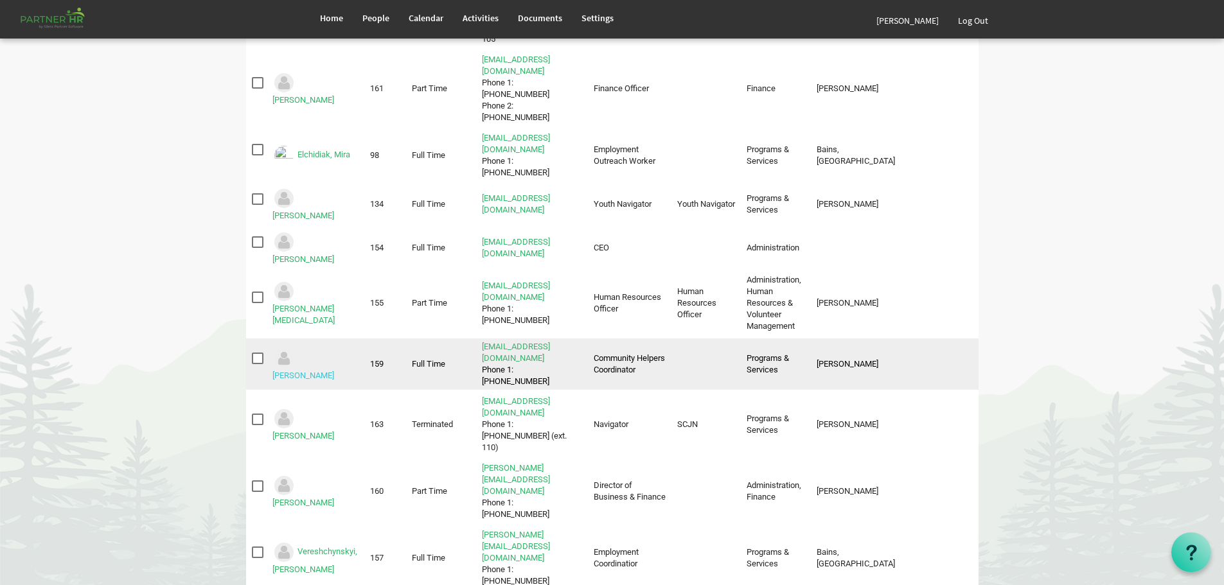
click at [318, 371] on link "Moir, Kelsey" at bounding box center [303, 376] width 62 height 10
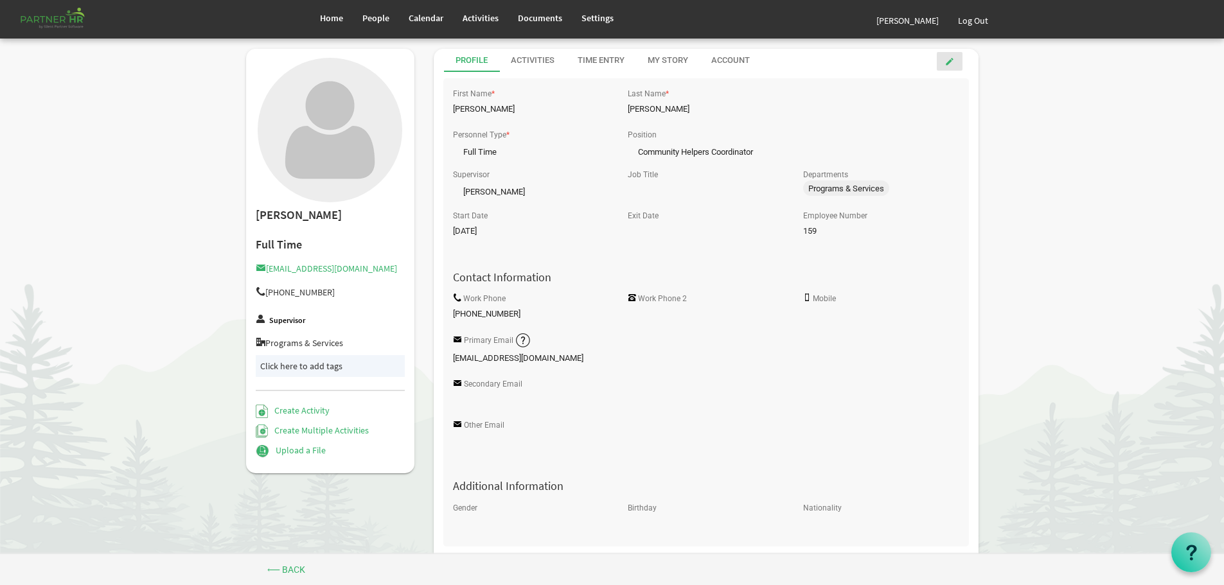
click at [949, 59] on span at bounding box center [949, 61] width 9 height 9
click at [602, 148] on span at bounding box center [603, 150] width 12 height 12
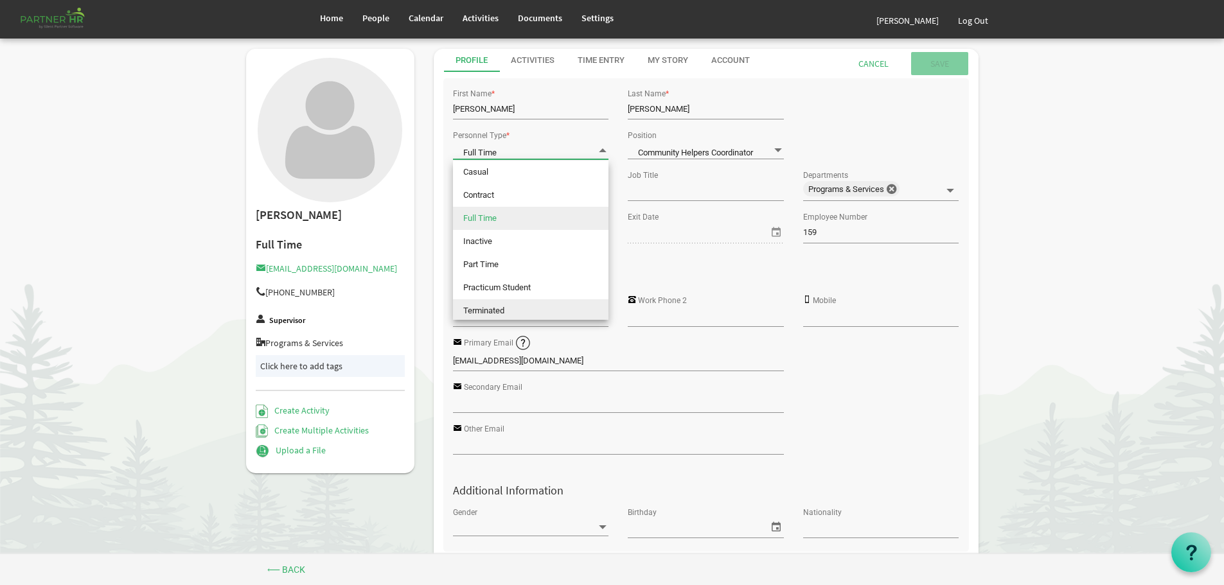
click at [493, 308] on li "Terminated" at bounding box center [530, 310] width 155 height 23
type input "Terminated"
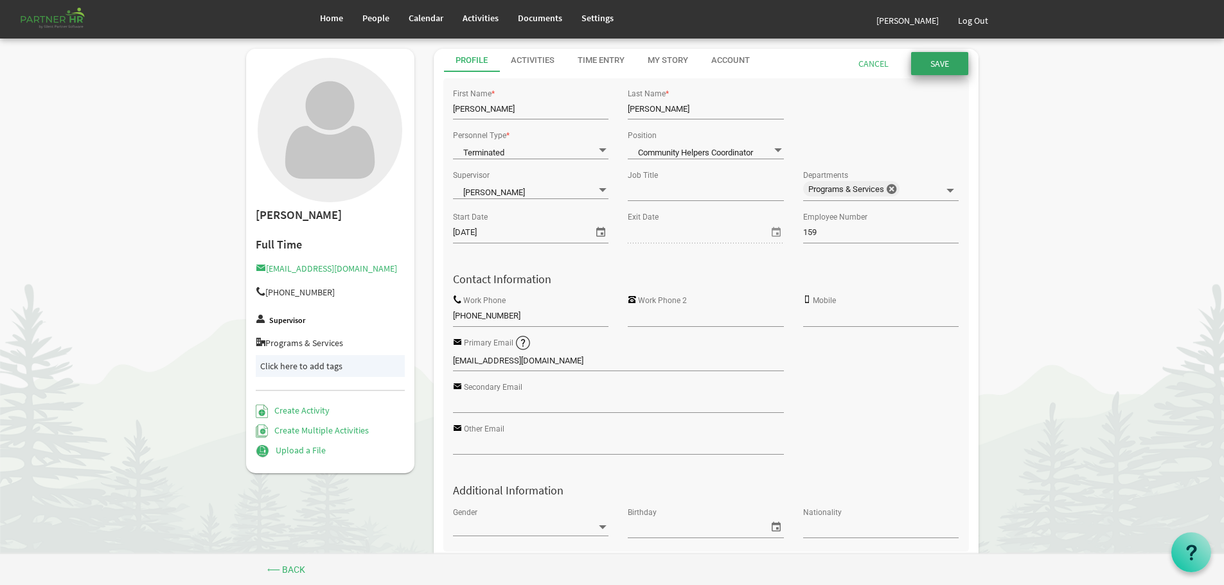
click at [932, 58] on input "submit" at bounding box center [939, 63] width 57 height 23
click at [383, 15] on span "People" at bounding box center [375, 18] width 27 height 12
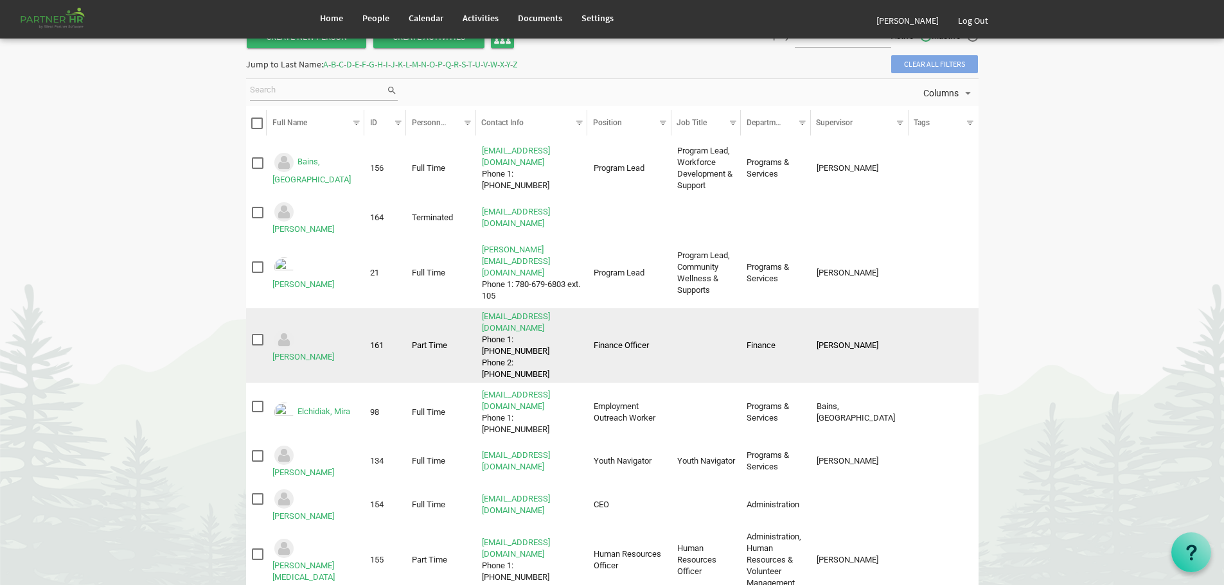
scroll to position [119, 0]
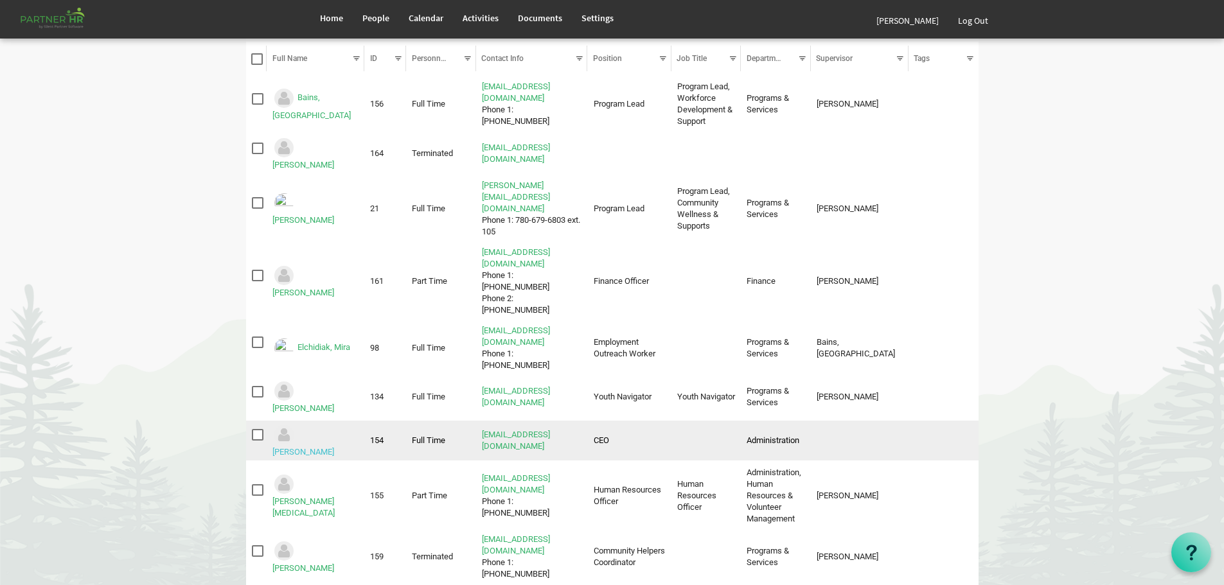
click at [325, 447] on link "Garcia, Mylene" at bounding box center [303, 452] width 62 height 10
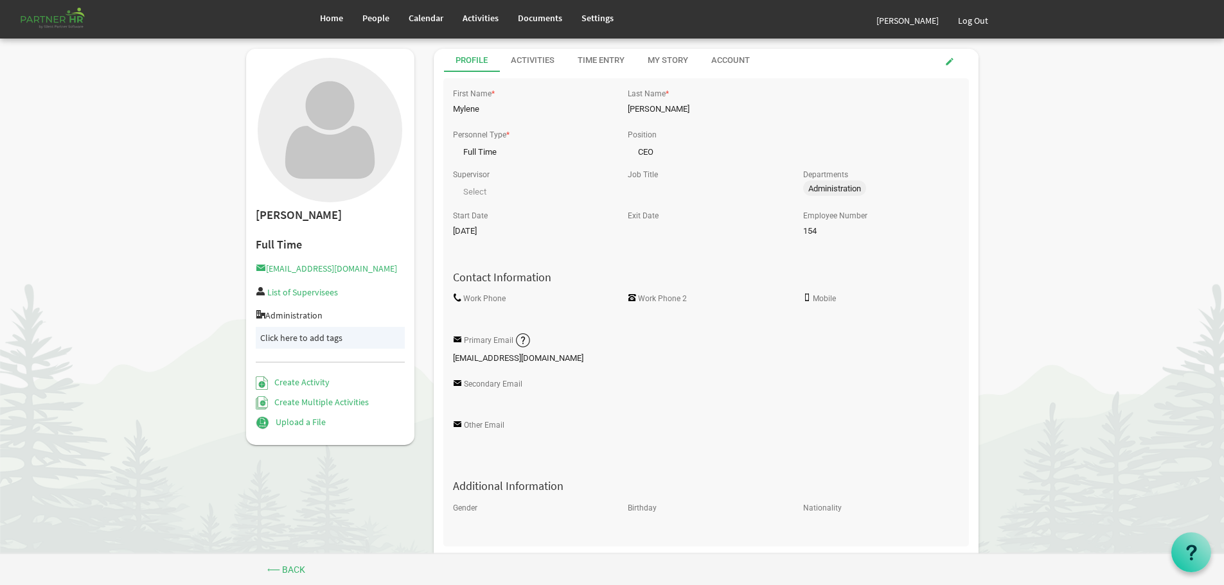
click at [643, 147] on span "CEO CEO" at bounding box center [705, 150] width 155 height 18
click at [950, 59] on span at bounding box center [949, 61] width 9 height 9
click at [670, 151] on span "CEO CEO" at bounding box center [705, 150] width 155 height 18
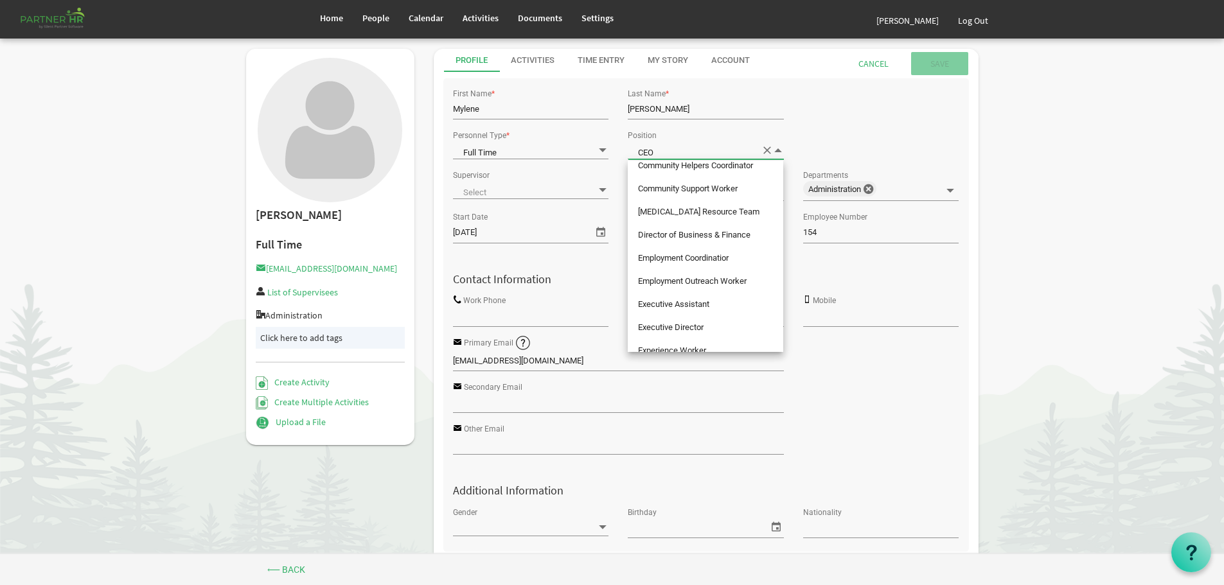
scroll to position [128, 0]
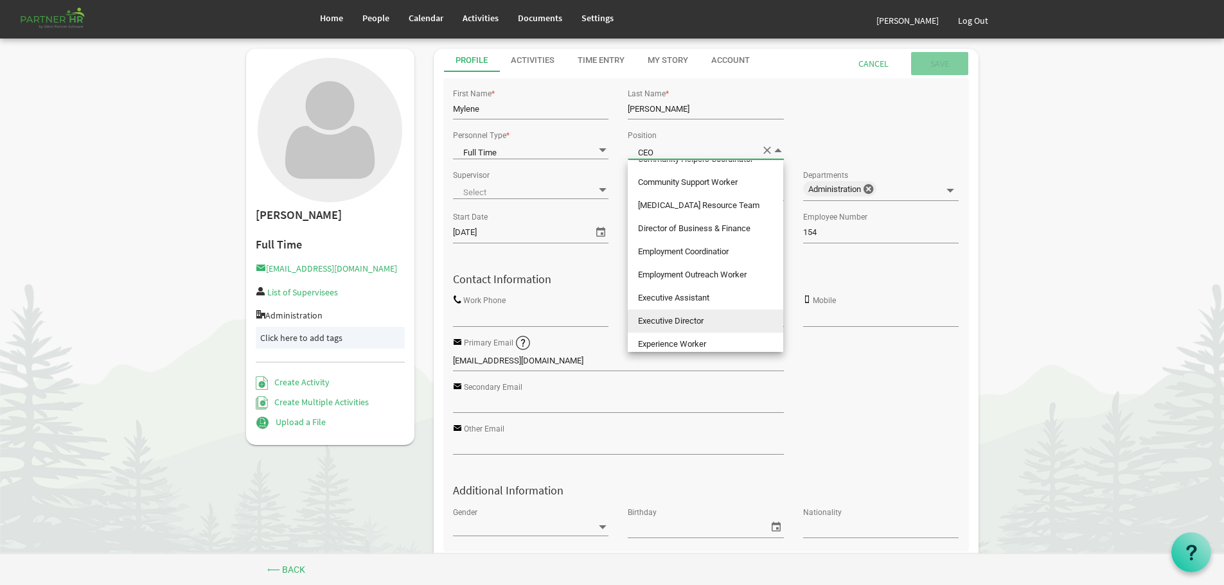
click at [671, 319] on li "Executive Director" at bounding box center [705, 321] width 155 height 23
type input "Executive Director"
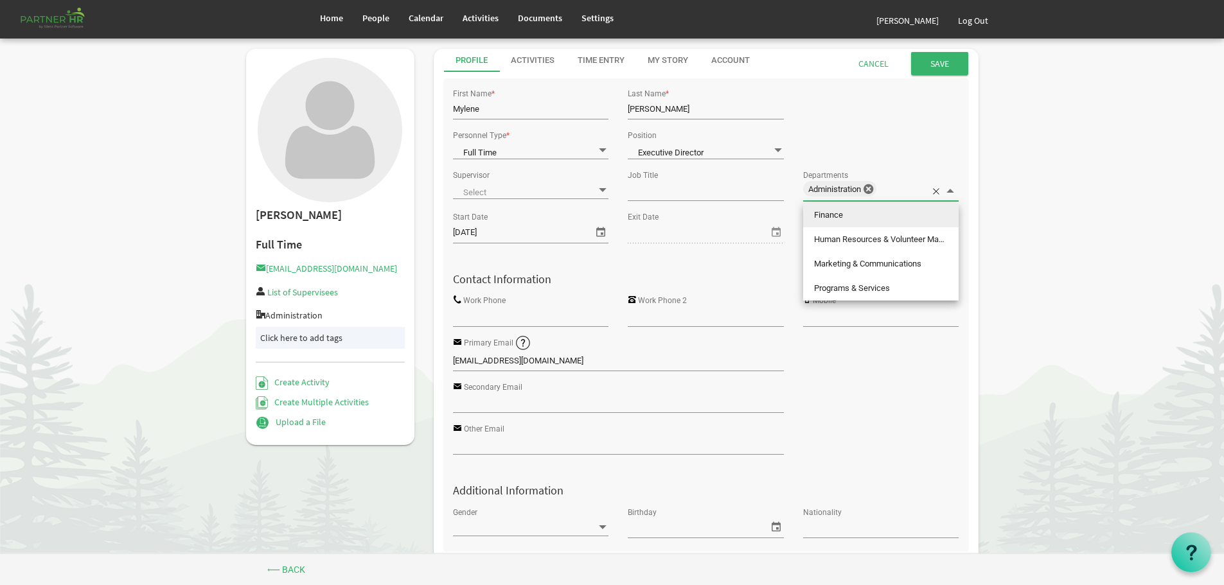
click at [951, 190] on span at bounding box center [950, 191] width 12 height 12
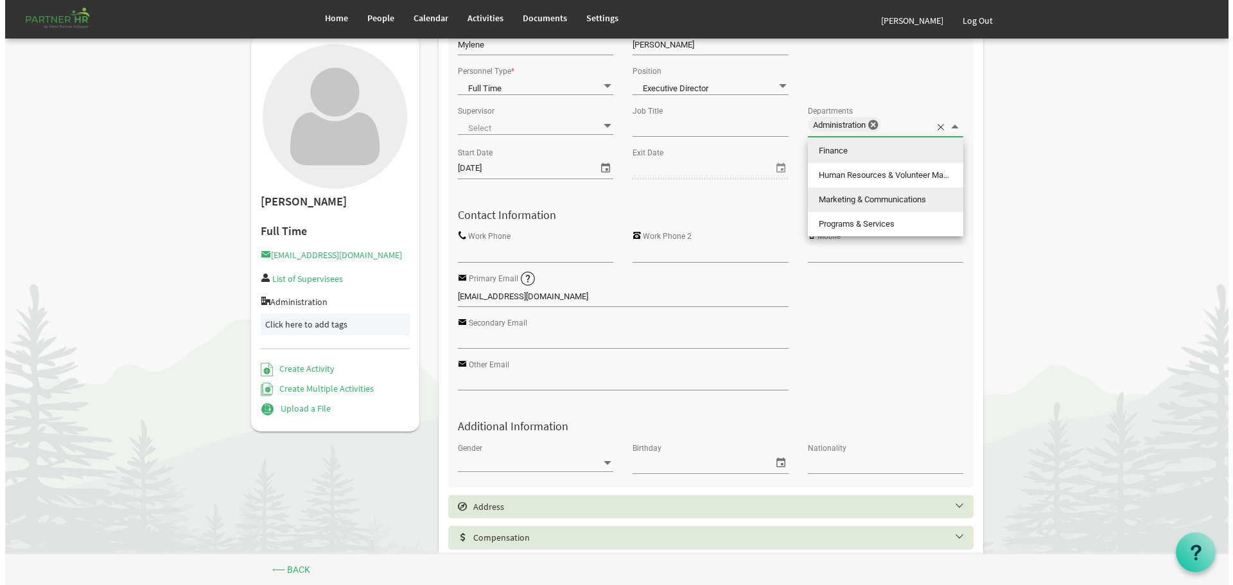
scroll to position [0, 0]
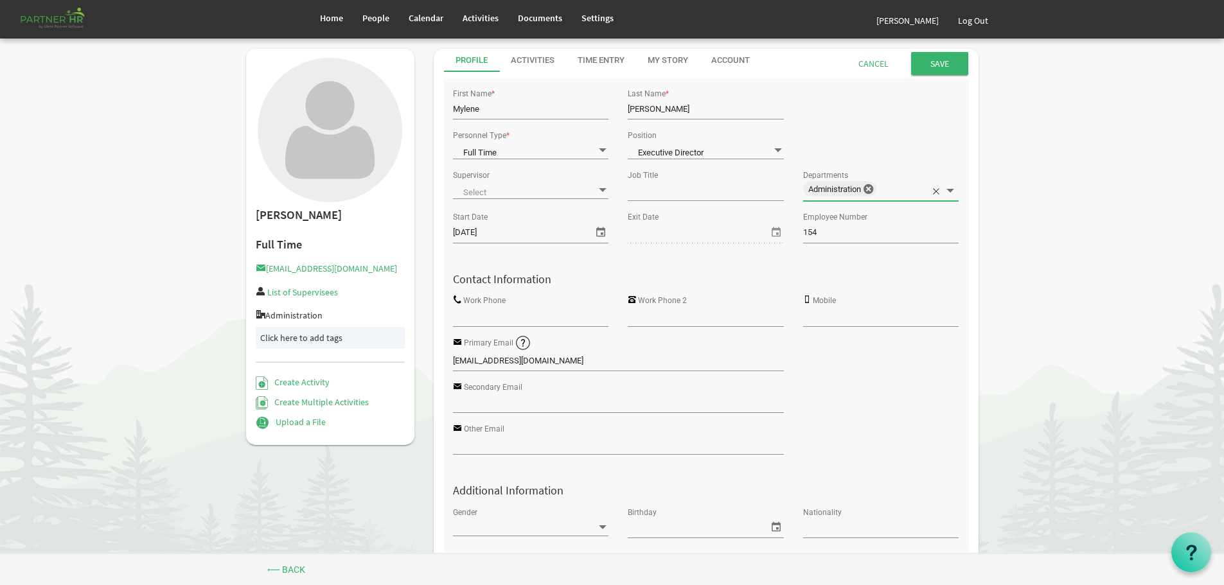
click at [897, 184] on input "text" at bounding box center [896, 190] width 30 height 18
click at [949, 189] on span at bounding box center [950, 191] width 12 height 12
click at [933, 149] on div "Personnel Type * Full Time Full Time Position Executive Director Executive Dire…" at bounding box center [705, 147] width 525 height 40
click at [942, 59] on input "Save" at bounding box center [939, 63] width 57 height 23
click at [374, 15] on span "People" at bounding box center [375, 18] width 27 height 12
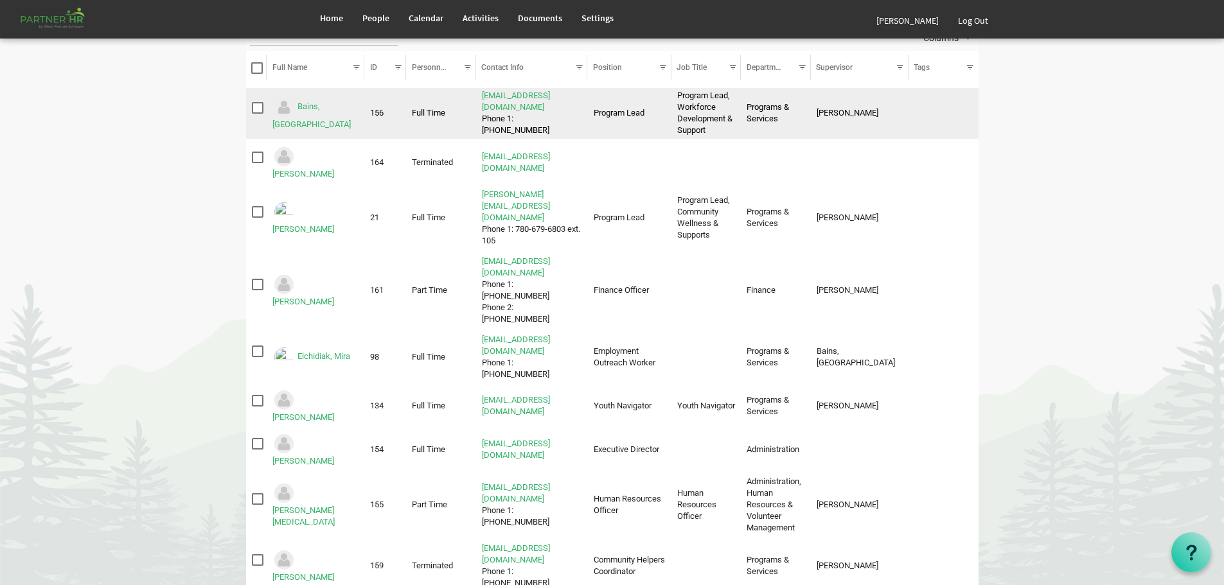
scroll to position [128, 0]
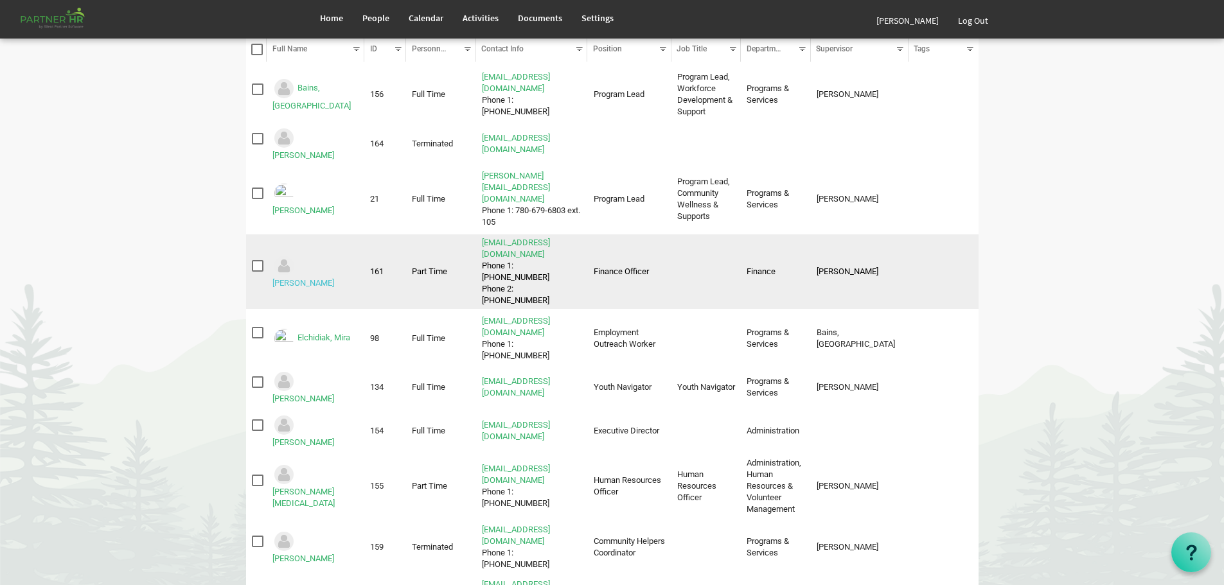
click at [307, 278] on link "[PERSON_NAME]" at bounding box center [303, 283] width 62 height 10
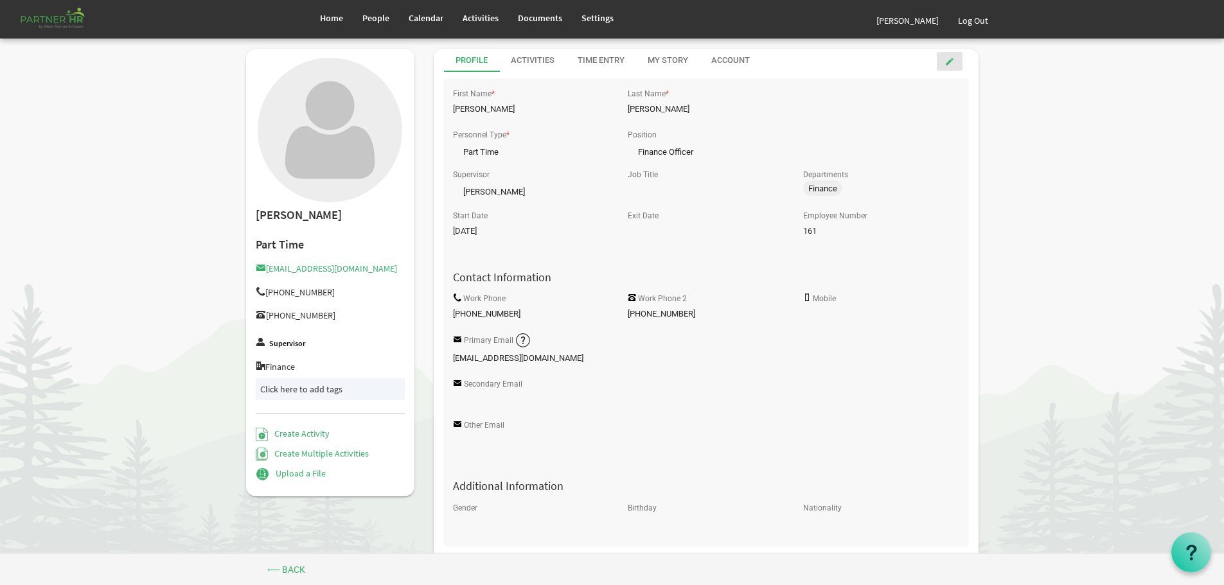
click at [949, 60] on span at bounding box center [949, 61] width 9 height 9
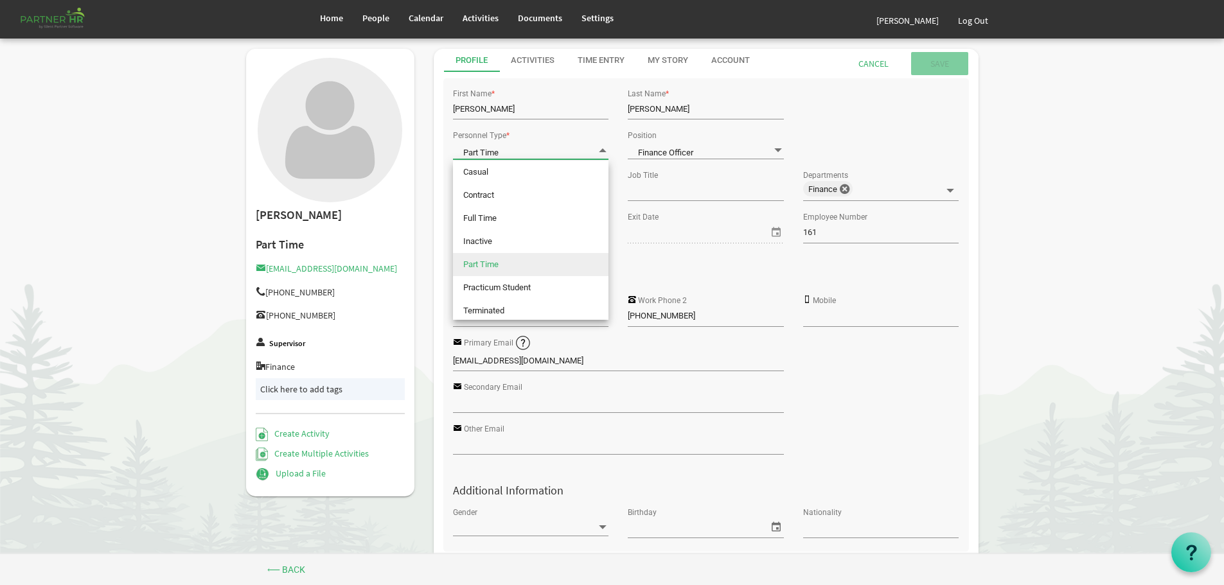
click at [602, 148] on span at bounding box center [603, 150] width 12 height 12
click at [489, 217] on li "Full Time" at bounding box center [530, 218] width 155 height 23
type input "Full Time"
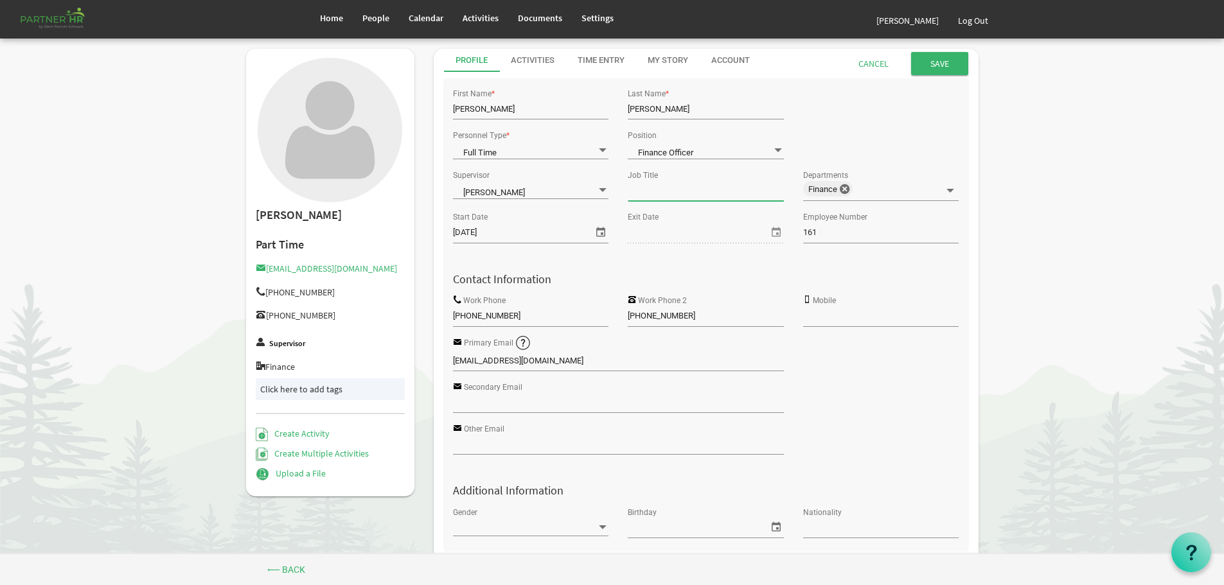
click at [681, 191] on input "Job Title" at bounding box center [705, 190] width 155 height 19
type input "Finance Officer"
click at [927, 58] on input "Save" at bounding box center [939, 63] width 57 height 23
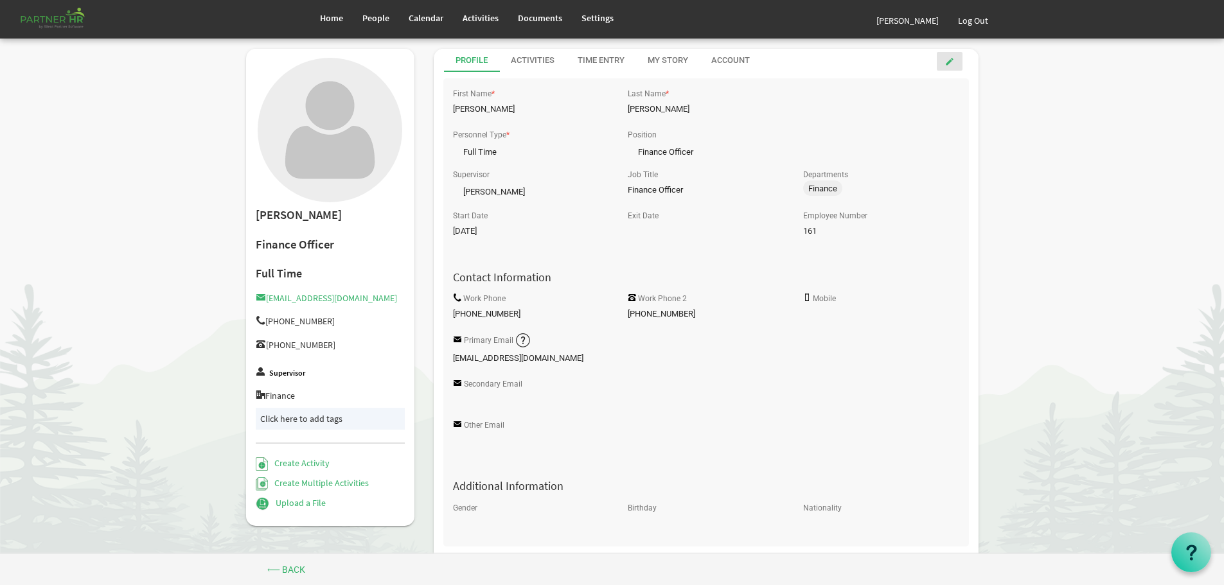
click at [951, 59] on span at bounding box center [949, 61] width 9 height 9
click at [952, 190] on span at bounding box center [950, 191] width 12 height 12
click at [910, 150] on div "Personnel Type * Full Time Full Time Position Finance Officer Finance Officer" at bounding box center [705, 147] width 525 height 40
click at [935, 58] on input "Save" at bounding box center [939, 63] width 57 height 23
click at [375, 16] on span "People" at bounding box center [375, 18] width 27 height 12
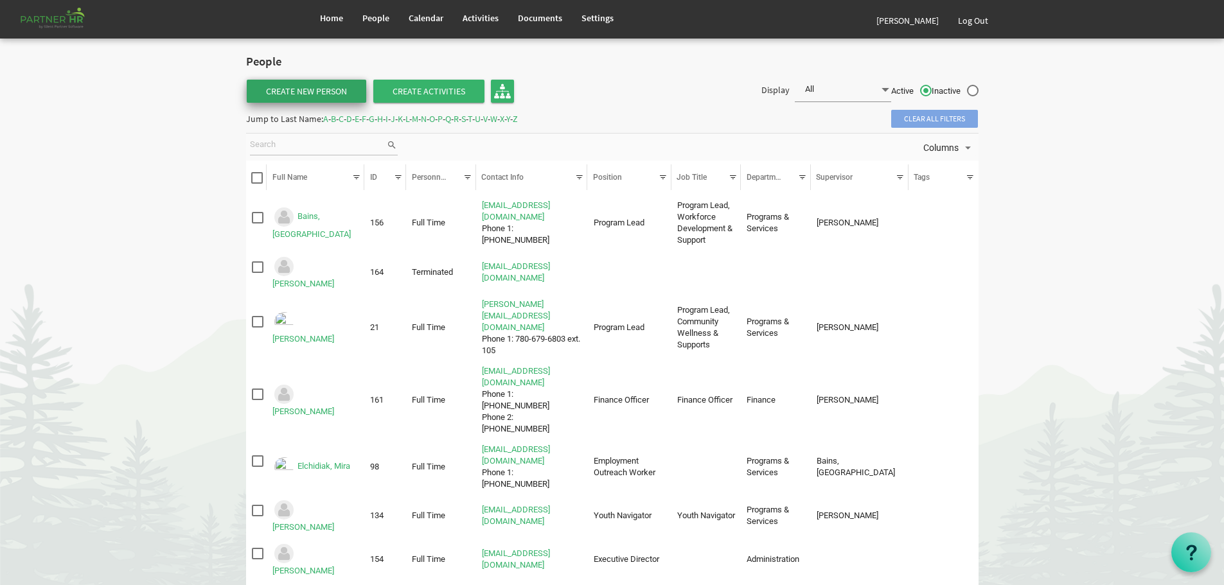
click at [303, 86] on link "Create New Person" at bounding box center [306, 91] width 119 height 23
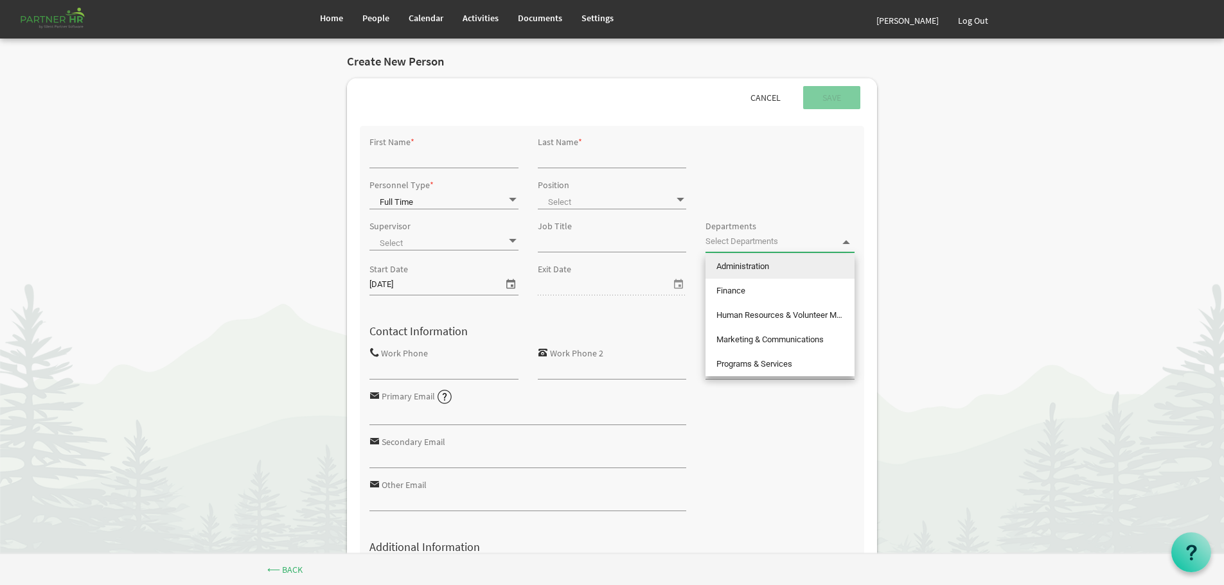
click at [845, 240] on span at bounding box center [846, 242] width 12 height 12
click at [826, 179] on div "Personnel Type * Full Time Full Time Position" at bounding box center [612, 195] width 505 height 41
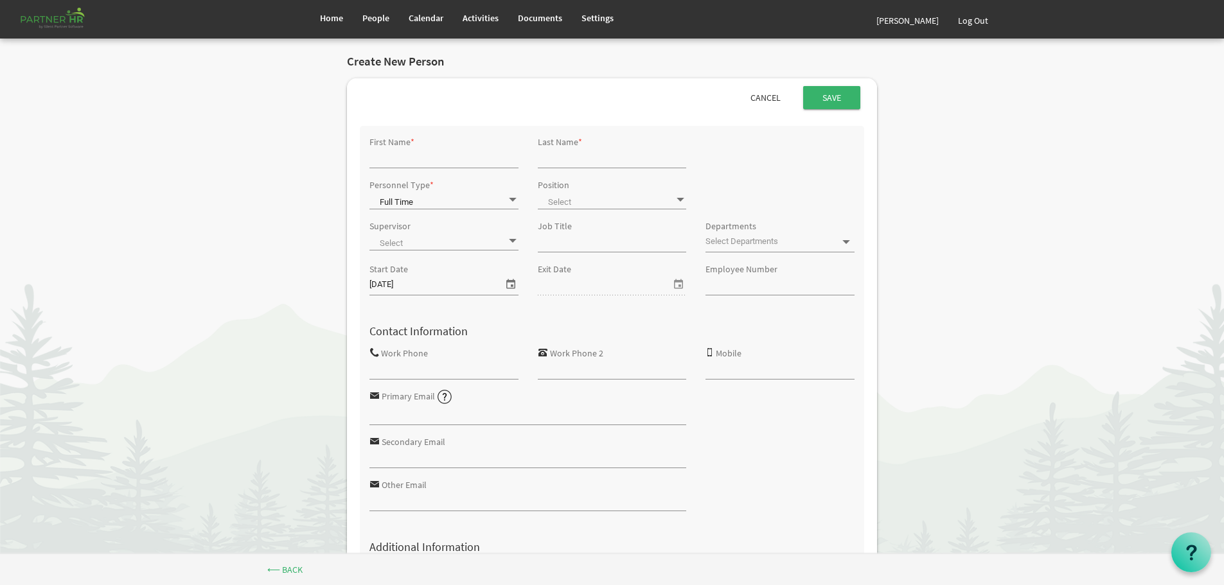
click at [565, 246] on input "Job Title" at bounding box center [612, 242] width 149 height 19
click at [394, 163] on input "First Name" at bounding box center [443, 157] width 149 height 19
click at [392, 161] on input "First Name" at bounding box center [443, 157] width 149 height 19
type input "Megan"
click at [563, 157] on input "Last Name" at bounding box center [612, 157] width 149 height 19
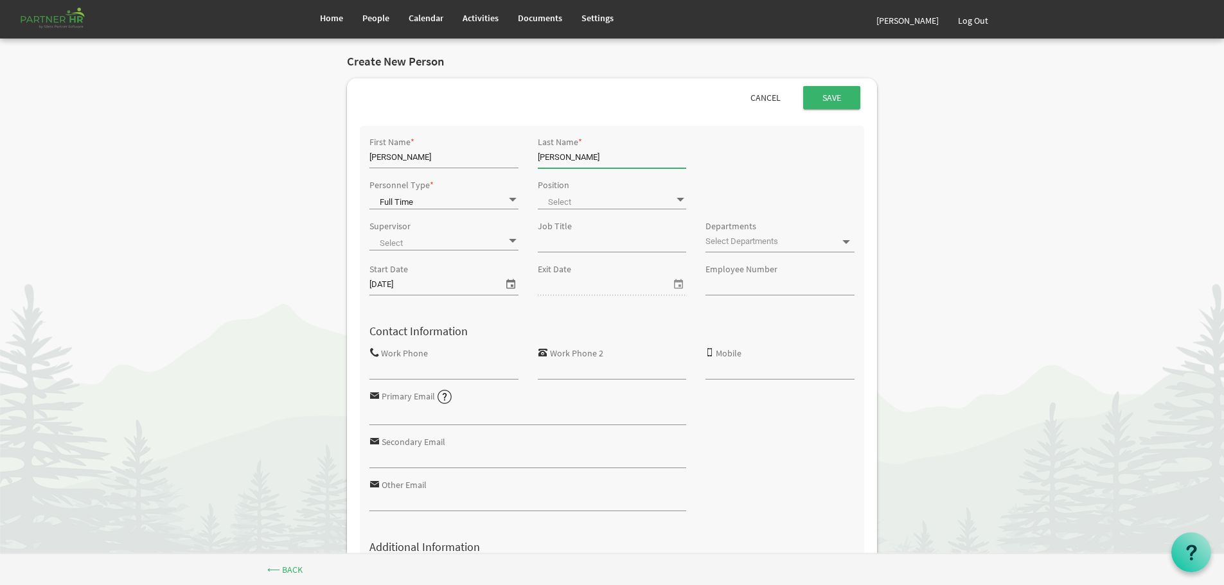
type input "Adkins"
click at [679, 197] on span at bounding box center [680, 200] width 12 height 12
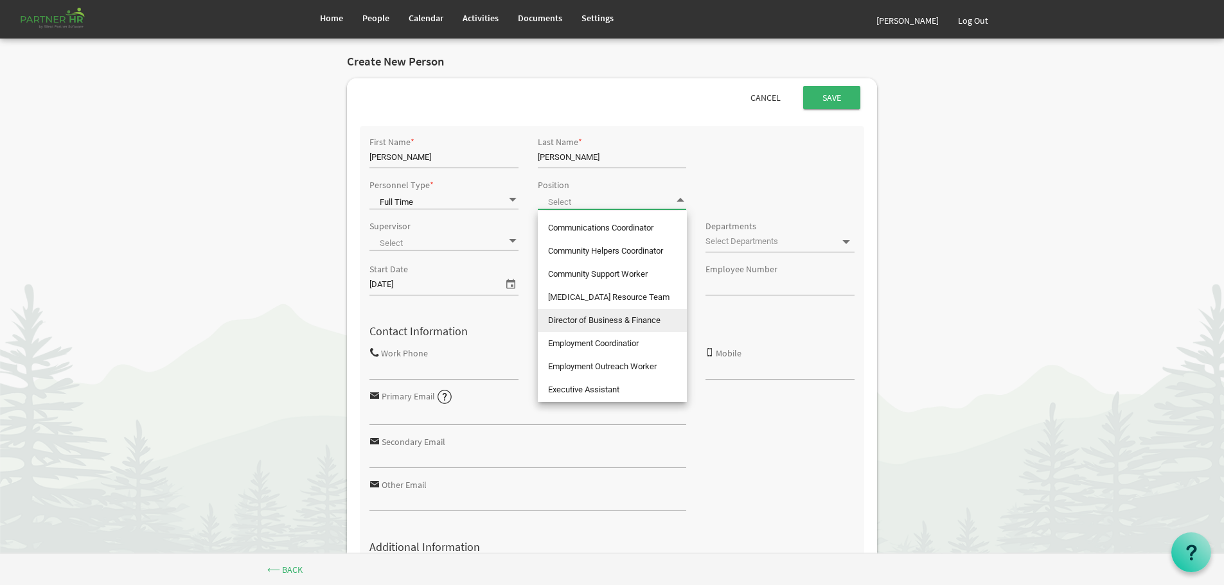
scroll to position [64, 0]
click at [463, 242] on span at bounding box center [443, 242] width 149 height 18
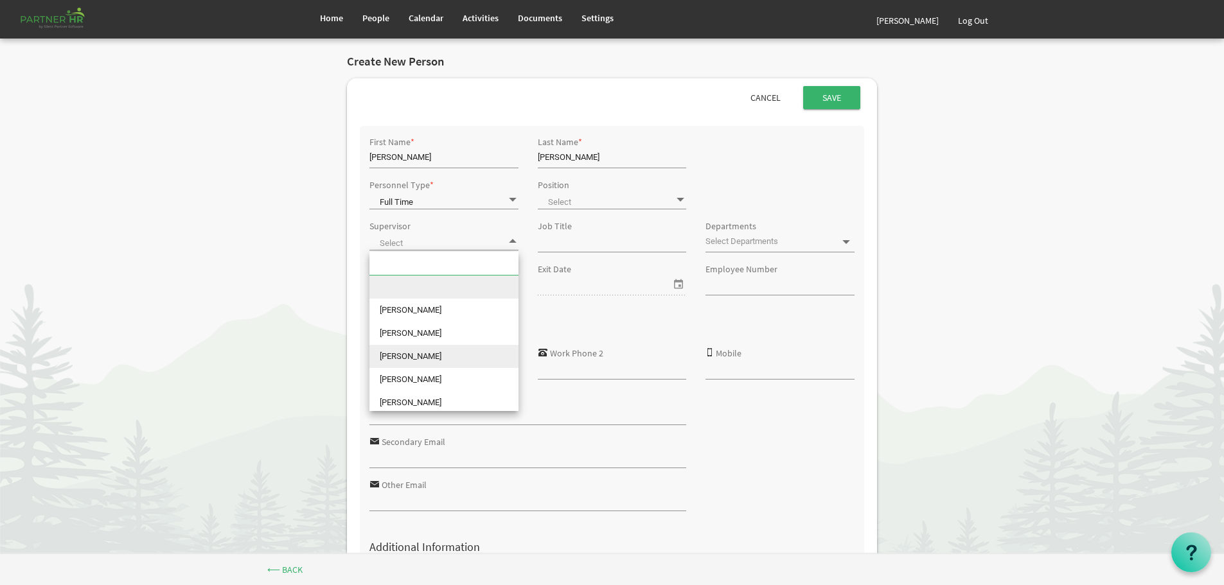
click at [423, 354] on li "[PERSON_NAME]" at bounding box center [443, 356] width 149 height 23
type input "[PERSON_NAME]"
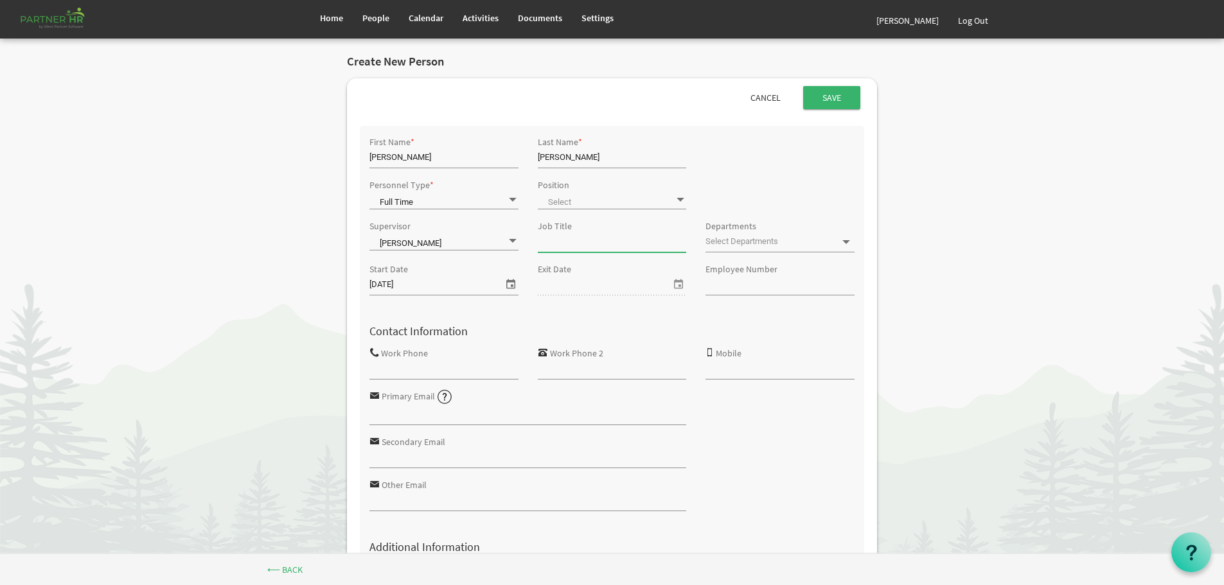
click at [577, 240] on input "Job Title" at bounding box center [612, 242] width 149 height 19
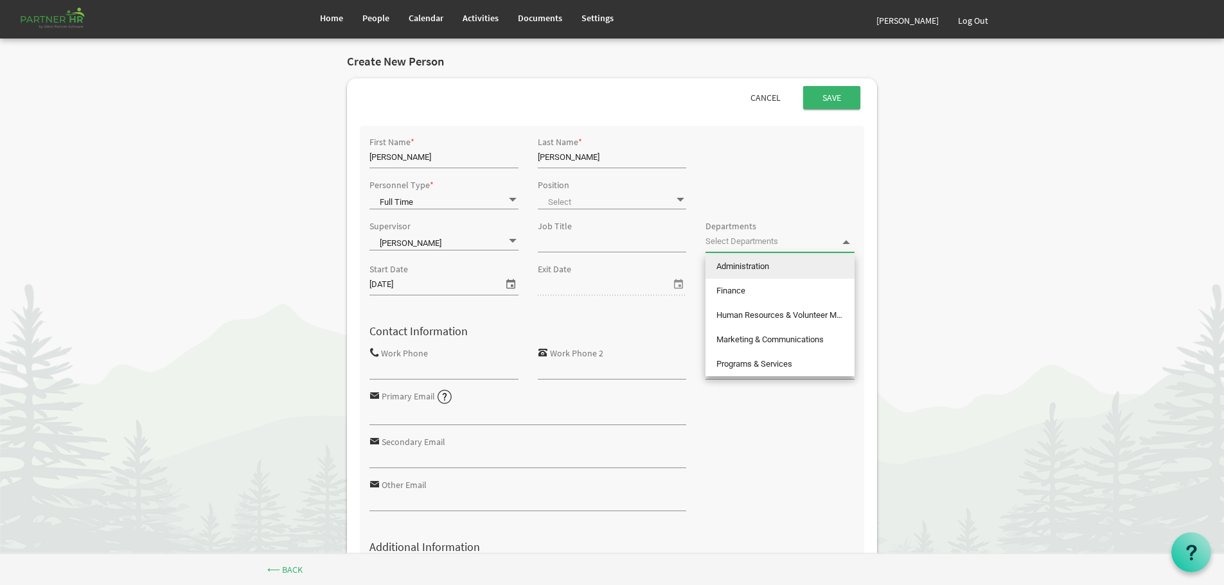
click at [848, 242] on span at bounding box center [846, 242] width 12 height 12
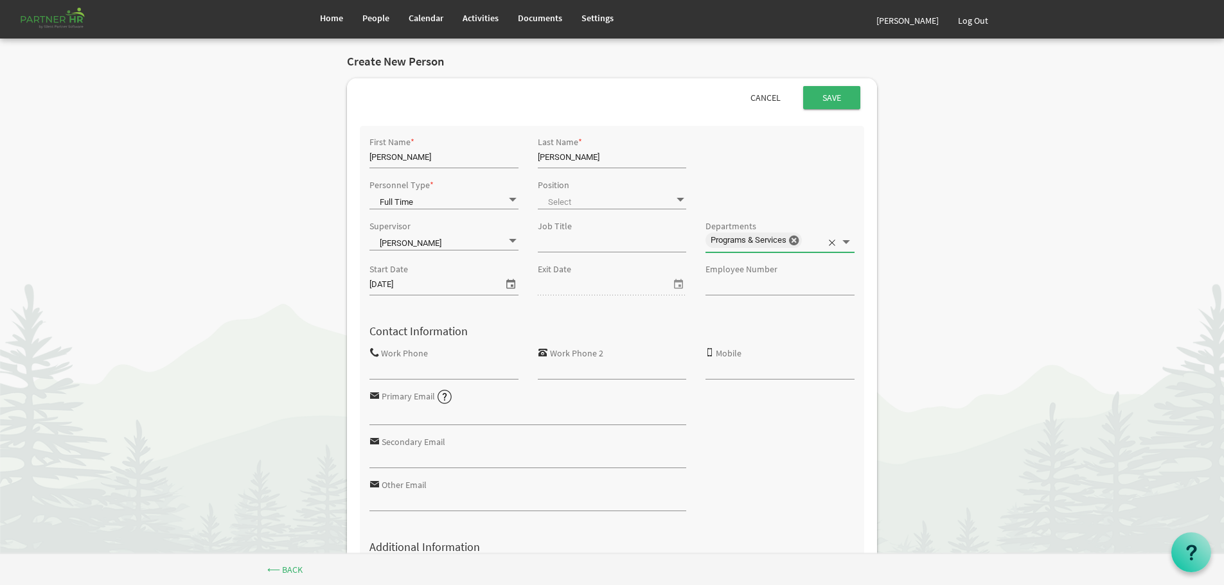
click at [721, 286] on input "Employee Number" at bounding box center [779, 285] width 149 height 19
click at [511, 281] on span "select" at bounding box center [510, 284] width 15 height 17
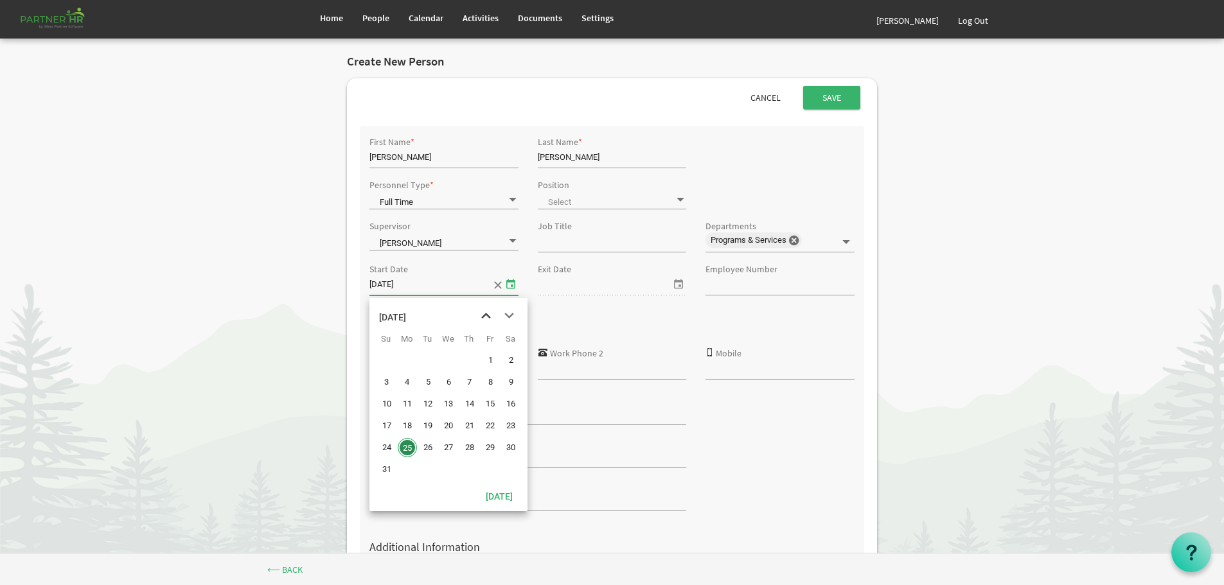
click at [483, 312] on span "previous month" at bounding box center [486, 315] width 22 height 23
click at [447, 359] on span "2" at bounding box center [448, 360] width 19 height 19
type input "7/2/2025"
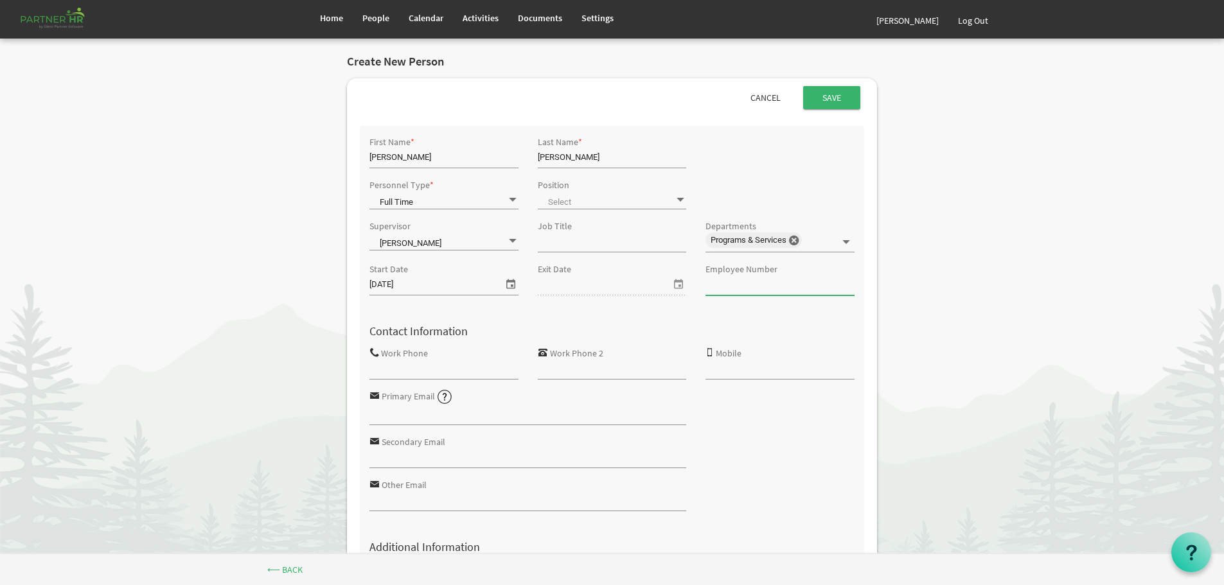
click at [737, 288] on input "Employee Number" at bounding box center [779, 285] width 149 height 19
click at [551, 241] on input "Job Title" at bounding box center [612, 242] width 149 height 19
type input "Youth Outreach Worker / Specialized Criminal Justice Navigator"
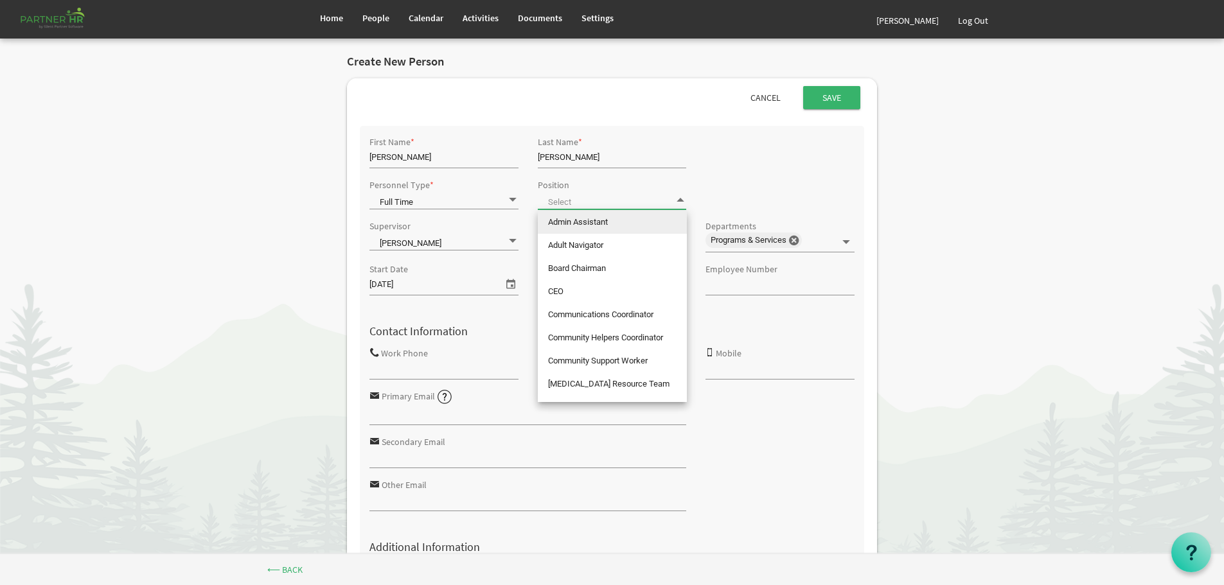
click at [678, 198] on span at bounding box center [680, 200] width 12 height 12
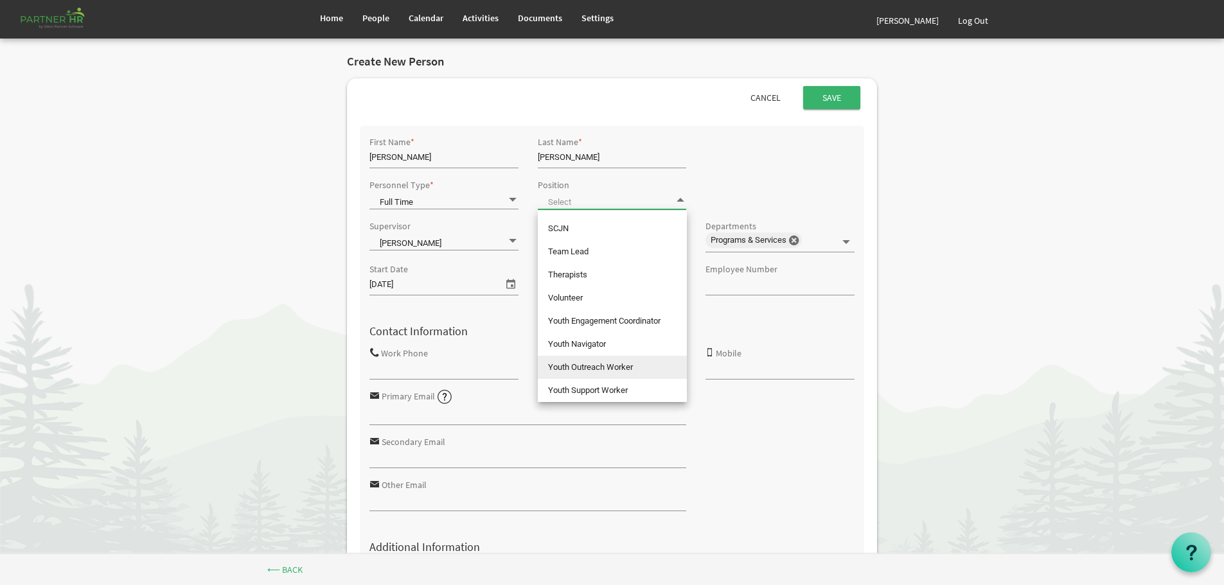
click at [595, 369] on li "Youth Outreach Worker" at bounding box center [612, 367] width 149 height 23
type input "Youth Outreach Worker"
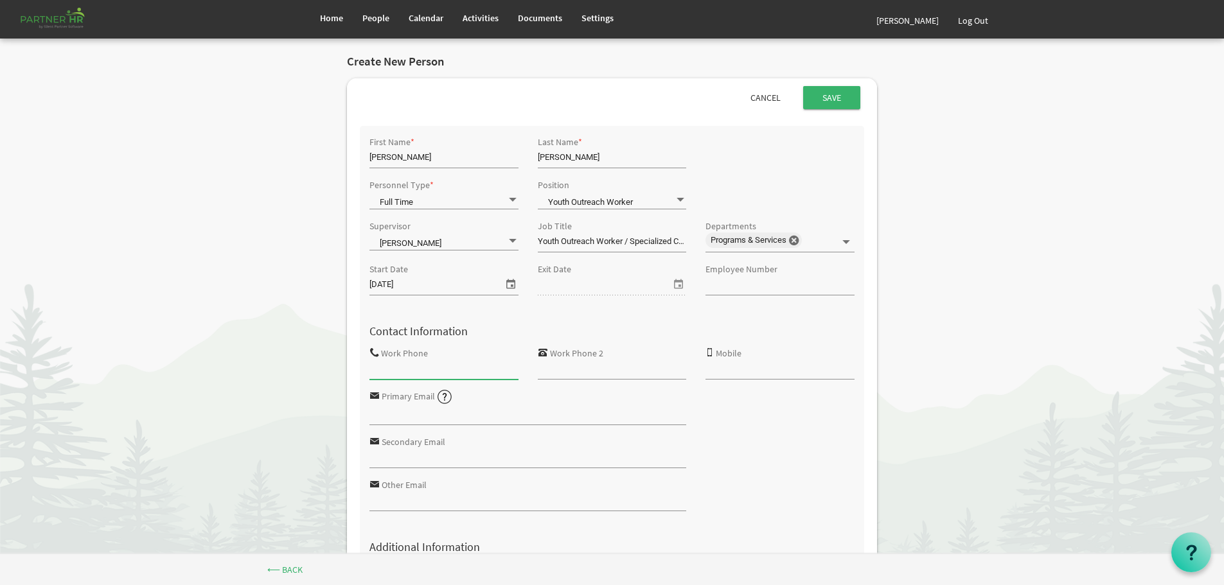
click at [417, 368] on input "Work Phone" at bounding box center [443, 369] width 149 height 19
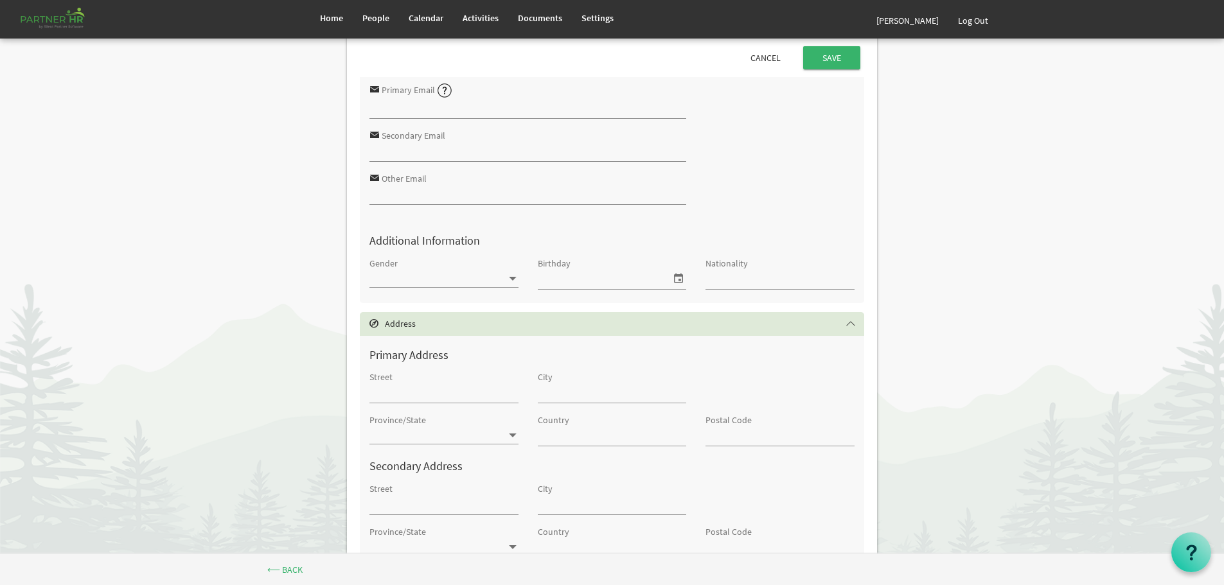
scroll to position [321, 0]
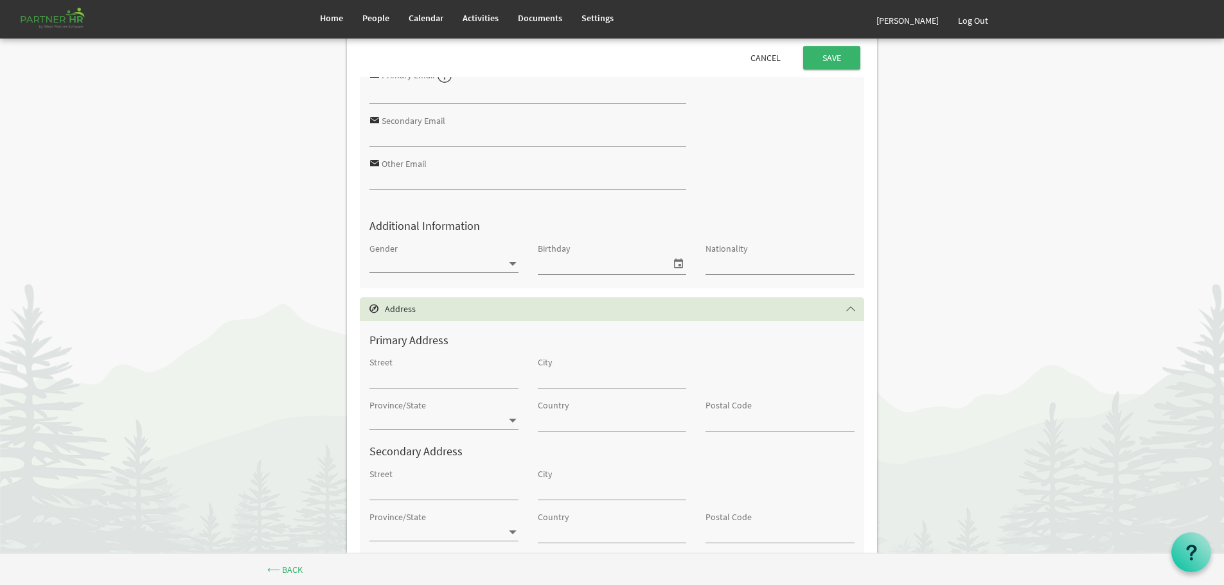
click at [508, 262] on span at bounding box center [513, 264] width 12 height 12
click at [450, 308] on li "Female" at bounding box center [443, 308] width 149 height 23
type input "Female"
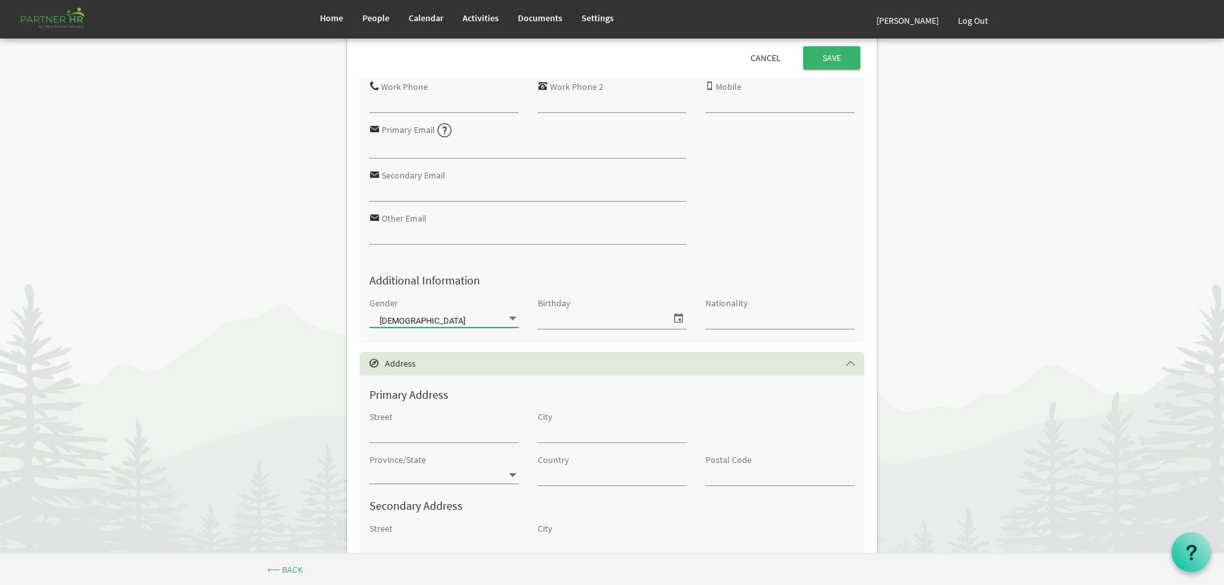
scroll to position [257, 0]
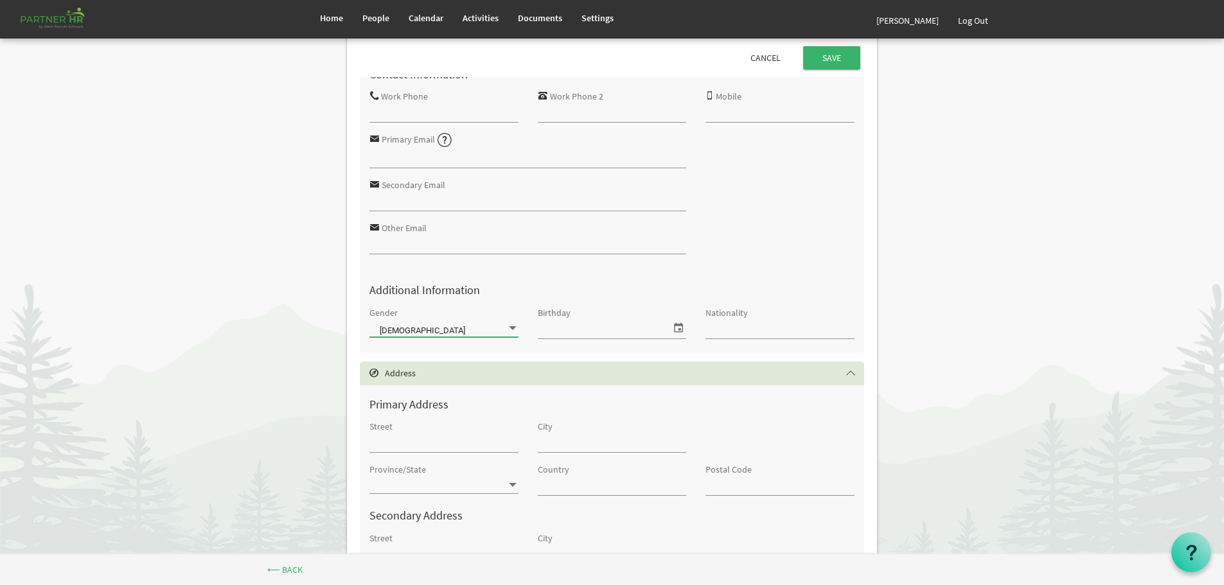
click at [511, 326] on span at bounding box center [513, 328] width 12 height 12
click at [435, 349] on li at bounding box center [443, 349] width 149 height 23
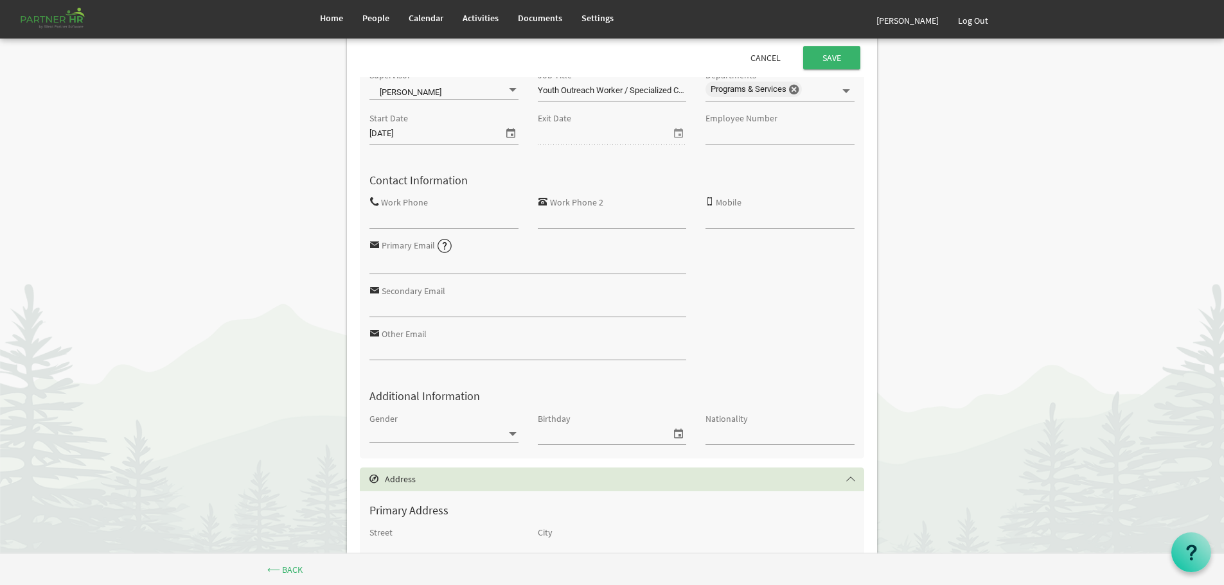
scroll to position [30, 0]
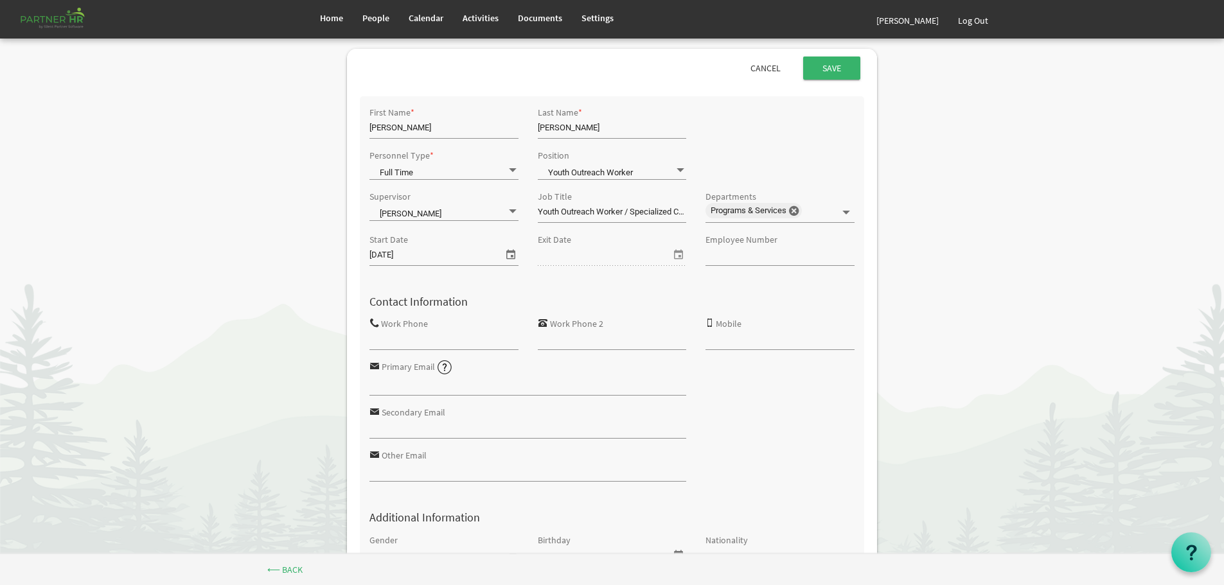
click at [426, 341] on input "Work Phone" at bounding box center [443, 339] width 149 height 19
paste input "780-360-3868"
type input "780-360-3868"
click at [574, 211] on input "Youth Outreach Worker / Specialized Criminal Justice Navigator" at bounding box center [612, 212] width 149 height 19
click at [622, 211] on input "Youth Outreach Worker / Specialized Criminal Justice Navigator" at bounding box center [612, 212] width 149 height 19
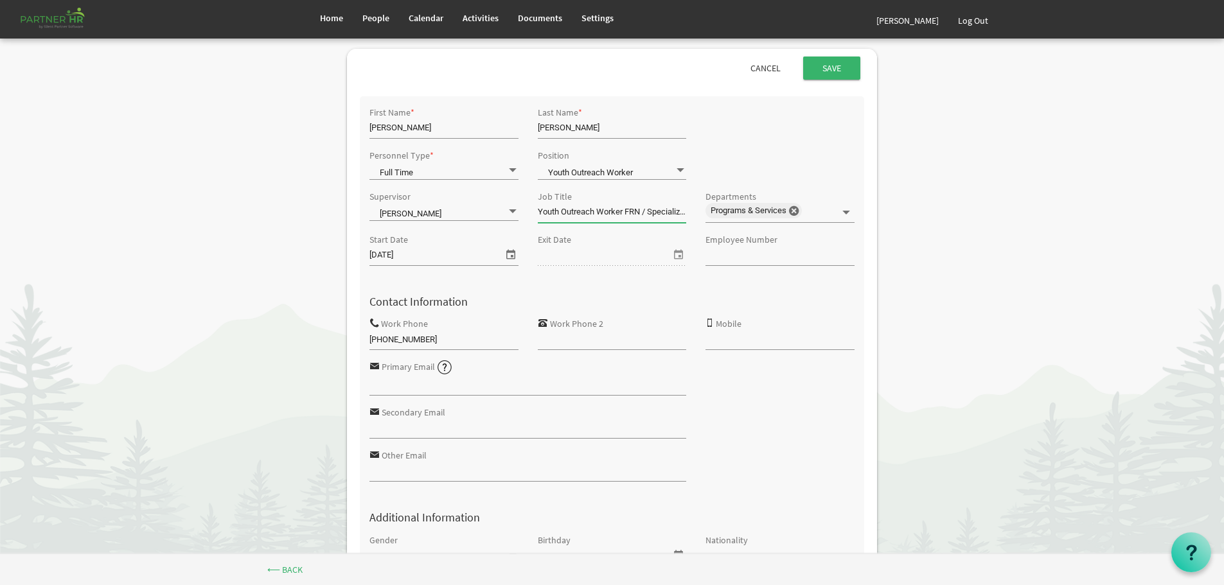
type input "Youth Outreach Worker FRN / Specialized Criminal Justice Navigator"
click at [409, 388] on input "Primary Email" at bounding box center [527, 385] width 317 height 19
paste input "Megan Adkins <megana@theopendoors.ca>"
click at [429, 385] on input "Megan Adkins <megana@theopendoors.ca>" at bounding box center [527, 385] width 317 height 19
click at [477, 384] on input "megana@theopendoors.ca>" at bounding box center [527, 385] width 317 height 19
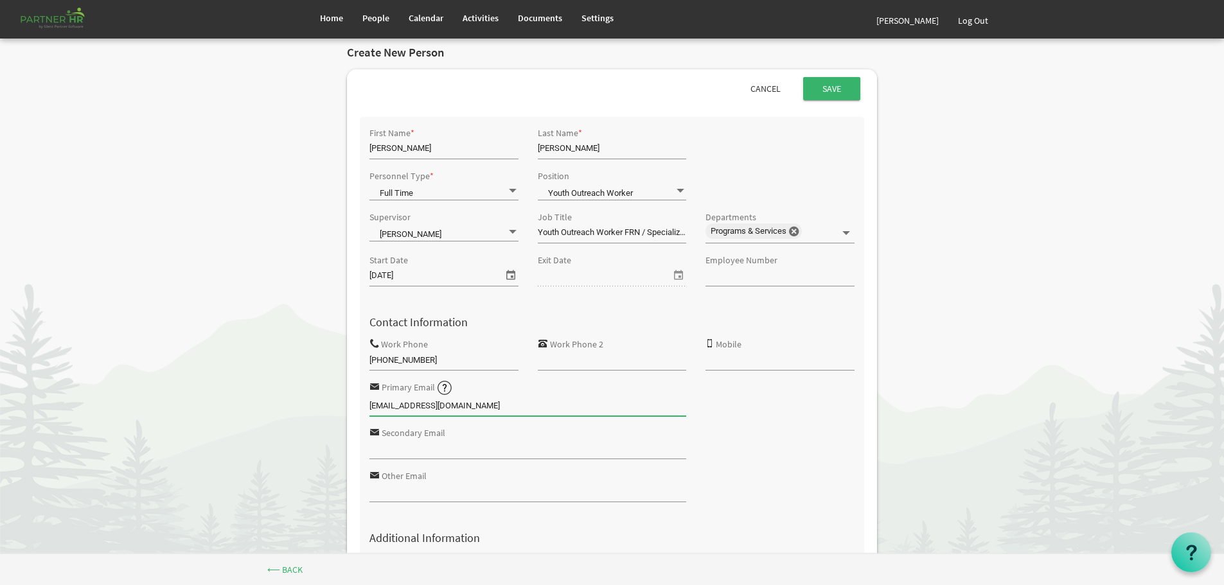
scroll to position [0, 0]
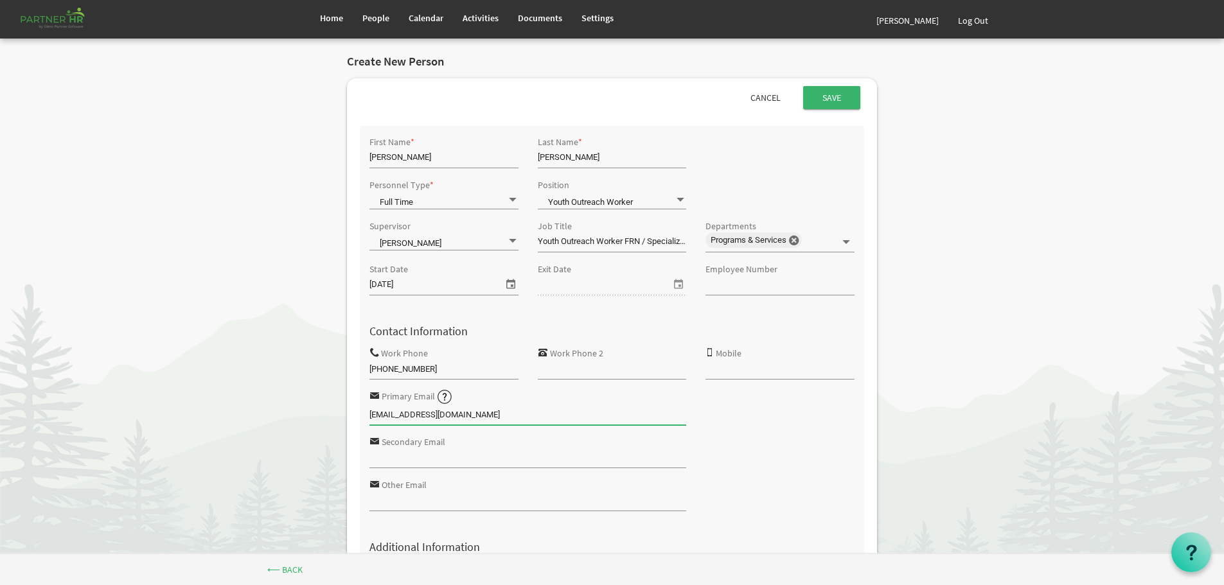
type input "megana@theopendoors.ca"
click at [726, 286] on input "Employee Number" at bounding box center [779, 285] width 149 height 19
click at [832, 96] on input "submit" at bounding box center [831, 97] width 57 height 23
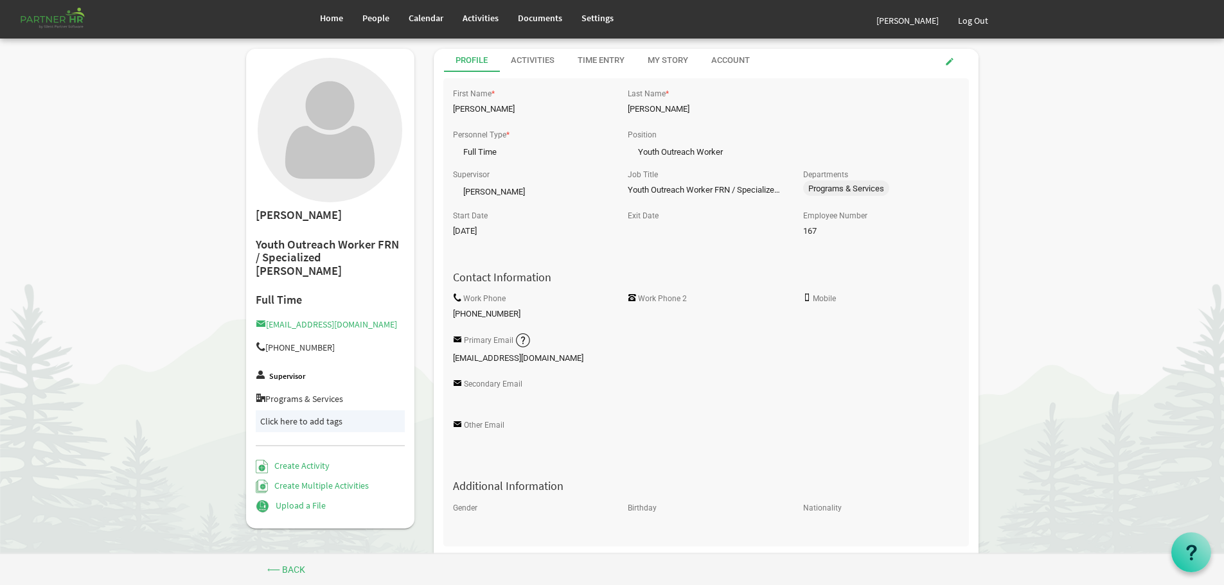
click at [293, 373] on label "Supervisor" at bounding box center [287, 377] width 36 height 8
click at [376, 14] on span "People" at bounding box center [375, 18] width 27 height 12
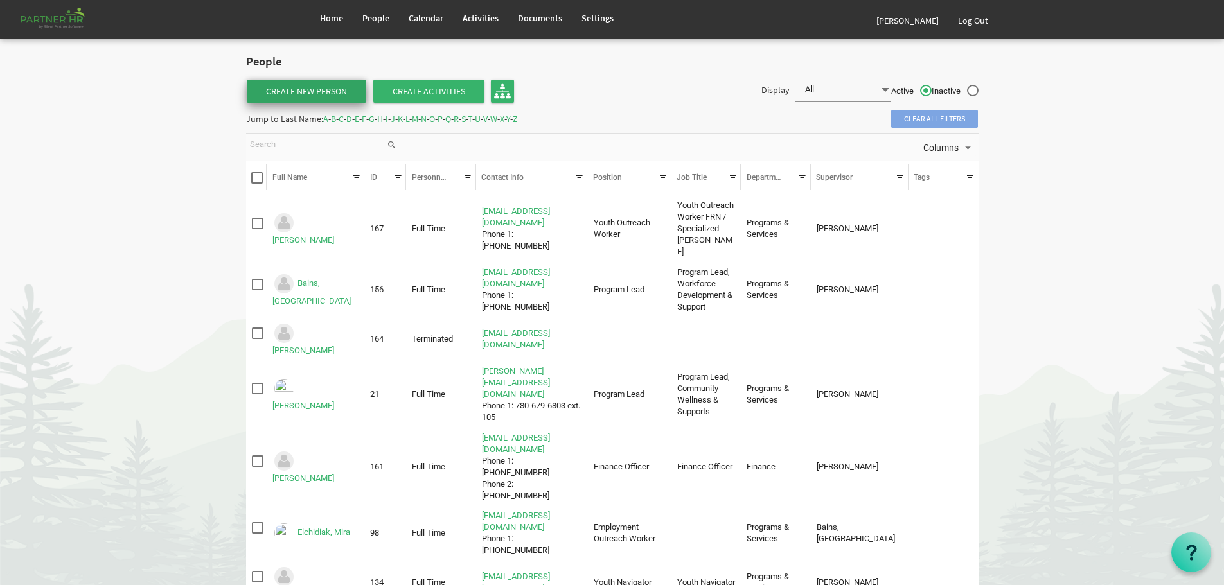
click at [296, 86] on link "Create New Person" at bounding box center [306, 91] width 119 height 23
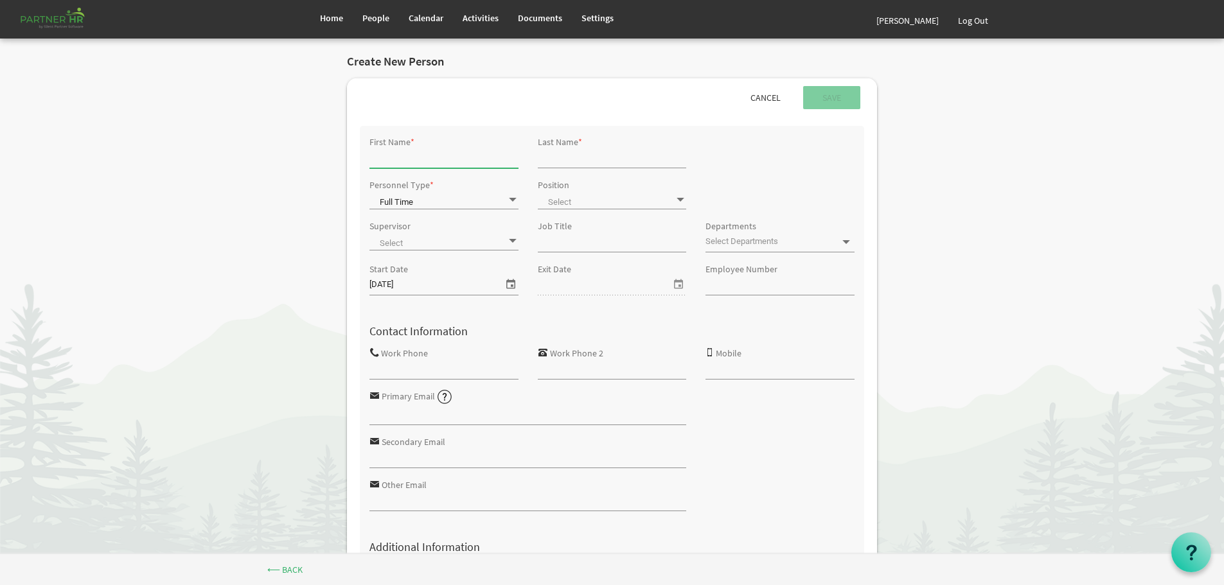
click at [410, 157] on input "First Name" at bounding box center [443, 157] width 149 height 19
type input "[PERSON_NAME]"
click at [549, 158] on input "Last Name" at bounding box center [612, 157] width 149 height 19
type input "Mills"
click at [679, 197] on span at bounding box center [680, 200] width 12 height 12
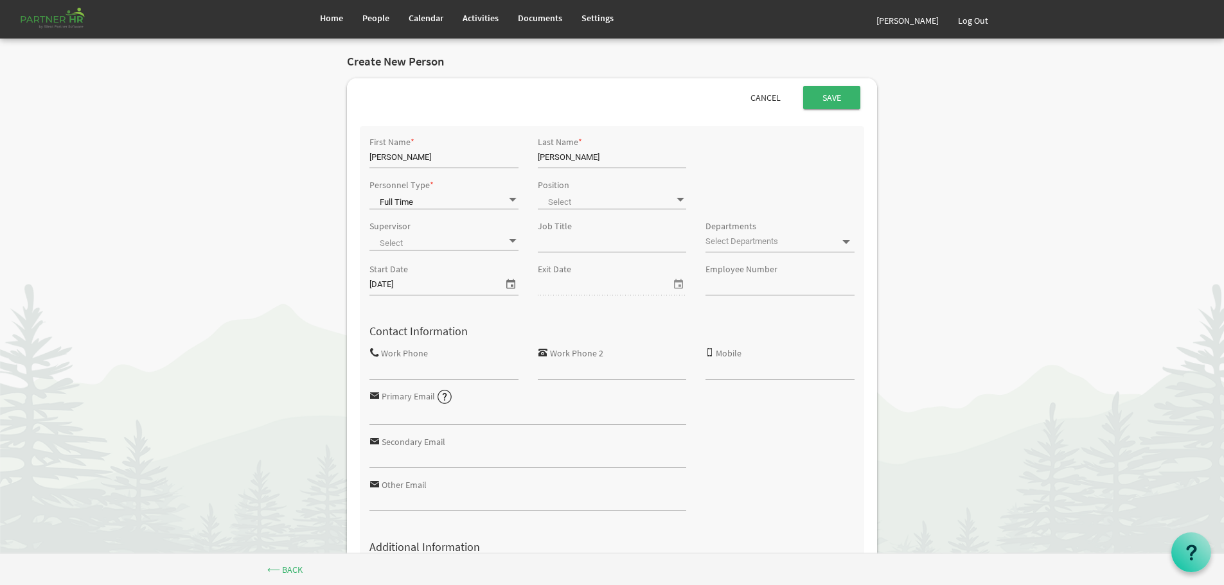
click at [488, 237] on span at bounding box center [443, 242] width 149 height 18
click at [425, 377] on li "[PERSON_NAME]" at bounding box center [443, 379] width 149 height 23
type input "[PERSON_NAME]"
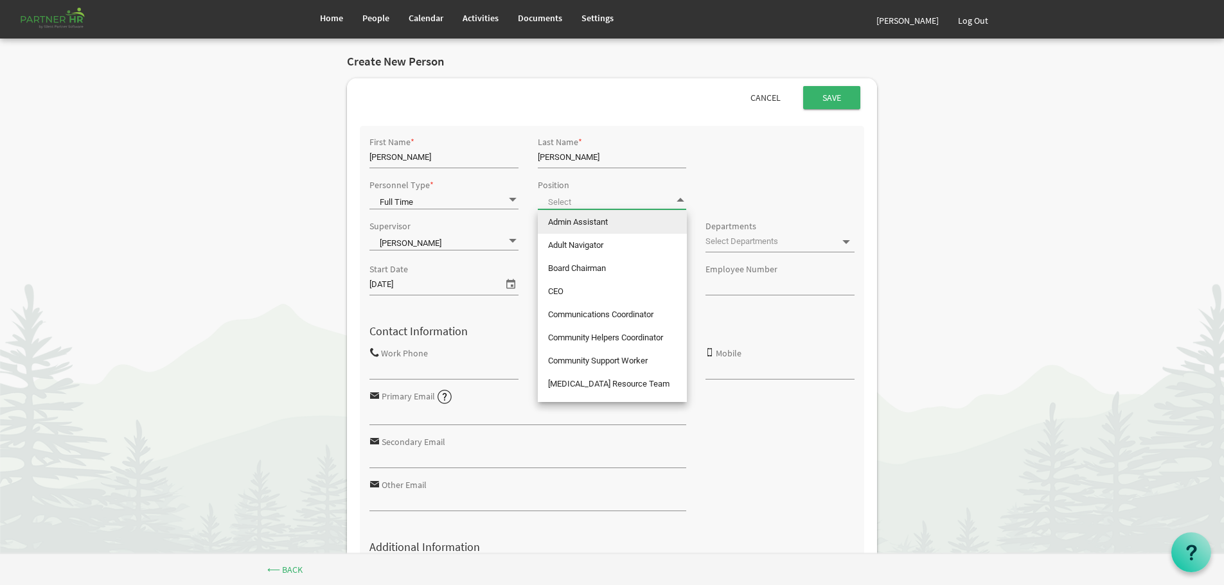
click at [661, 198] on span at bounding box center [612, 200] width 149 height 18
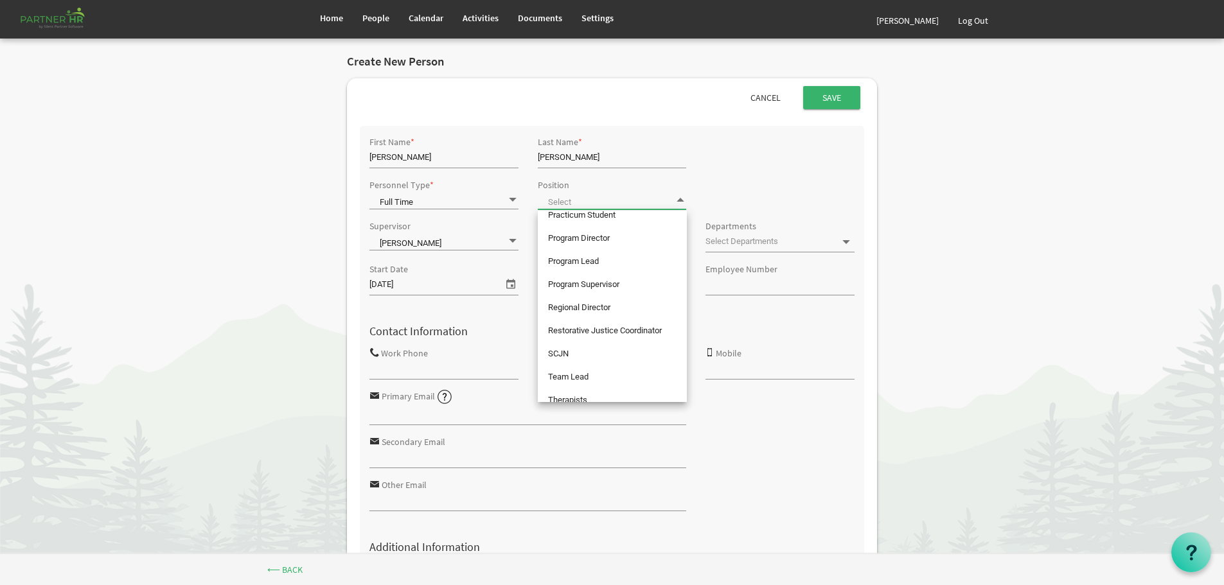
scroll to position [572, 0]
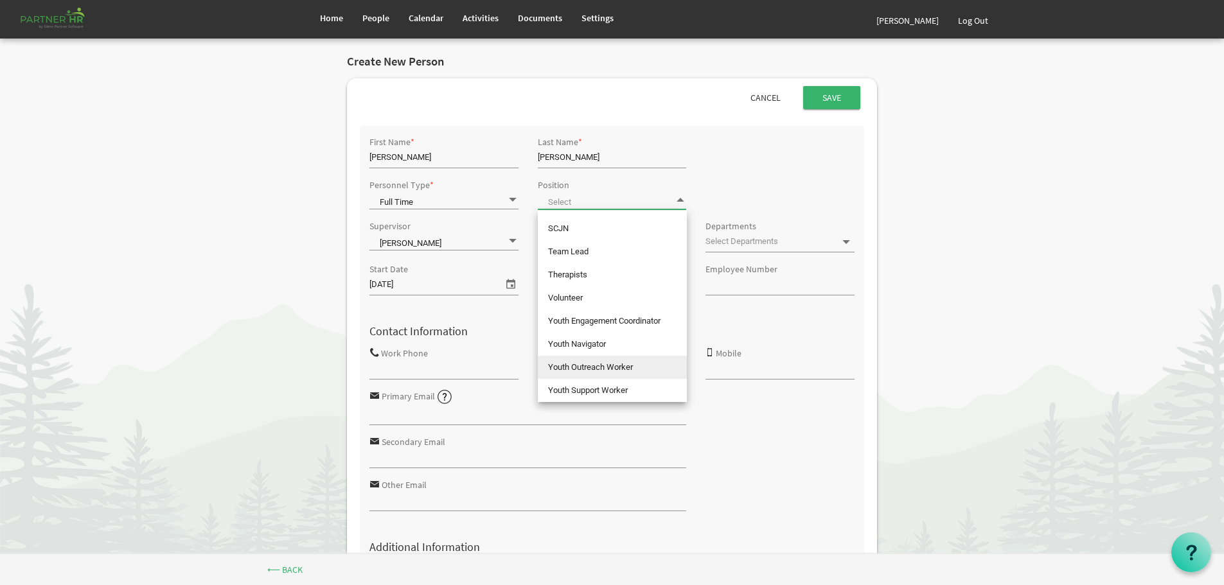
click at [602, 366] on li "Youth Outreach Worker" at bounding box center [612, 367] width 149 height 23
type input "Youth Outreach Worker"
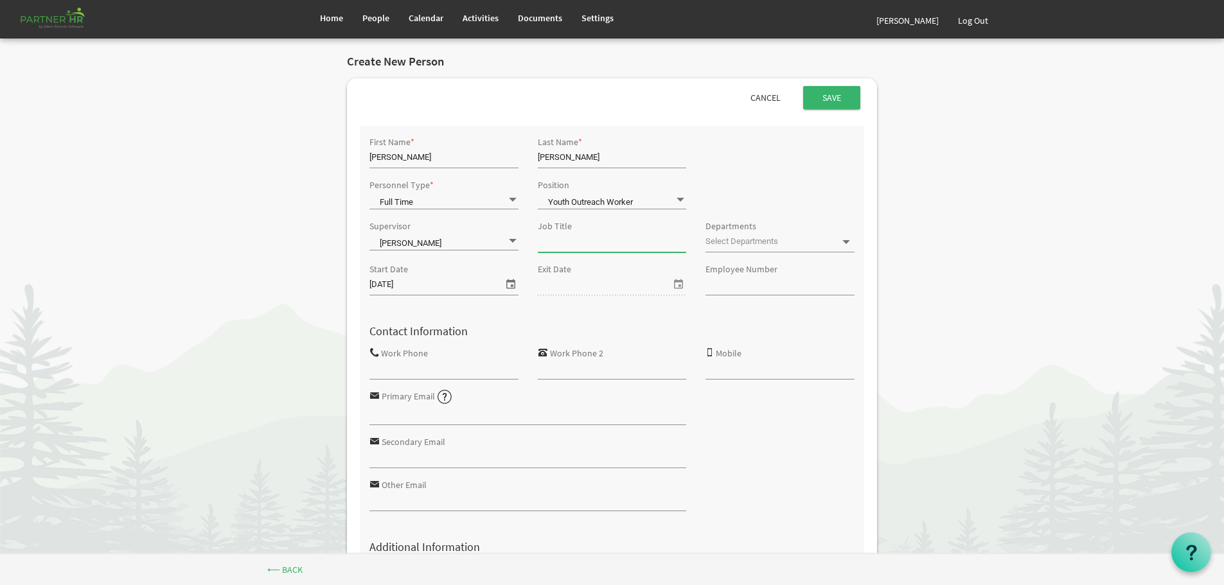
click at [572, 246] on input "Job Title" at bounding box center [612, 242] width 149 height 19
type input "Youth Outreach Worker"
click at [509, 285] on span "select" at bounding box center [510, 284] width 15 height 17
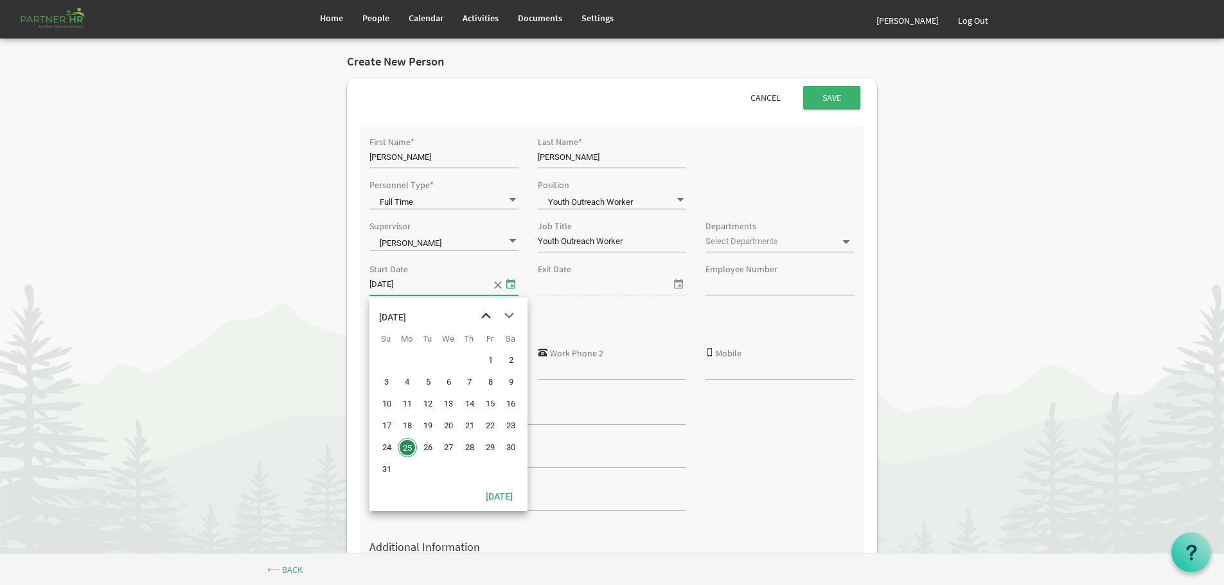
click at [487, 315] on span "previous month" at bounding box center [486, 315] width 22 height 23
click at [446, 361] on span "2" at bounding box center [448, 360] width 19 height 19
type input "7/2/2025"
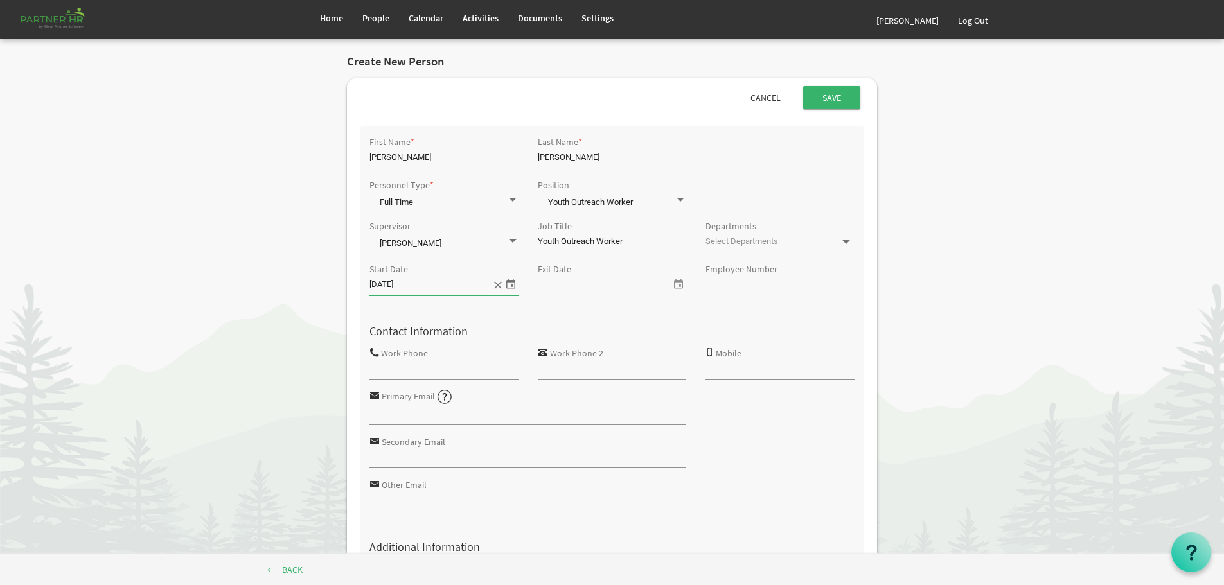
click at [847, 242] on span at bounding box center [846, 242] width 12 height 12
click at [428, 365] on input "Work Phone" at bounding box center [443, 369] width 149 height 19
click at [387, 367] on input "Work Phone" at bounding box center [443, 369] width 149 height 19
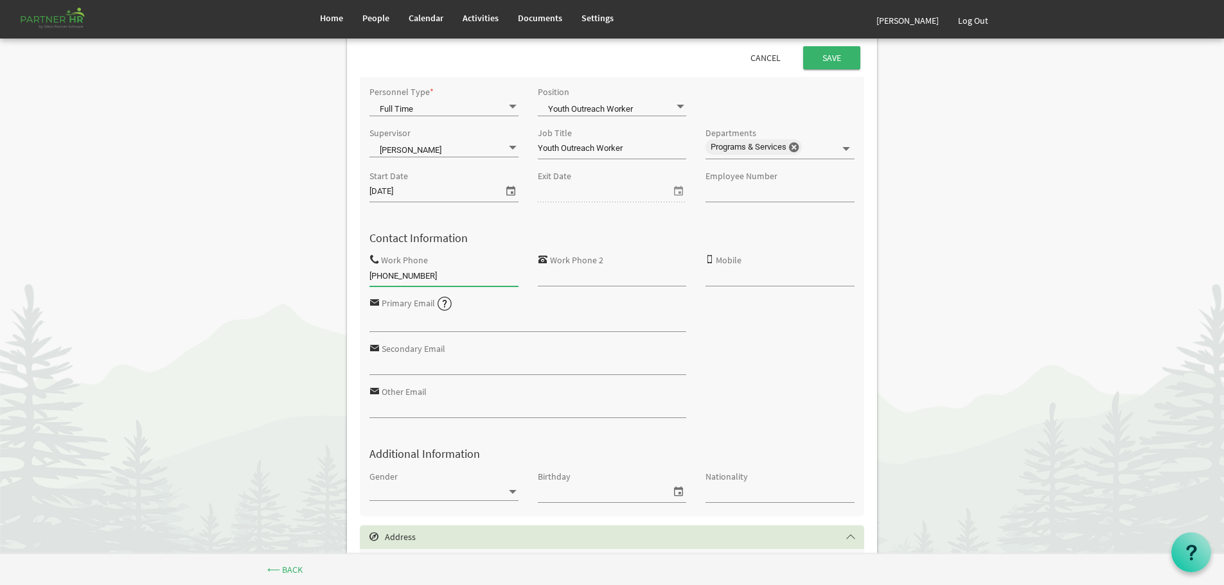
scroll to position [128, 0]
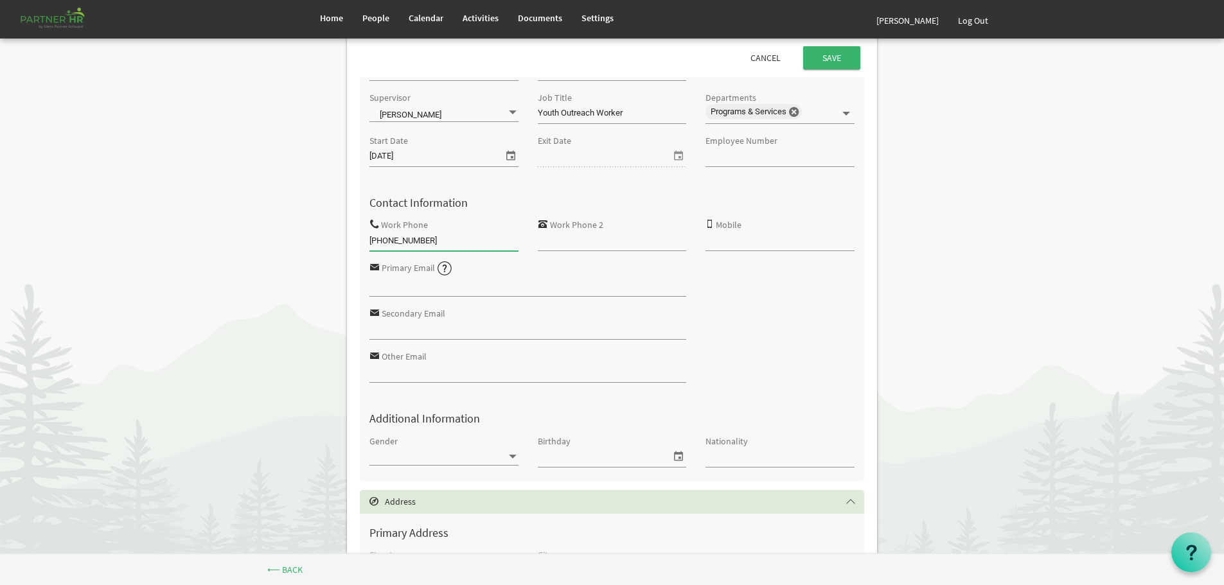
type input "780-679-7616"
click at [400, 289] on input "Primary Email" at bounding box center [527, 286] width 317 height 19
click at [383, 283] on input "Primary Email" at bounding box center [527, 286] width 317 height 19
paste input "Emmalee Mills <emmaleem@theopendoors.ca>"
click at [429, 286] on input "Emmalee Mills <emmaleem@theopendoors.ca>" at bounding box center [527, 286] width 317 height 19
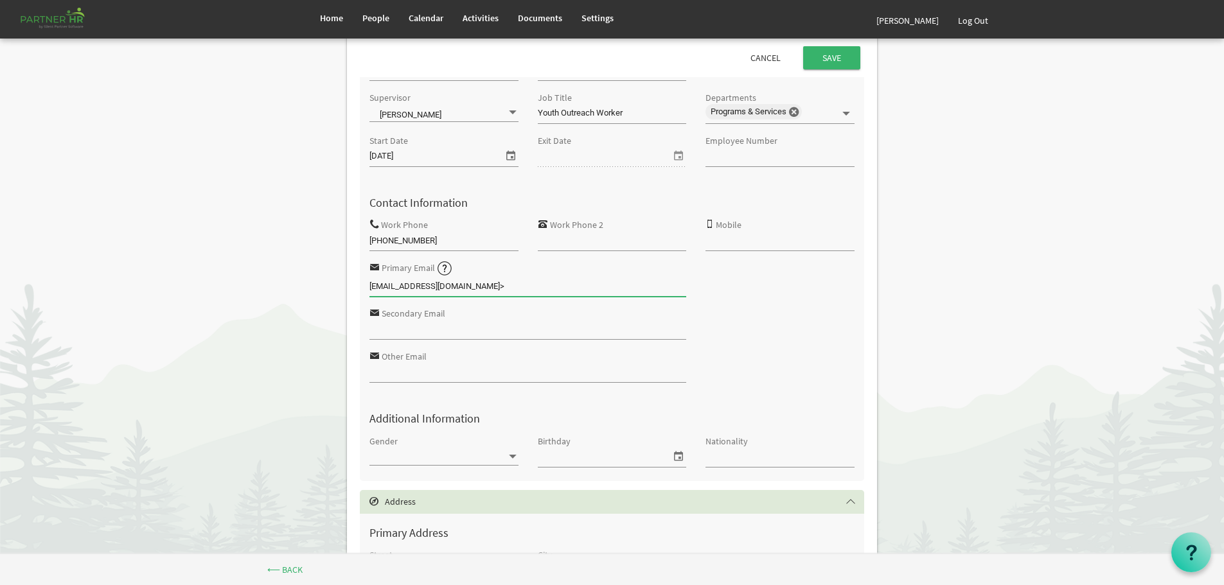
click at [502, 290] on input "emmaleem@theopendoors.ca>" at bounding box center [527, 286] width 317 height 19
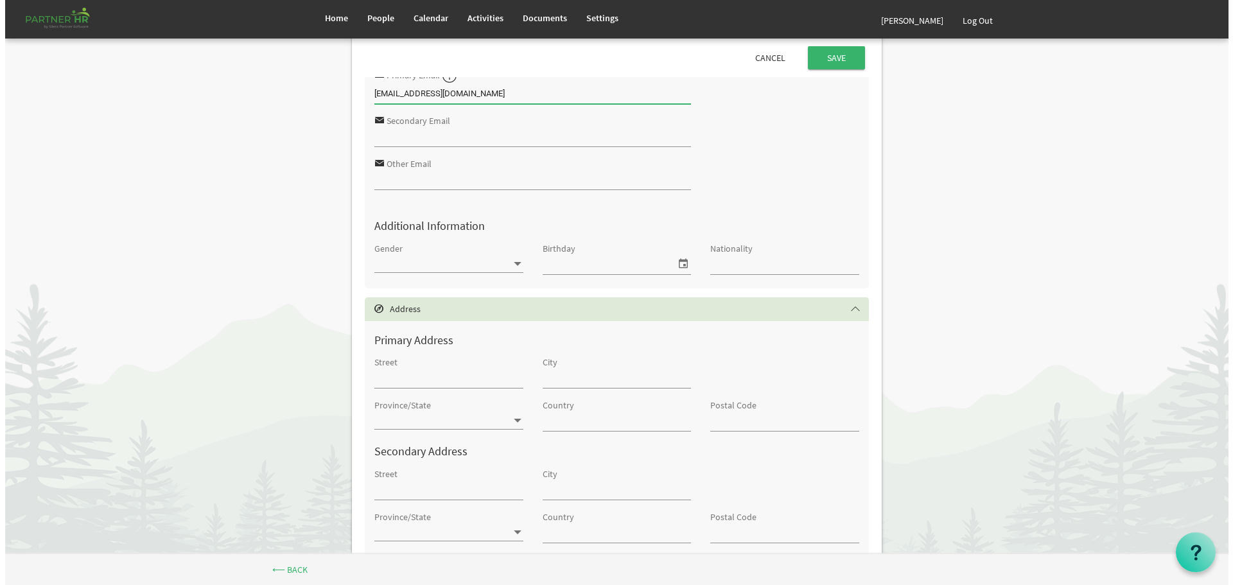
scroll to position [0, 0]
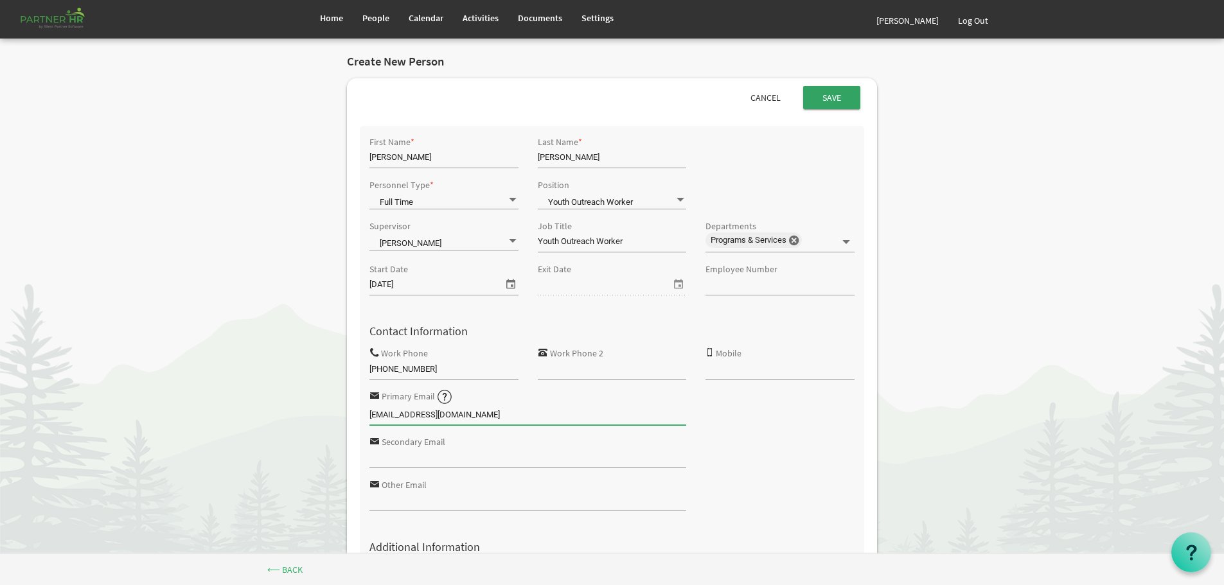
type input "emmaleem@theopendoors.ca"
click at [827, 93] on input "Save" at bounding box center [831, 97] width 57 height 23
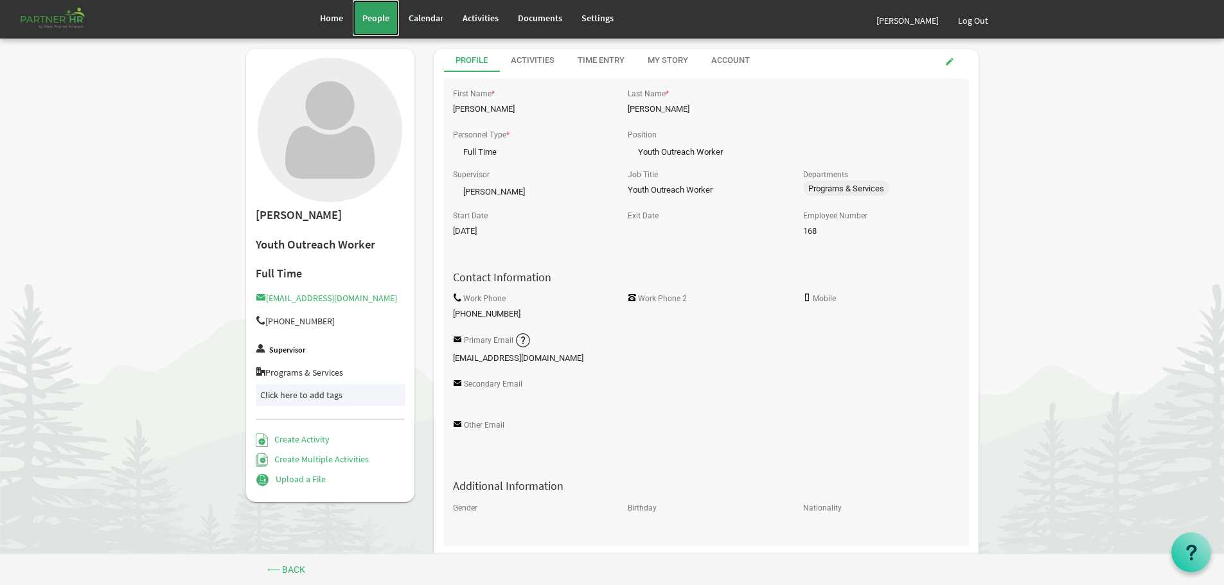
drag, startPoint x: 364, startPoint y: 13, endPoint x: 387, endPoint y: 22, distance: 24.8
click at [364, 13] on span "People" at bounding box center [375, 18] width 27 height 12
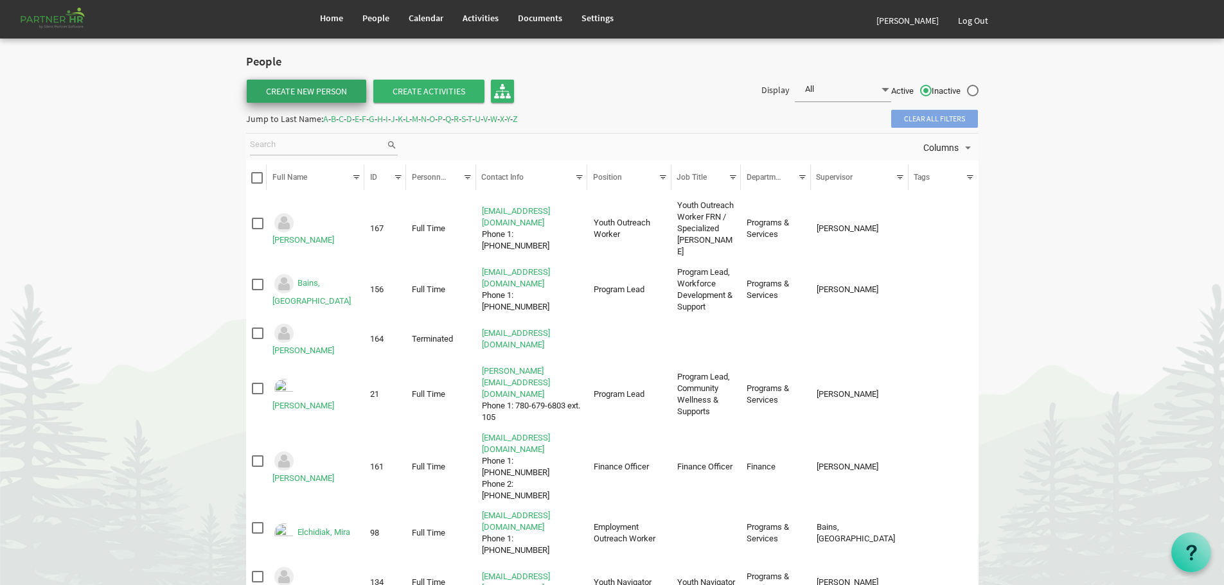
click at [296, 85] on link "Create New Person" at bounding box center [306, 91] width 119 height 23
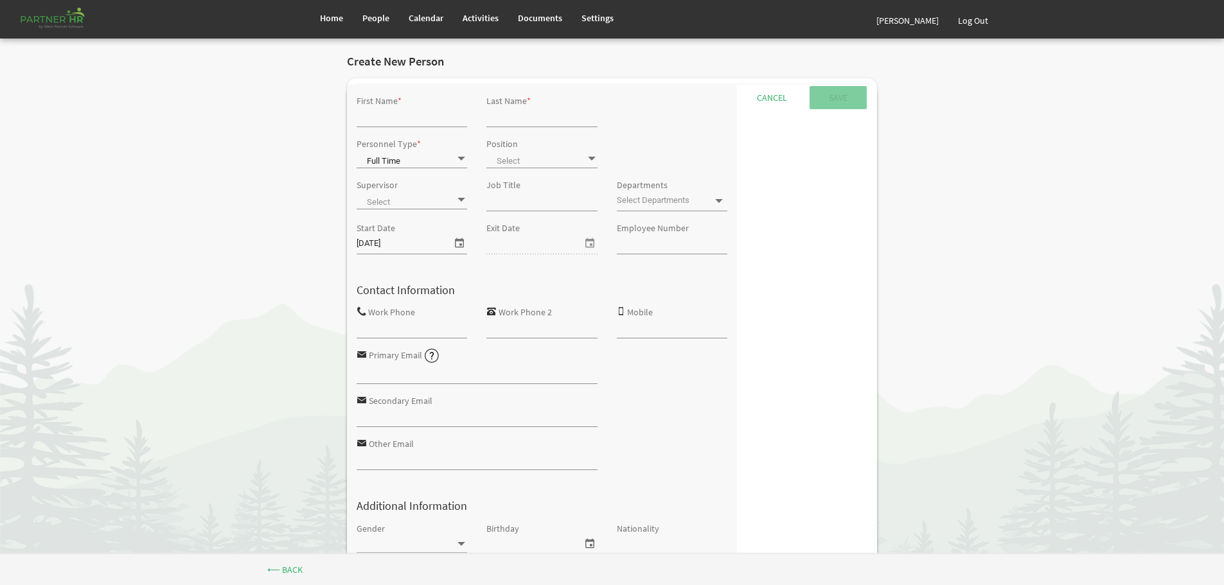
type input "0"
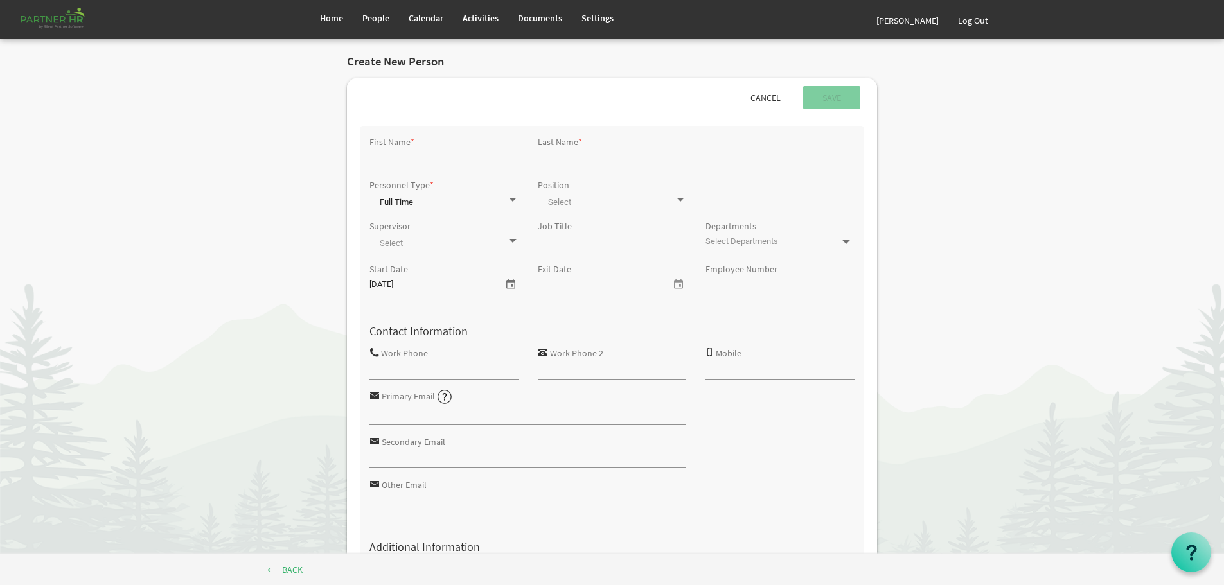
click at [425, 154] on input "First Name" at bounding box center [443, 157] width 149 height 19
type input "[PERSON_NAME]"
click at [558, 159] on input "Last Name" at bounding box center [612, 157] width 149 height 19
type input "[PERSON_NAME]"
click at [511, 198] on span at bounding box center [513, 200] width 12 height 12
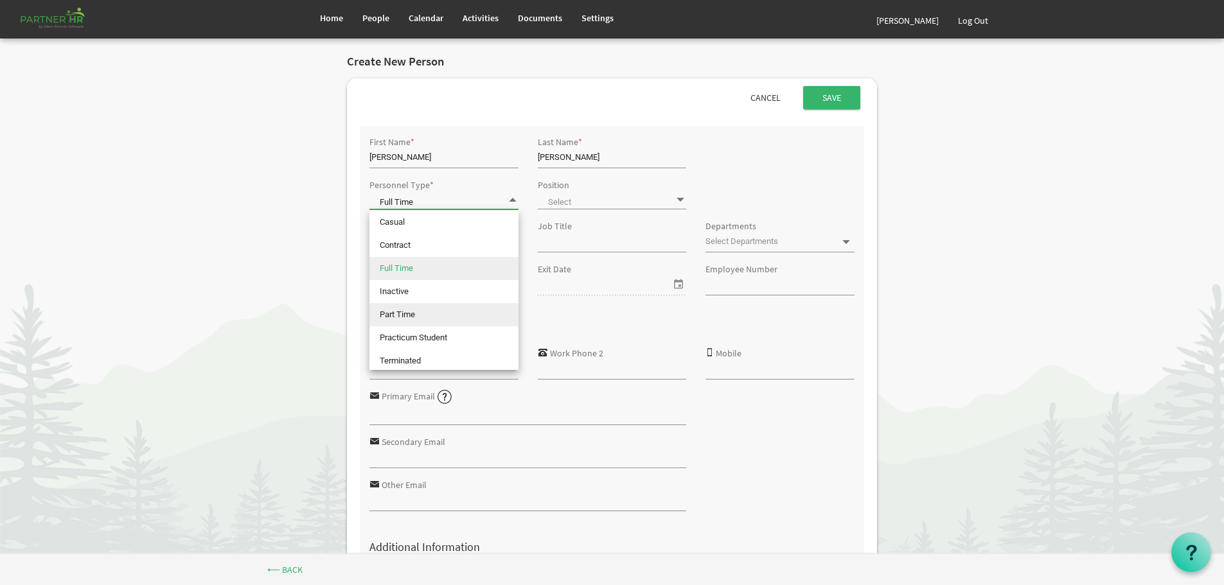
click at [417, 313] on li "Part Time" at bounding box center [443, 314] width 149 height 23
type input "Part Time"
click at [657, 200] on span at bounding box center [612, 200] width 149 height 18
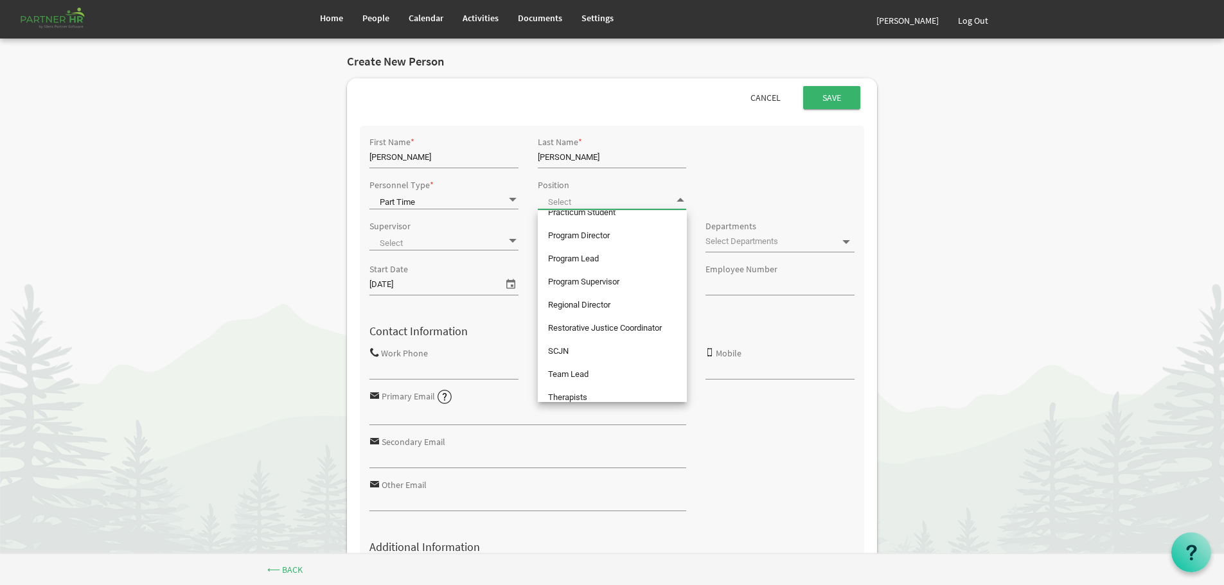
scroll to position [572, 0]
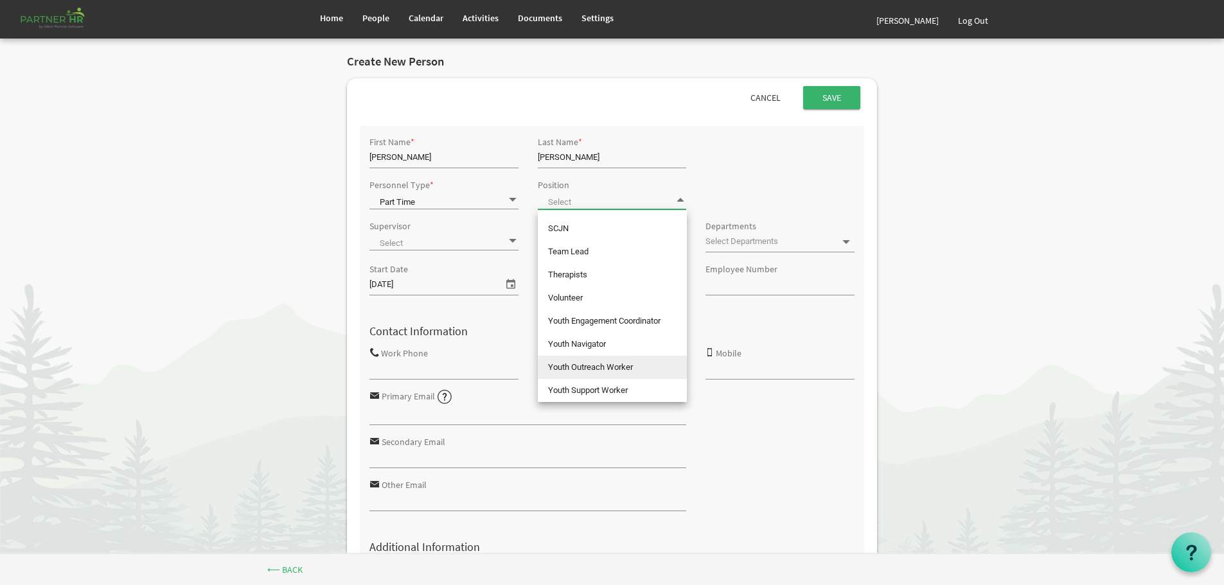
click at [587, 364] on li "Youth Outreach Worker" at bounding box center [612, 367] width 149 height 23
type input "Youth Outreach Worker"
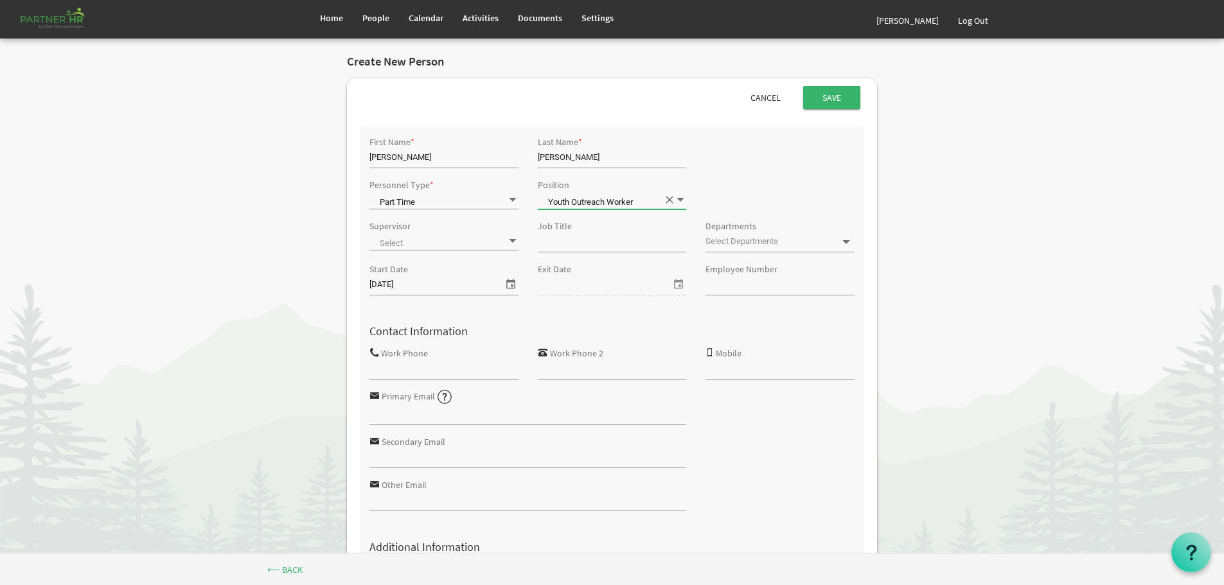
click at [467, 238] on span at bounding box center [443, 242] width 149 height 18
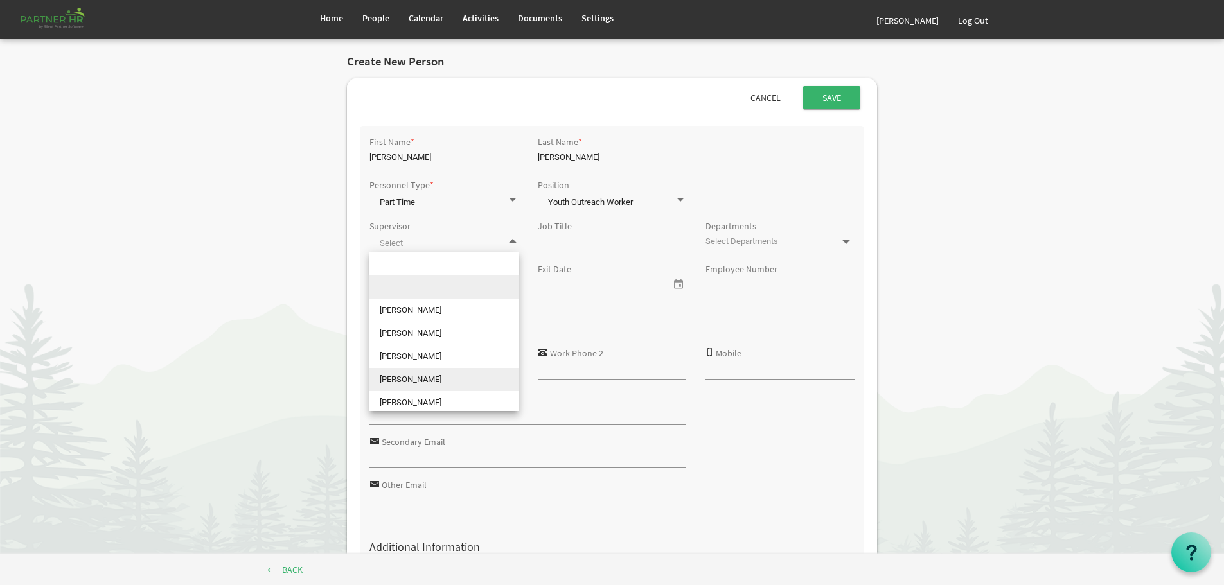
click at [416, 372] on li "[PERSON_NAME]" at bounding box center [443, 379] width 149 height 23
type input "[PERSON_NAME]"
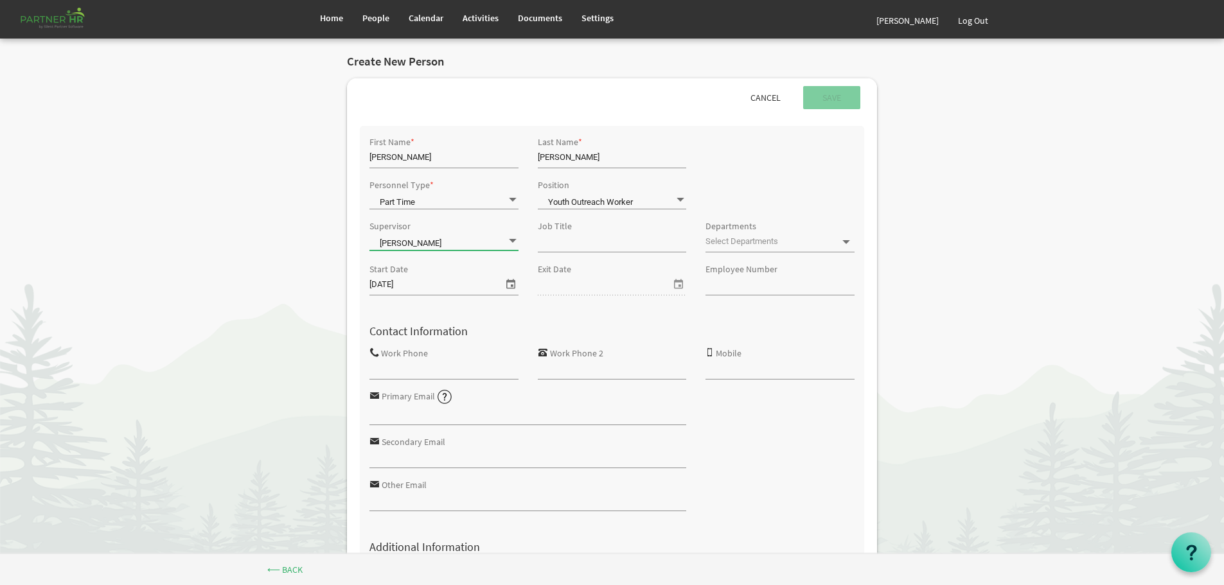
click at [592, 238] on input "Job Title" at bounding box center [612, 242] width 149 height 19
type input "Youth Outreach Worker"
